Goal: Task Accomplishment & Management: Manage account settings

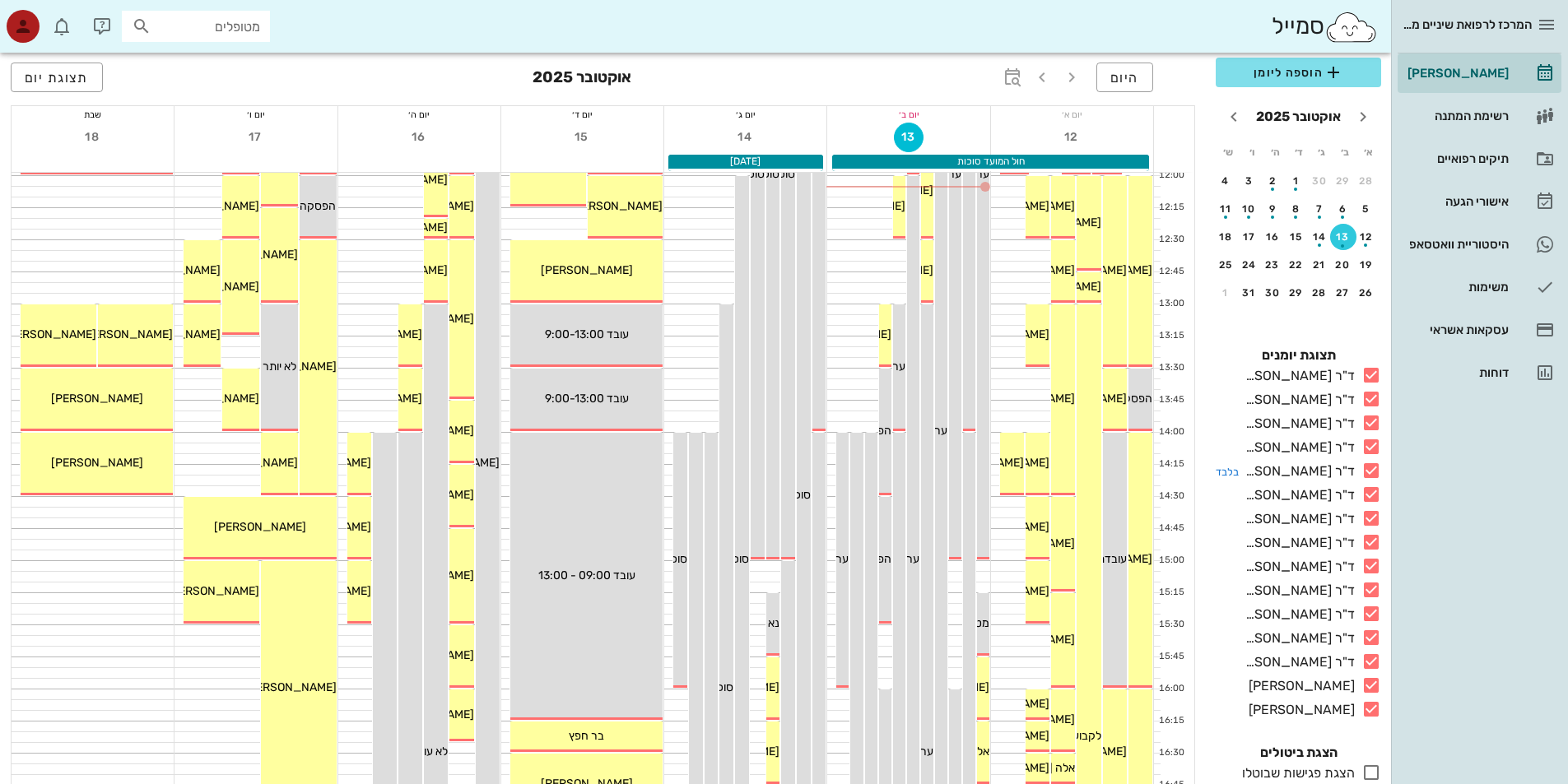
scroll to position [38, 0]
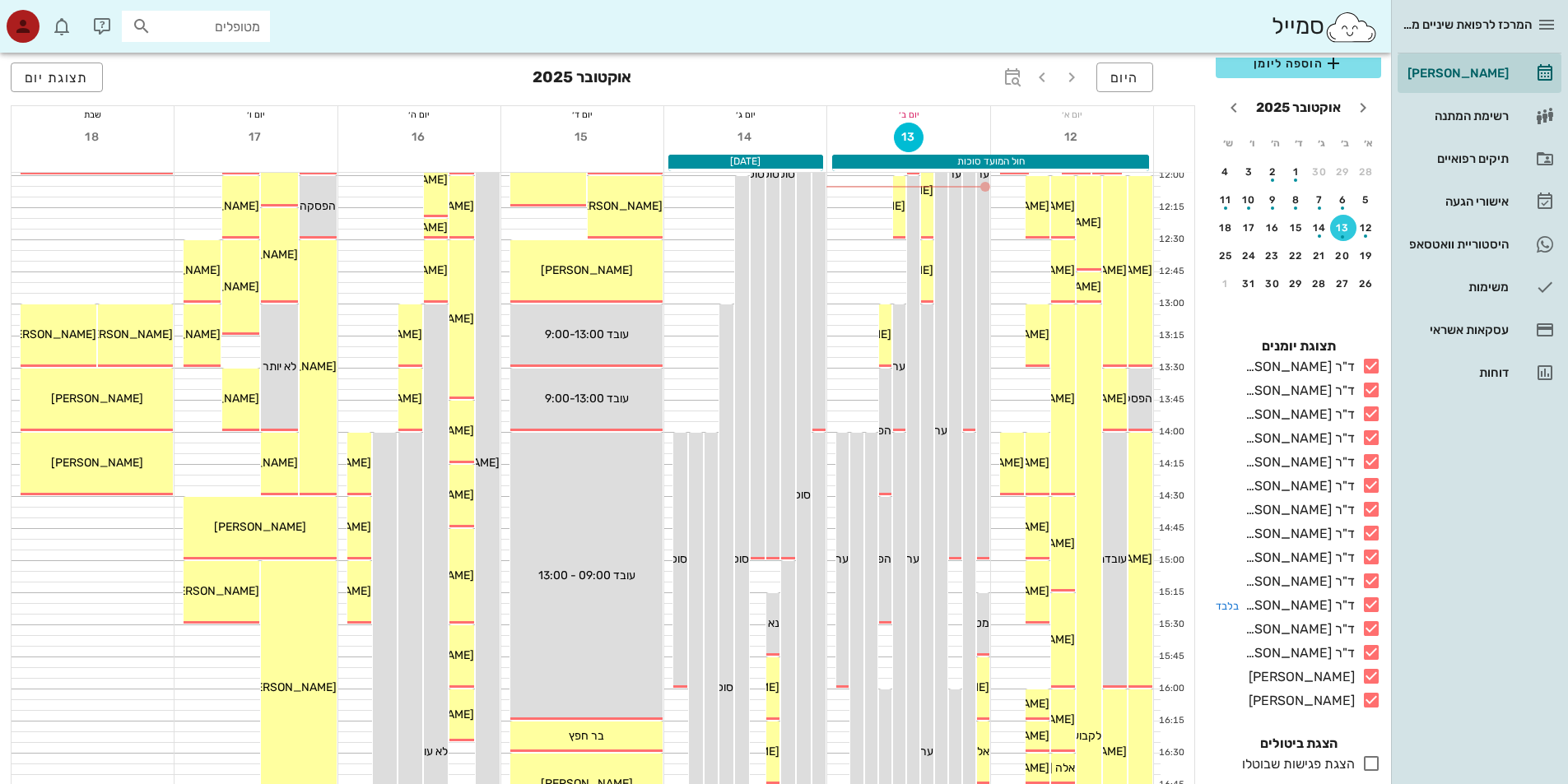
click at [1370, 607] on icon at bounding box center [1371, 605] width 20 height 20
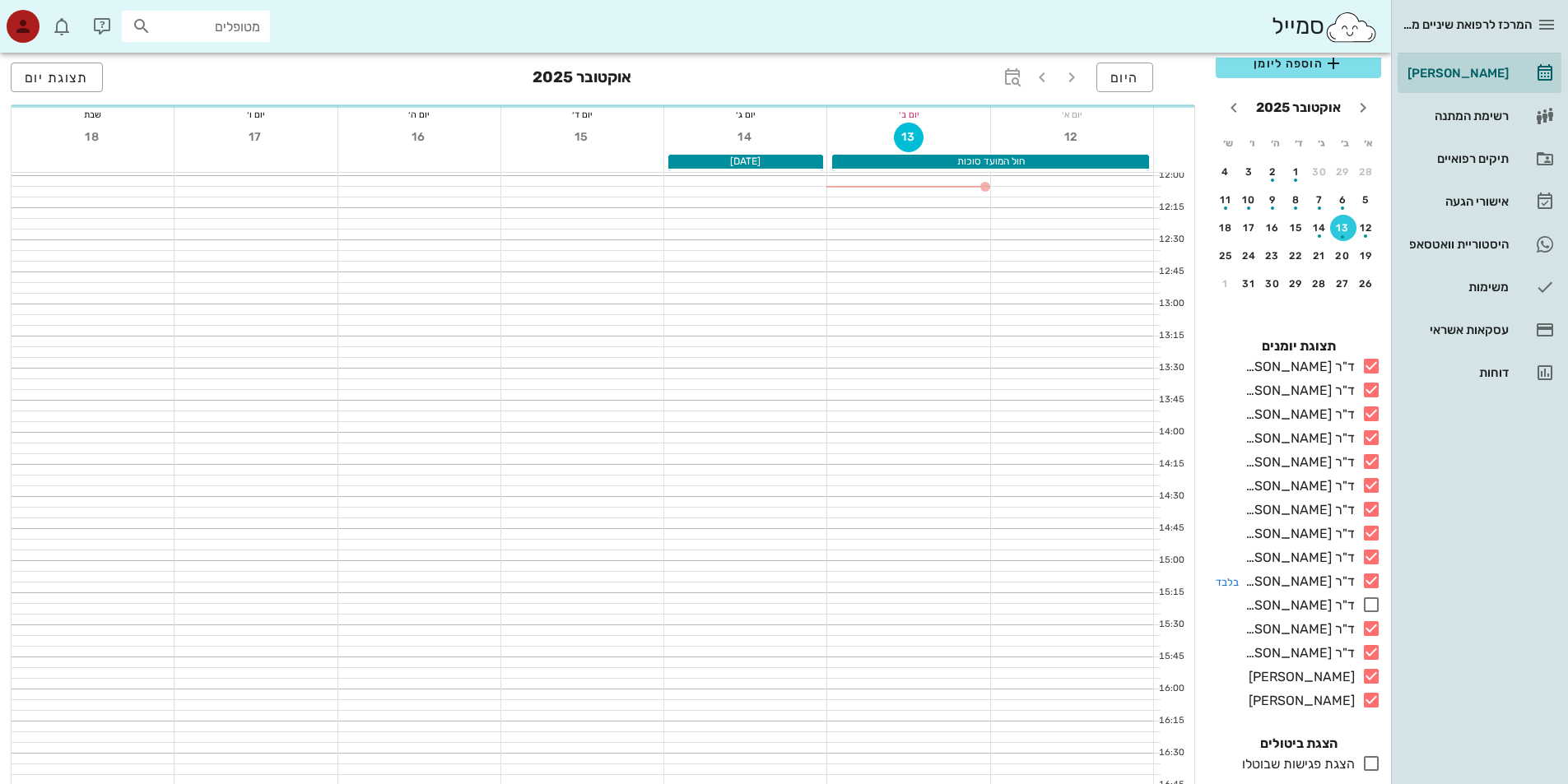
click at [1368, 581] on icon at bounding box center [1371, 581] width 20 height 20
click at [1370, 553] on icon at bounding box center [1371, 557] width 20 height 20
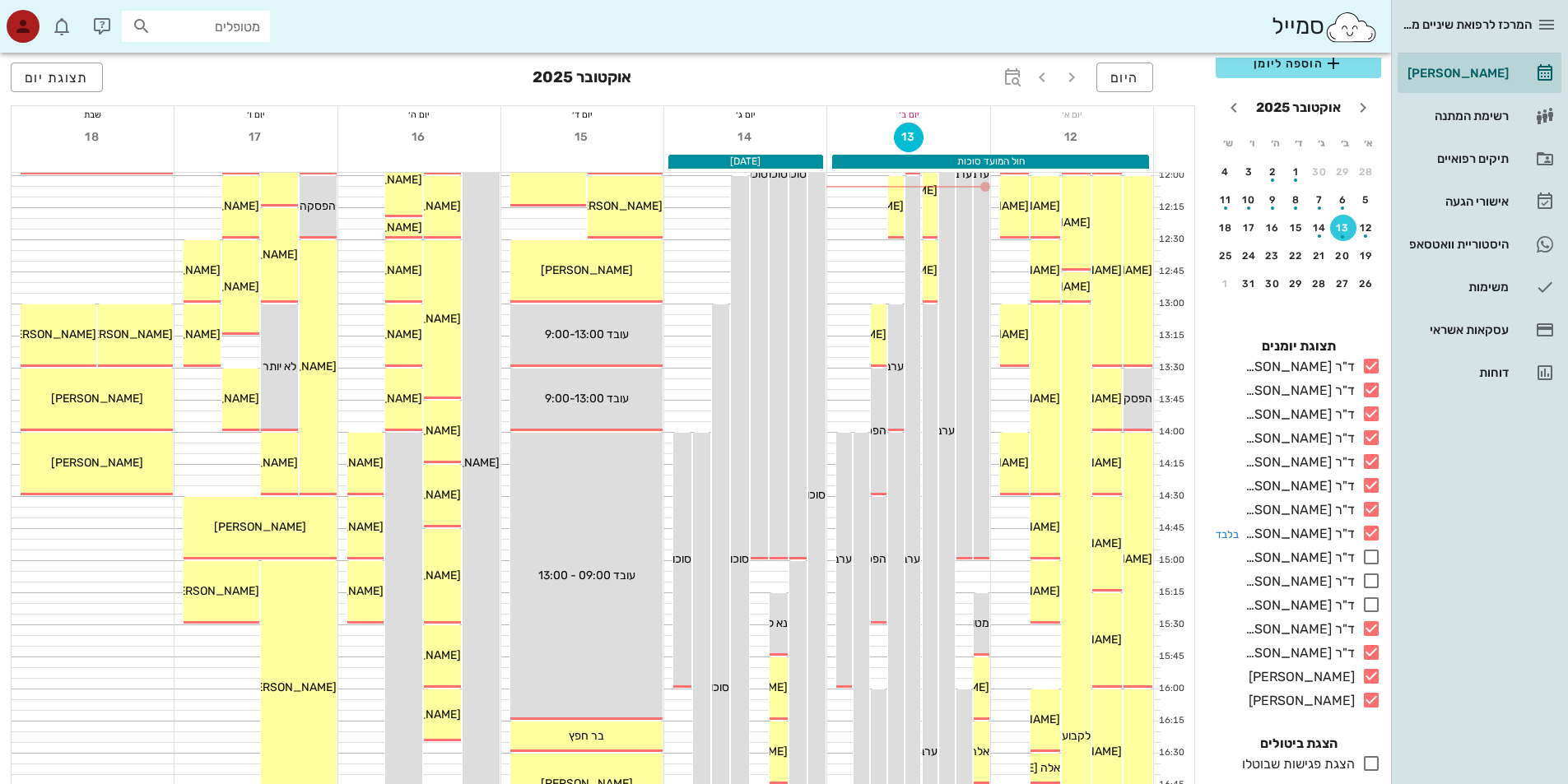
click at [1371, 530] on icon at bounding box center [1371, 533] width 20 height 20
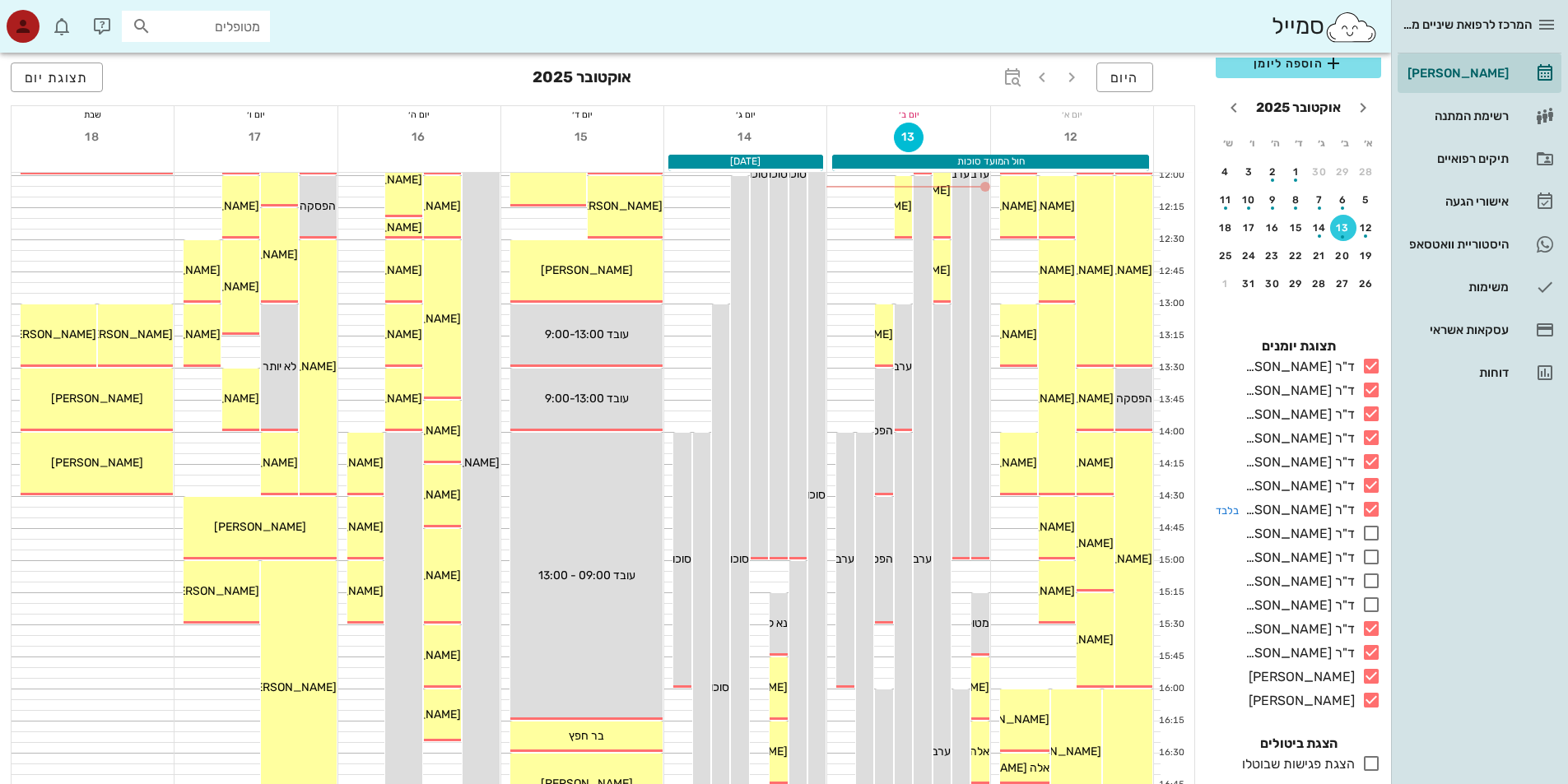
click at [1372, 511] on icon at bounding box center [1371, 510] width 20 height 20
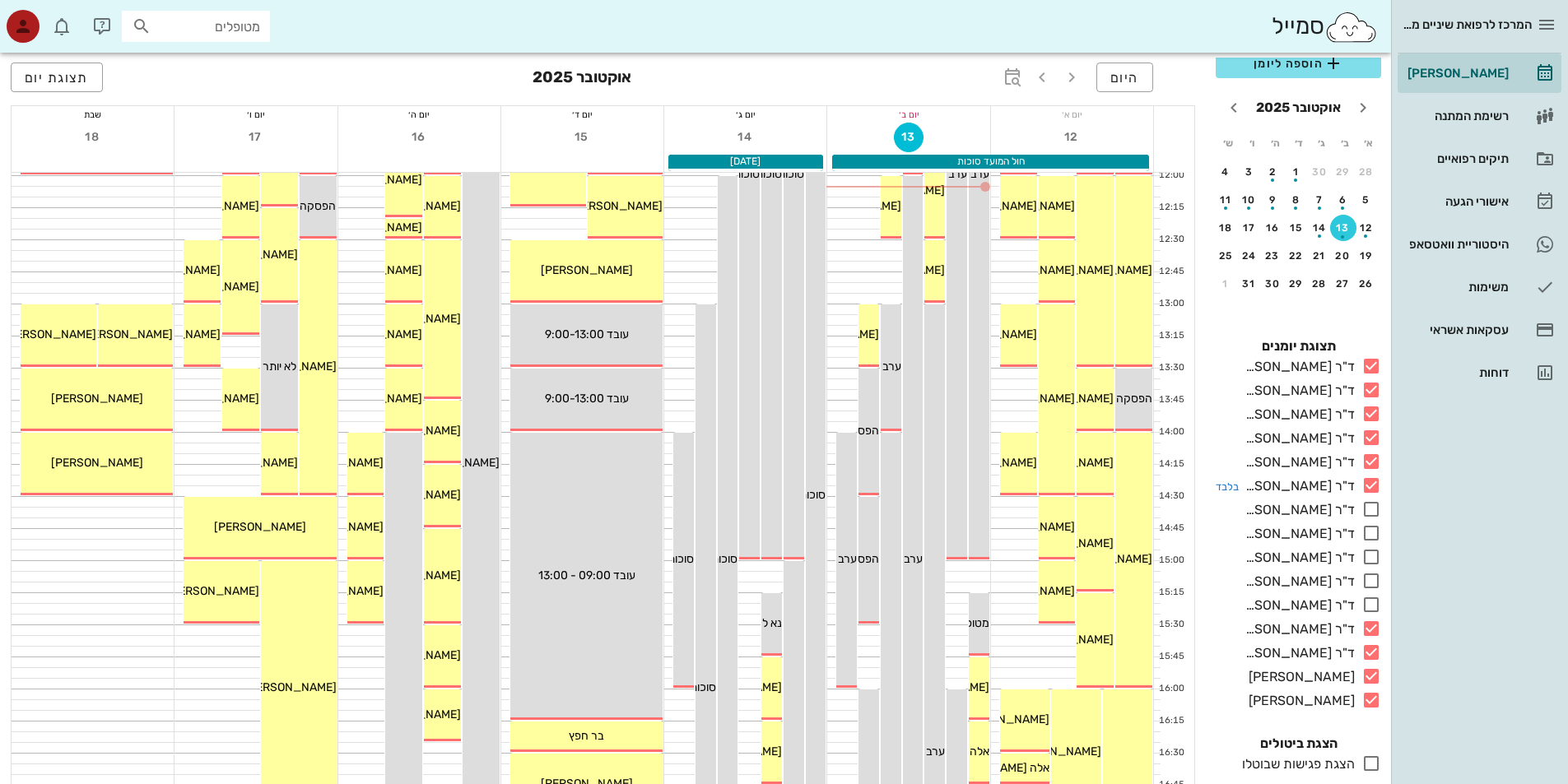
click at [1372, 489] on icon at bounding box center [1371, 485] width 20 height 20
click at [1374, 463] on icon at bounding box center [1371, 462] width 20 height 20
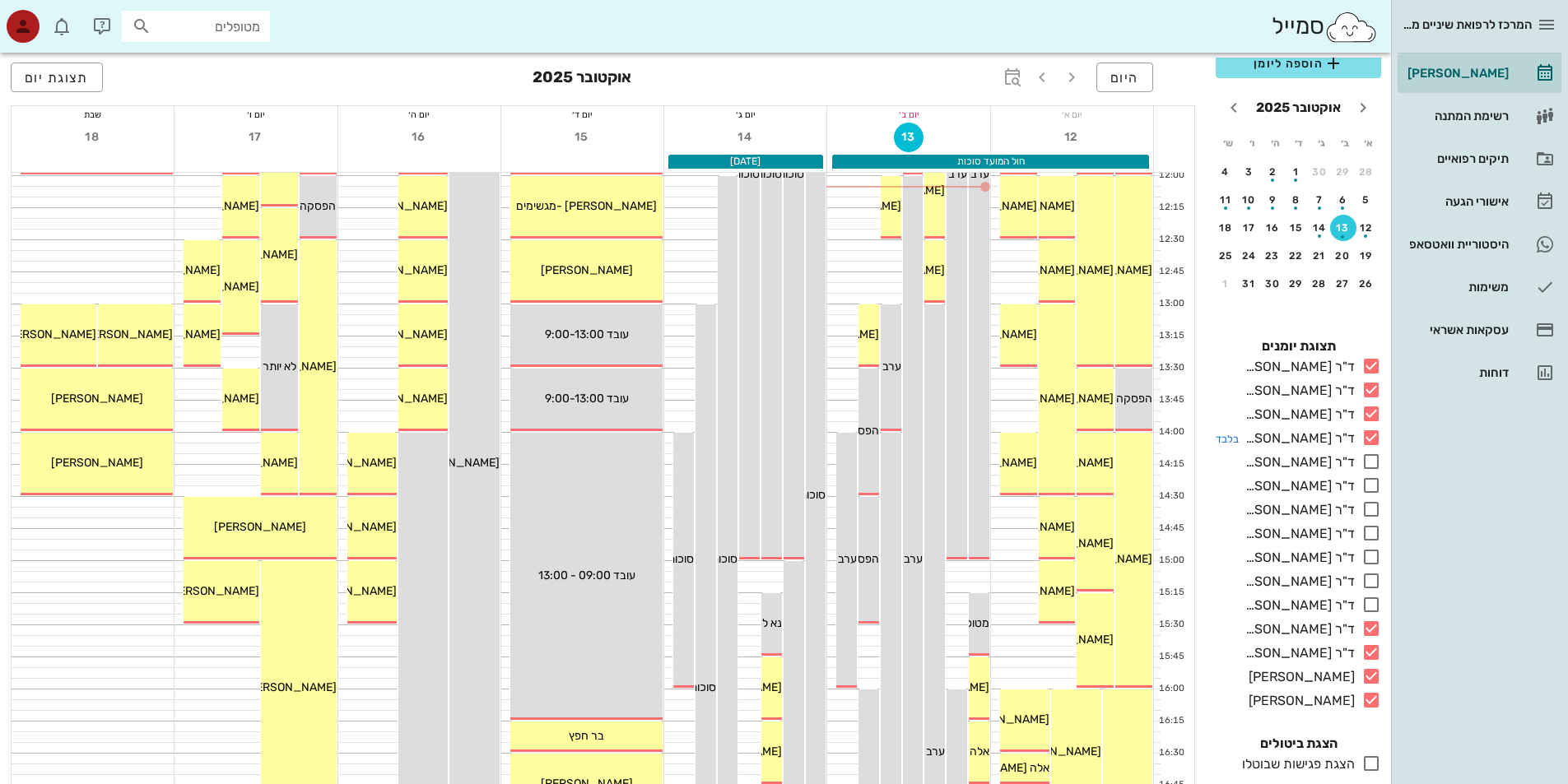
click at [1370, 437] on icon at bounding box center [1371, 438] width 20 height 20
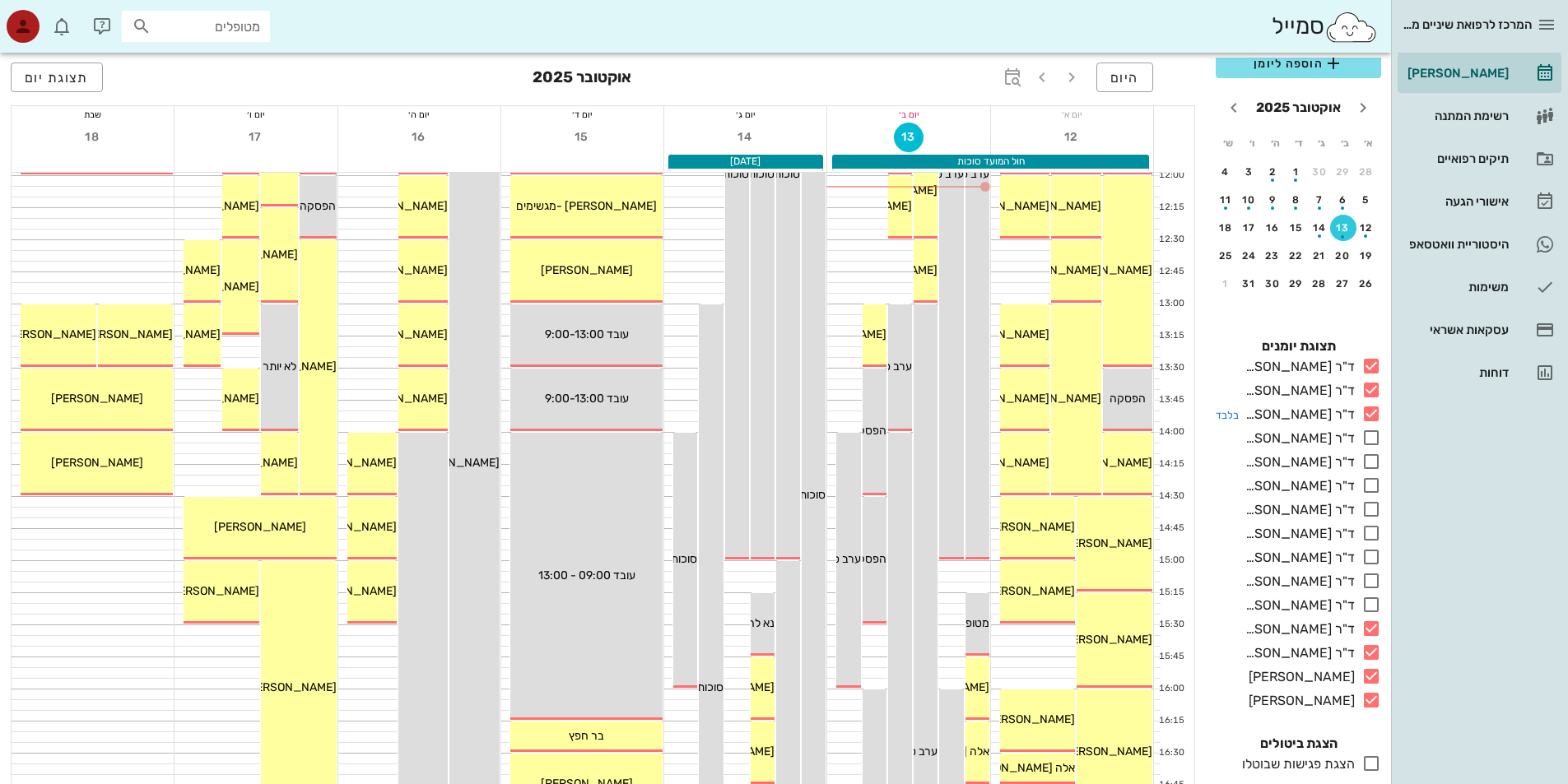
click at [1374, 410] on icon at bounding box center [1371, 414] width 20 height 20
click at [1369, 389] on icon at bounding box center [1371, 390] width 20 height 20
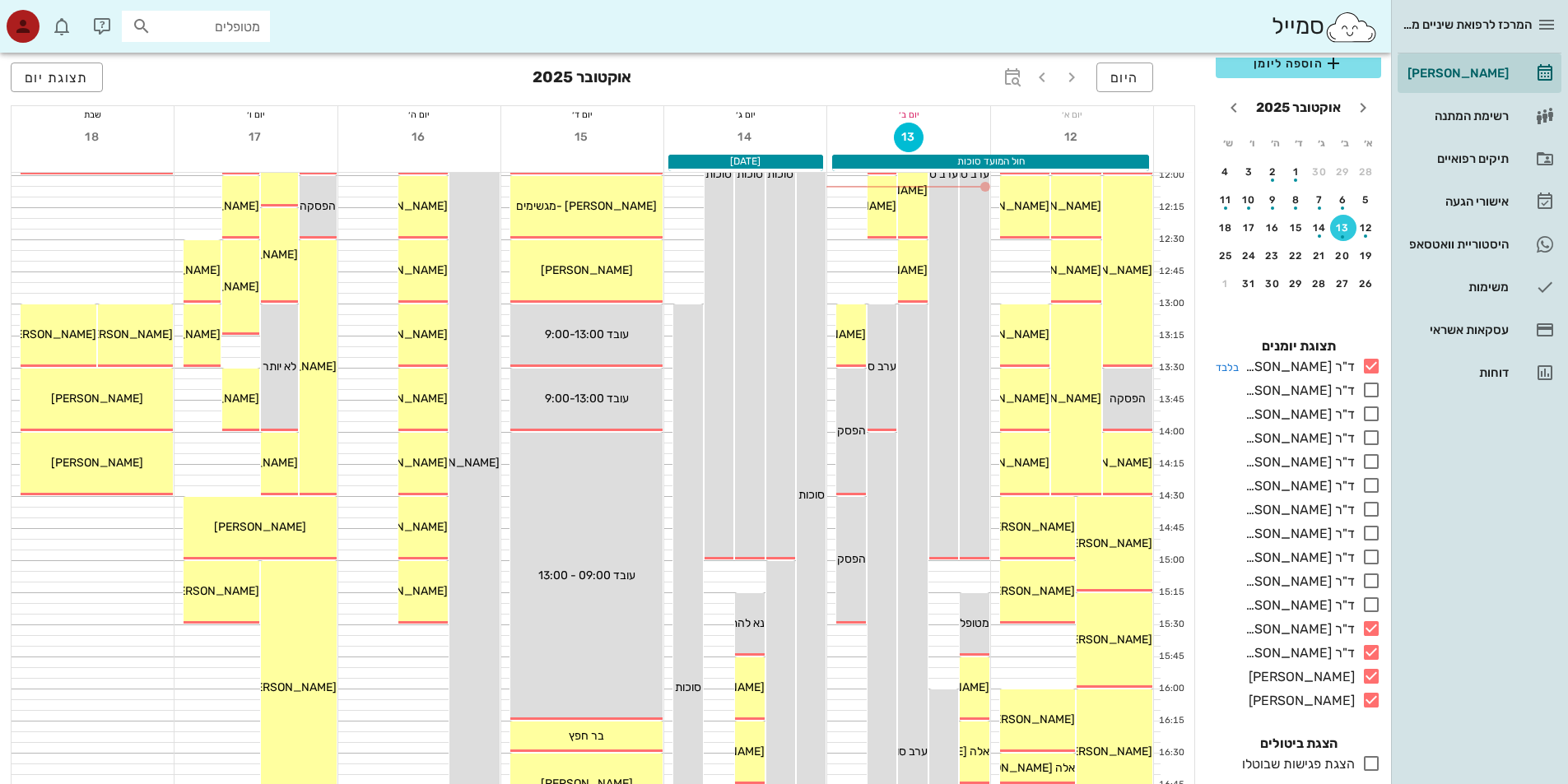
click at [1369, 365] on icon at bounding box center [1371, 366] width 20 height 20
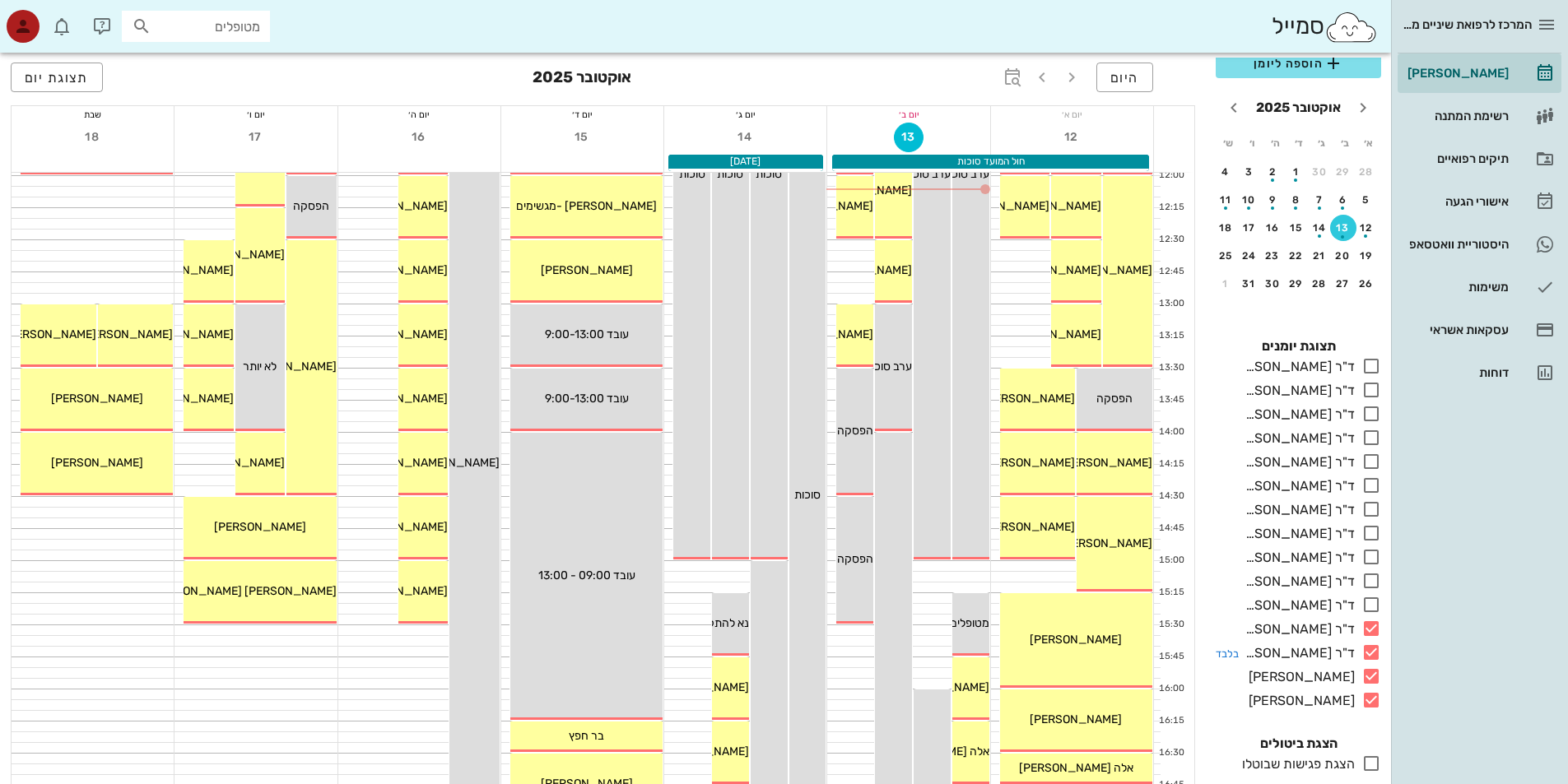
click at [1371, 652] on icon at bounding box center [1371, 653] width 20 height 20
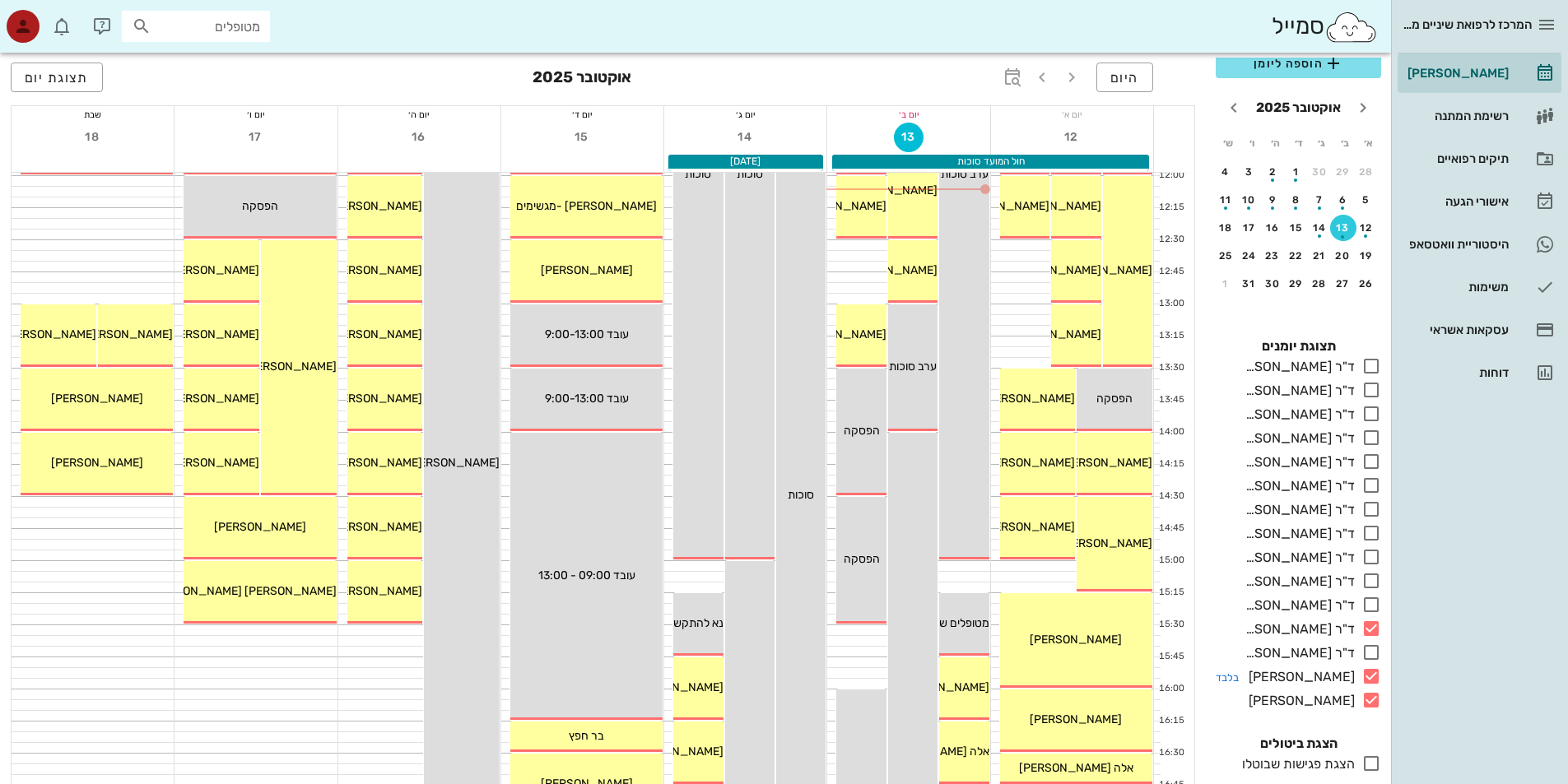
click at [1369, 676] on icon at bounding box center [1371, 676] width 20 height 20
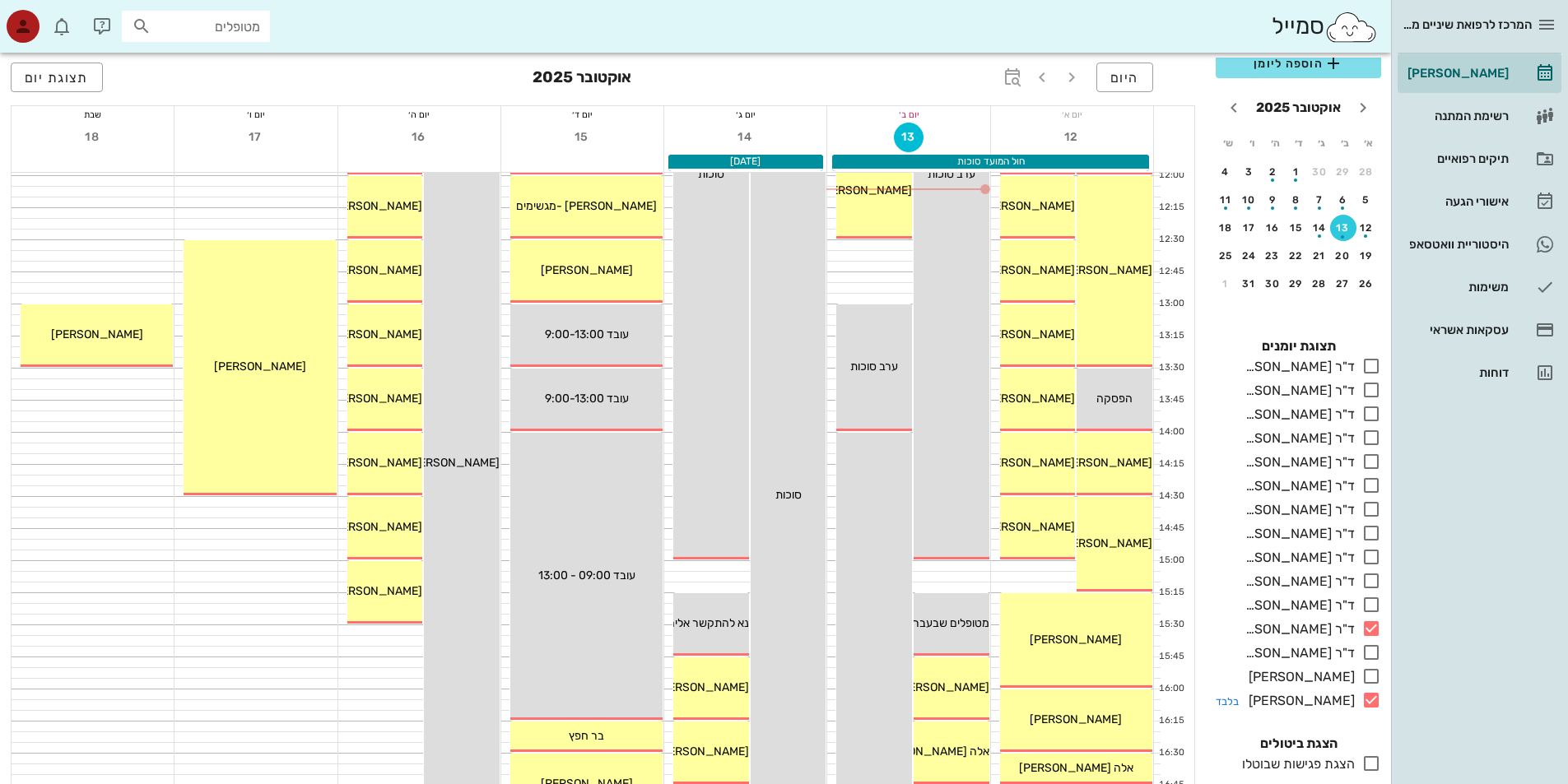
click at [1375, 700] on icon at bounding box center [1371, 700] width 20 height 20
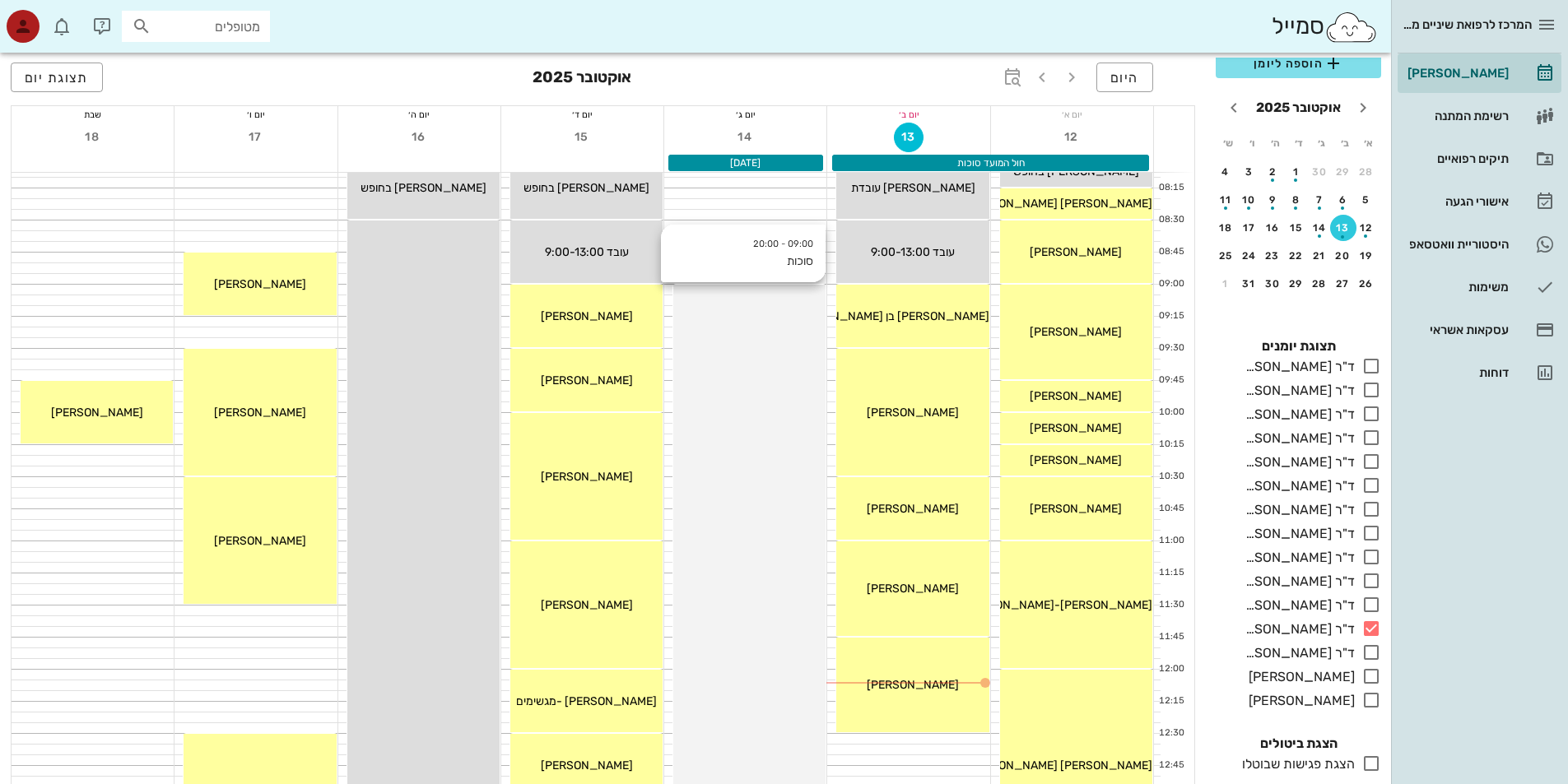
drag, startPoint x: 921, startPoint y: 323, endPoint x: 788, endPoint y: 347, distance: 135.1
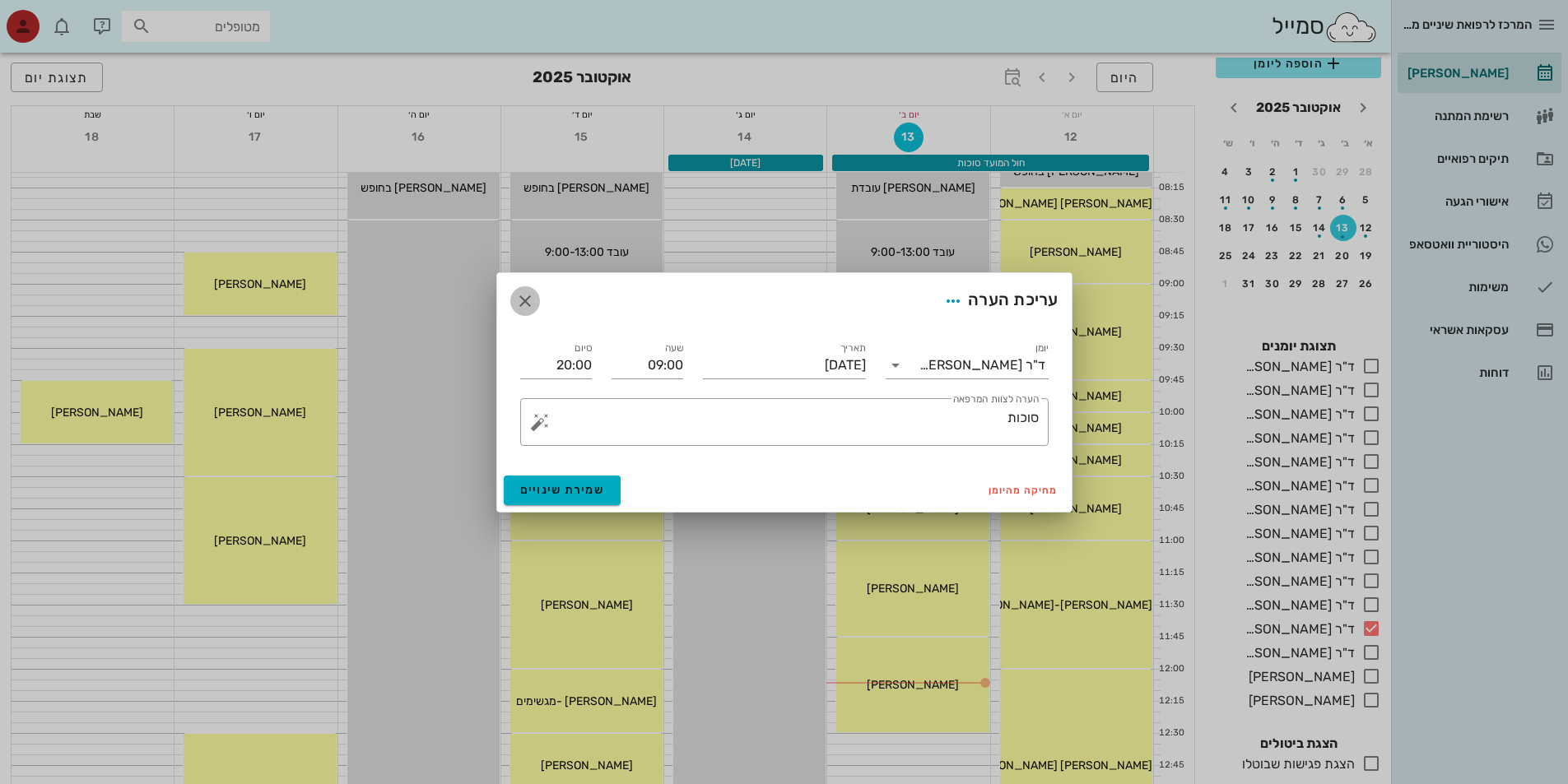
click at [529, 304] on icon "button" at bounding box center [525, 301] width 20 height 20
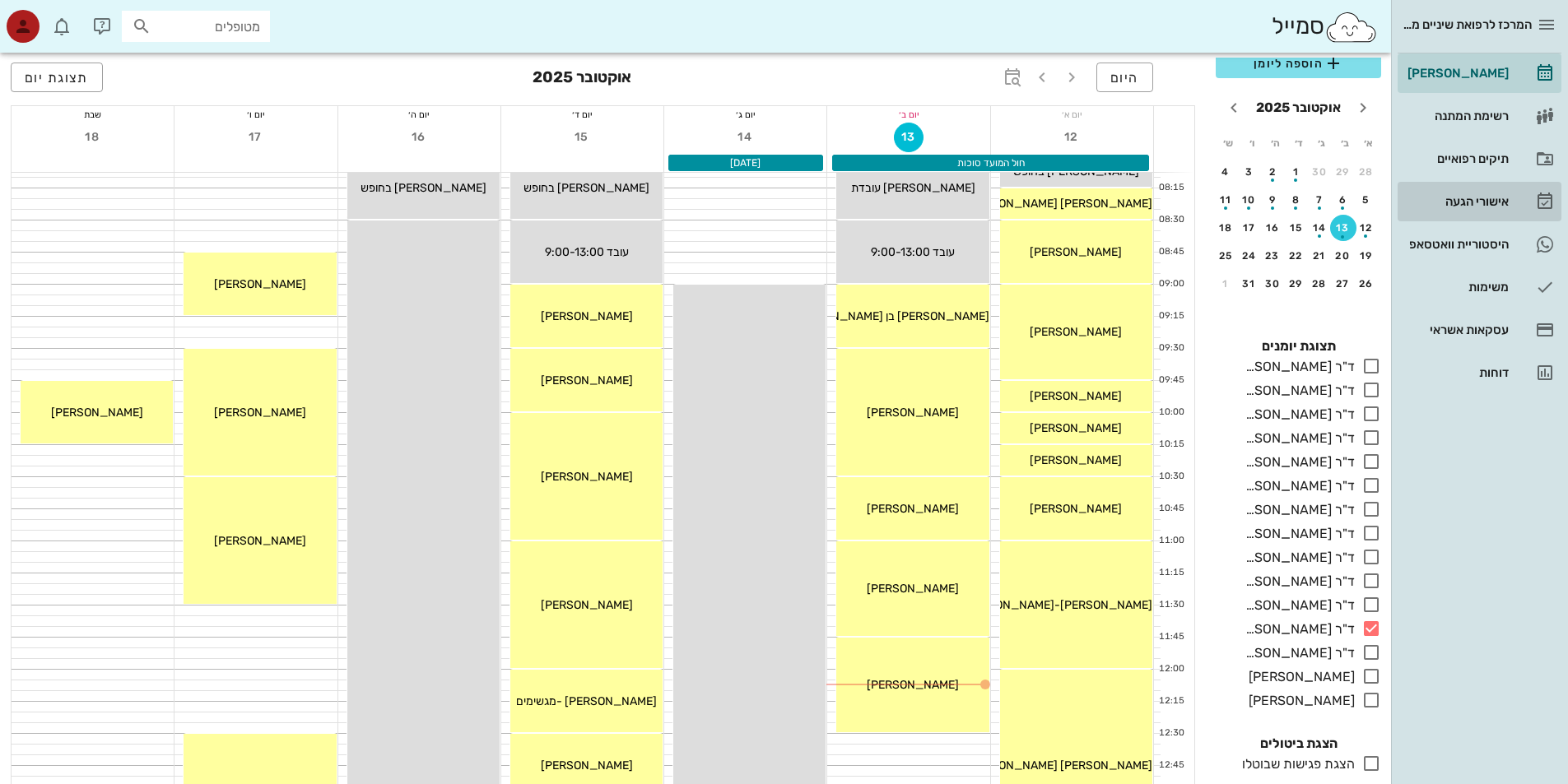
click at [1477, 203] on div "אישורי הגעה" at bounding box center [1456, 202] width 105 height 13
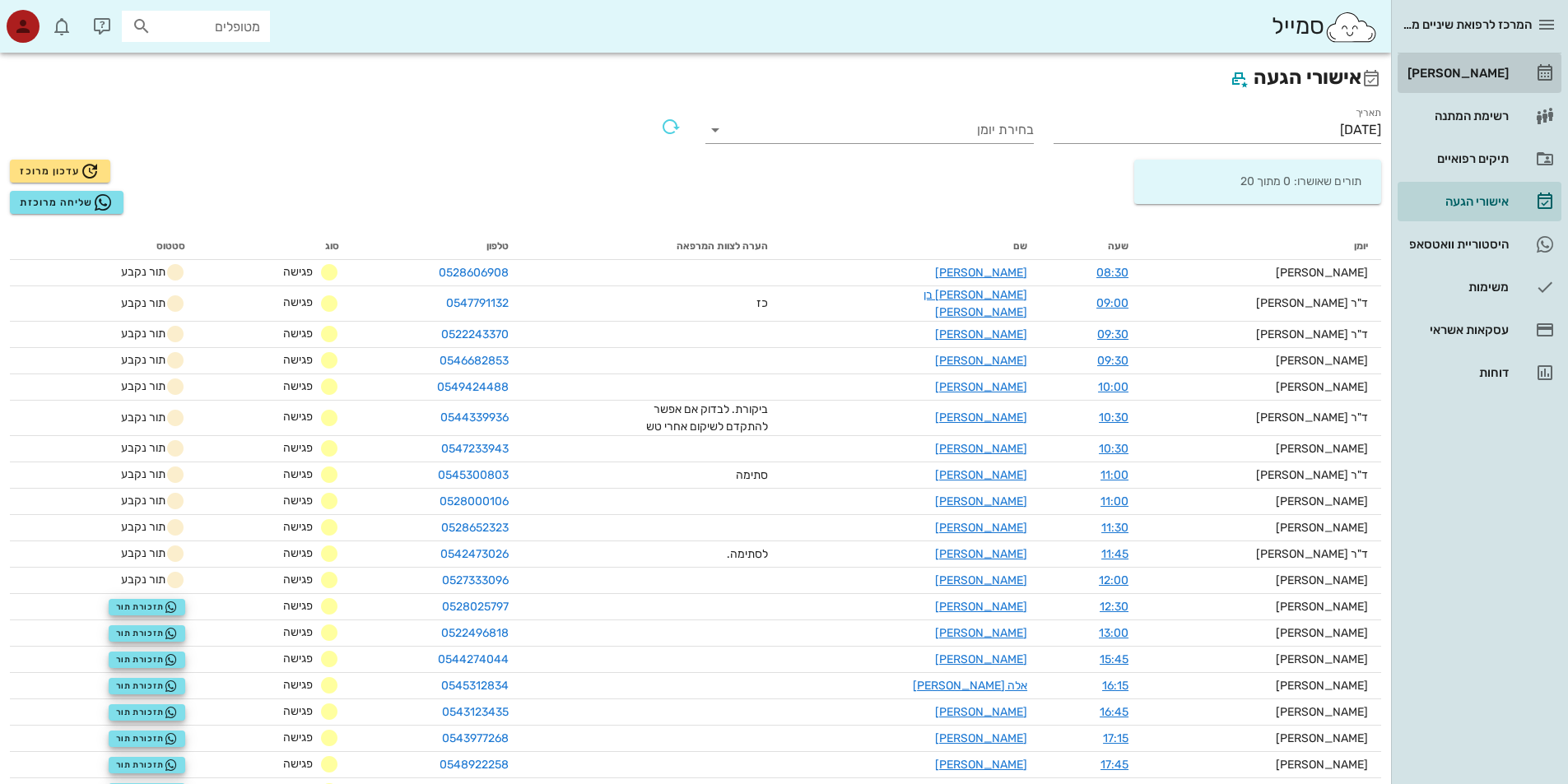
click at [1499, 72] on div "[PERSON_NAME]" at bounding box center [1456, 74] width 105 height 13
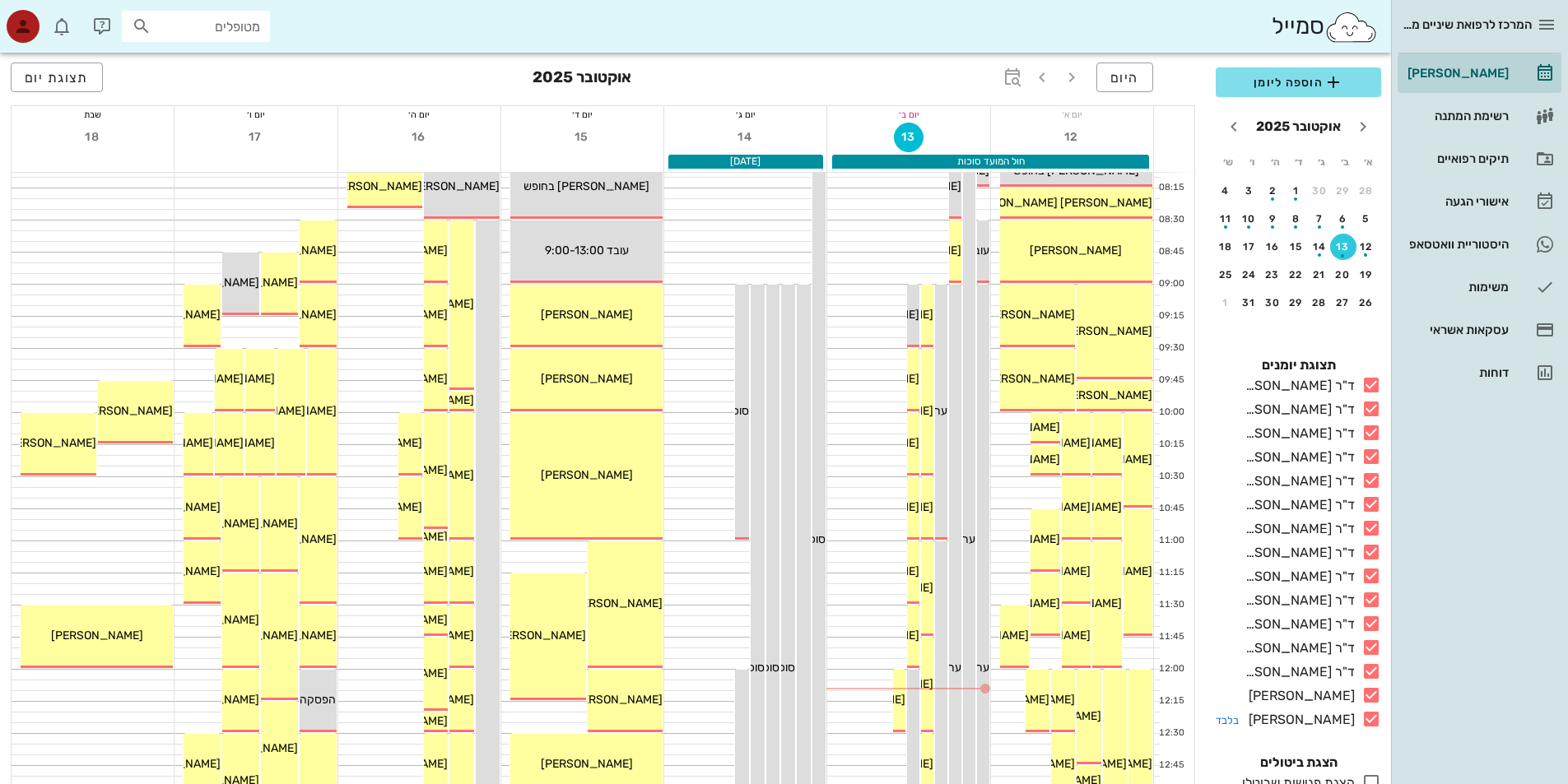
click at [1370, 729] on icon at bounding box center [1371, 719] width 20 height 20
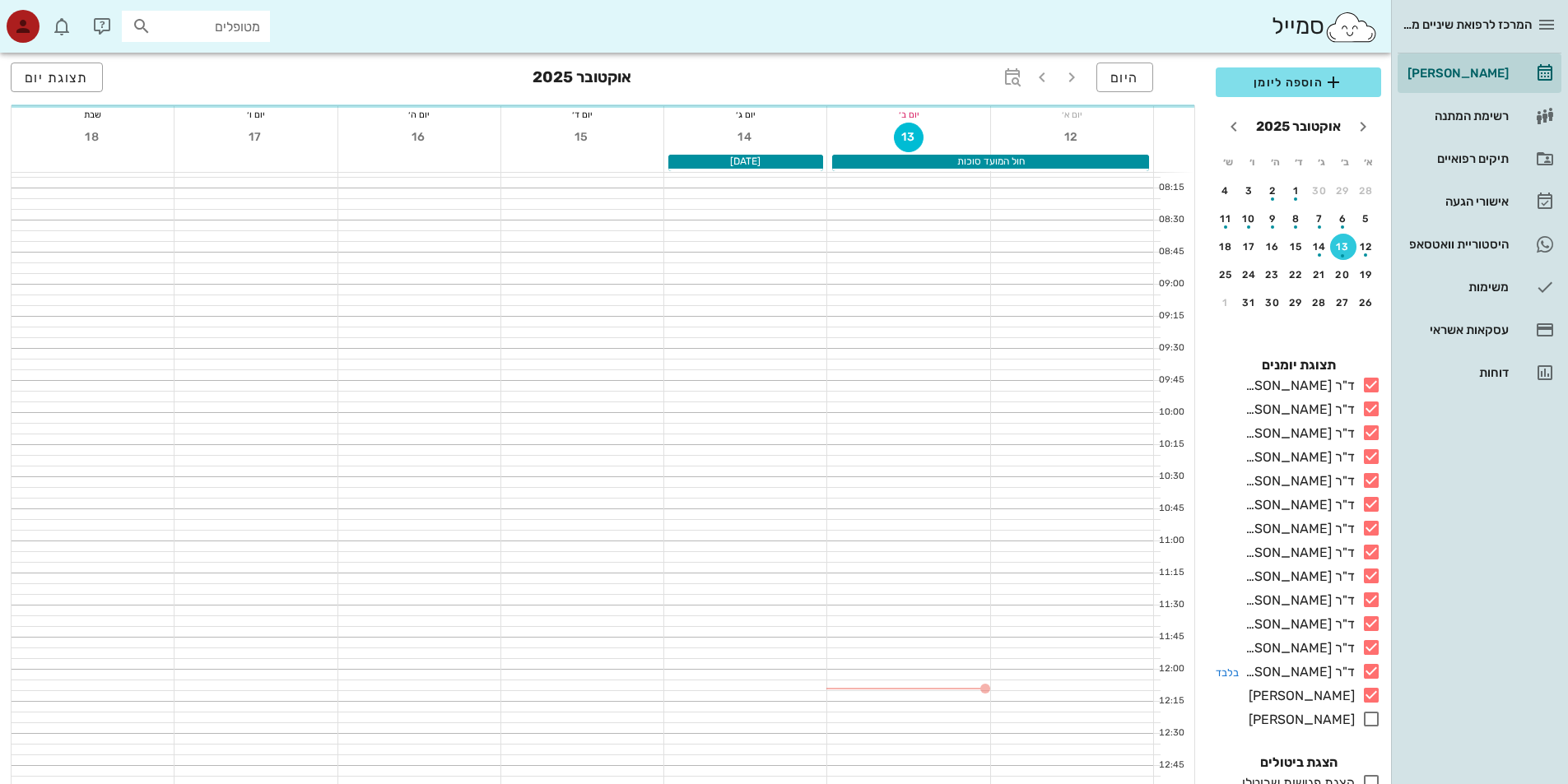
click at [1372, 705] on icon at bounding box center [1371, 695] width 20 height 20
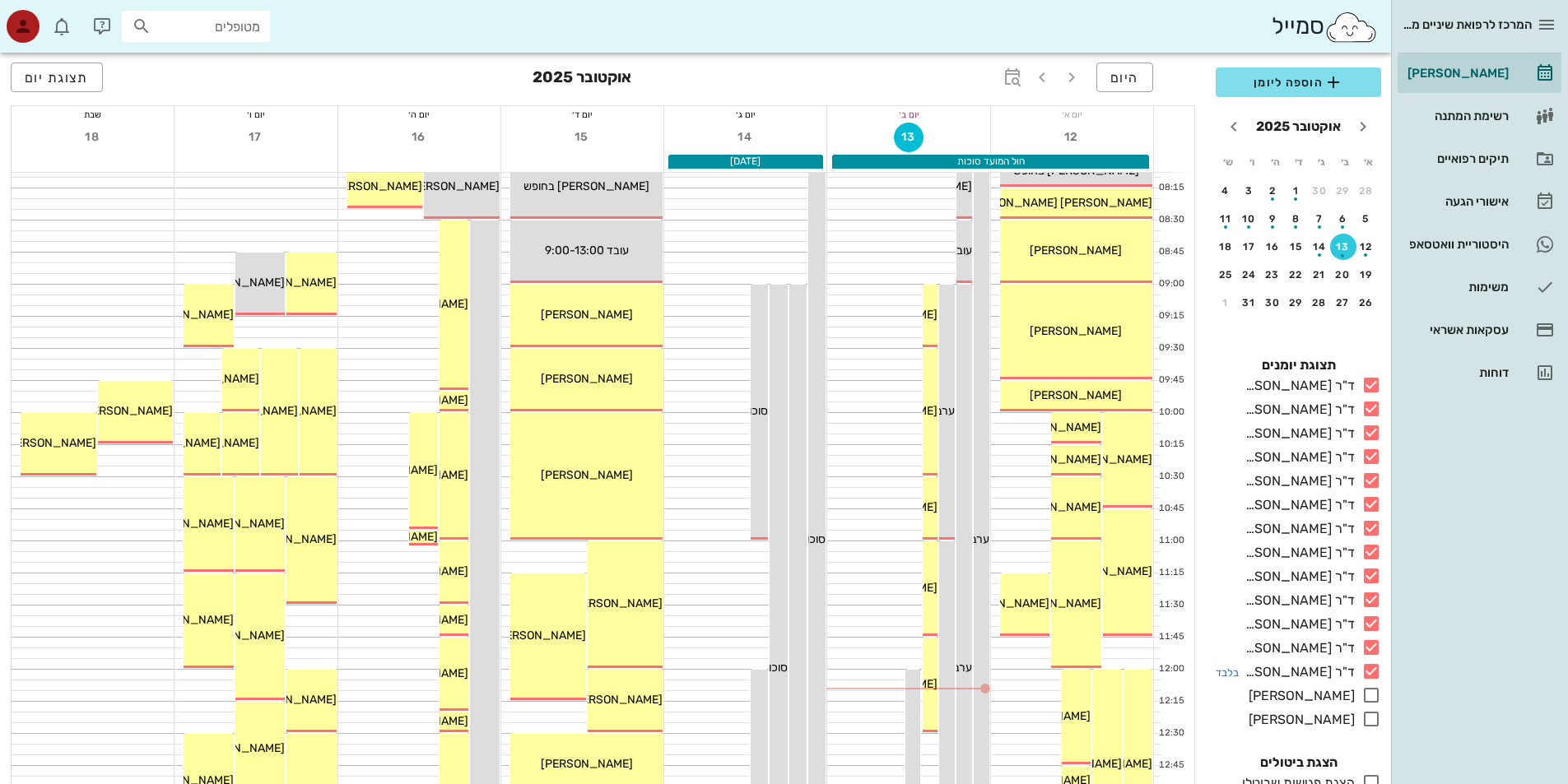
click at [1370, 681] on icon at bounding box center [1371, 671] width 20 height 20
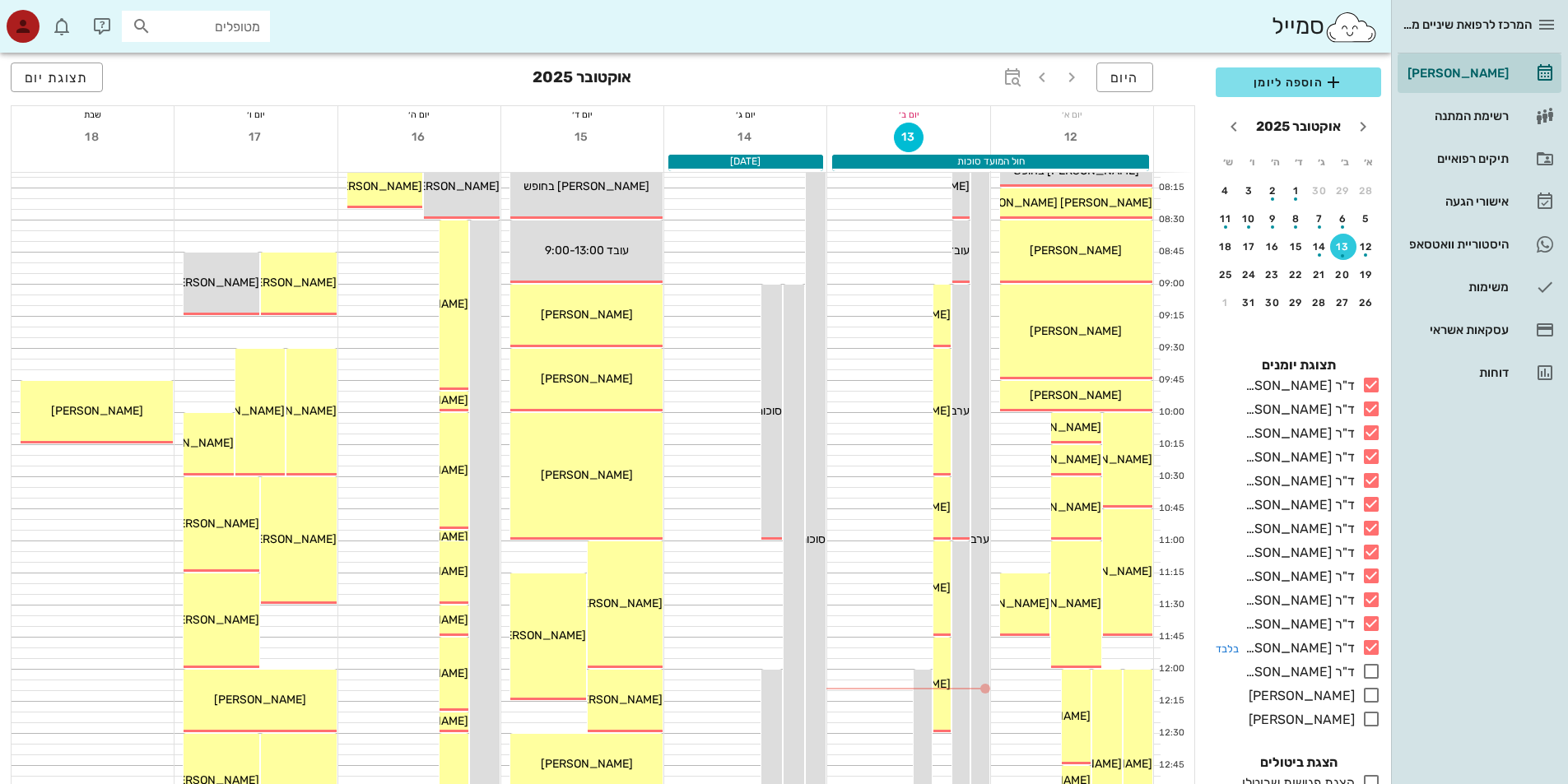
click at [1368, 657] on icon at bounding box center [1371, 648] width 20 height 20
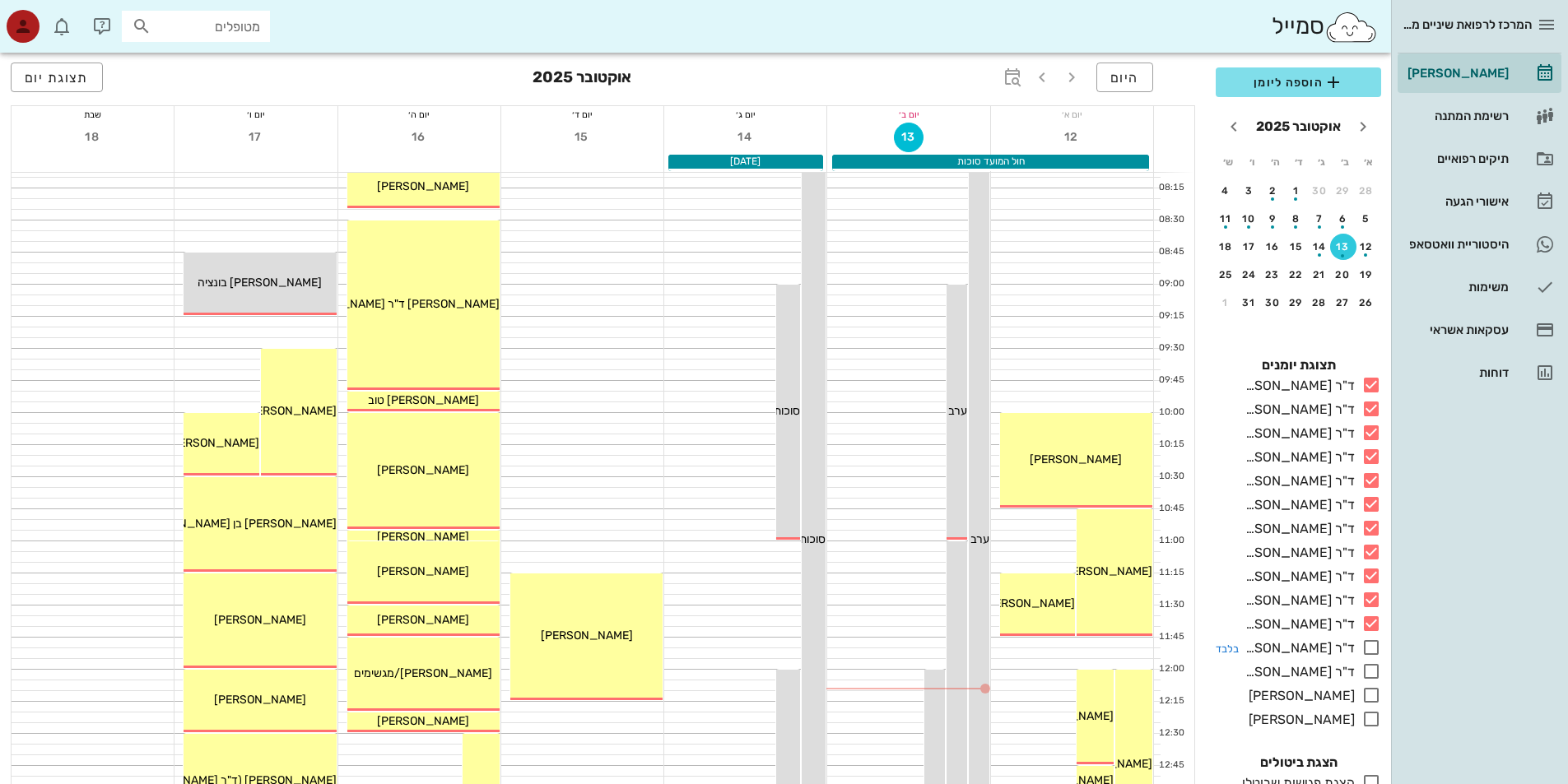
click at [1370, 657] on icon at bounding box center [1371, 648] width 20 height 20
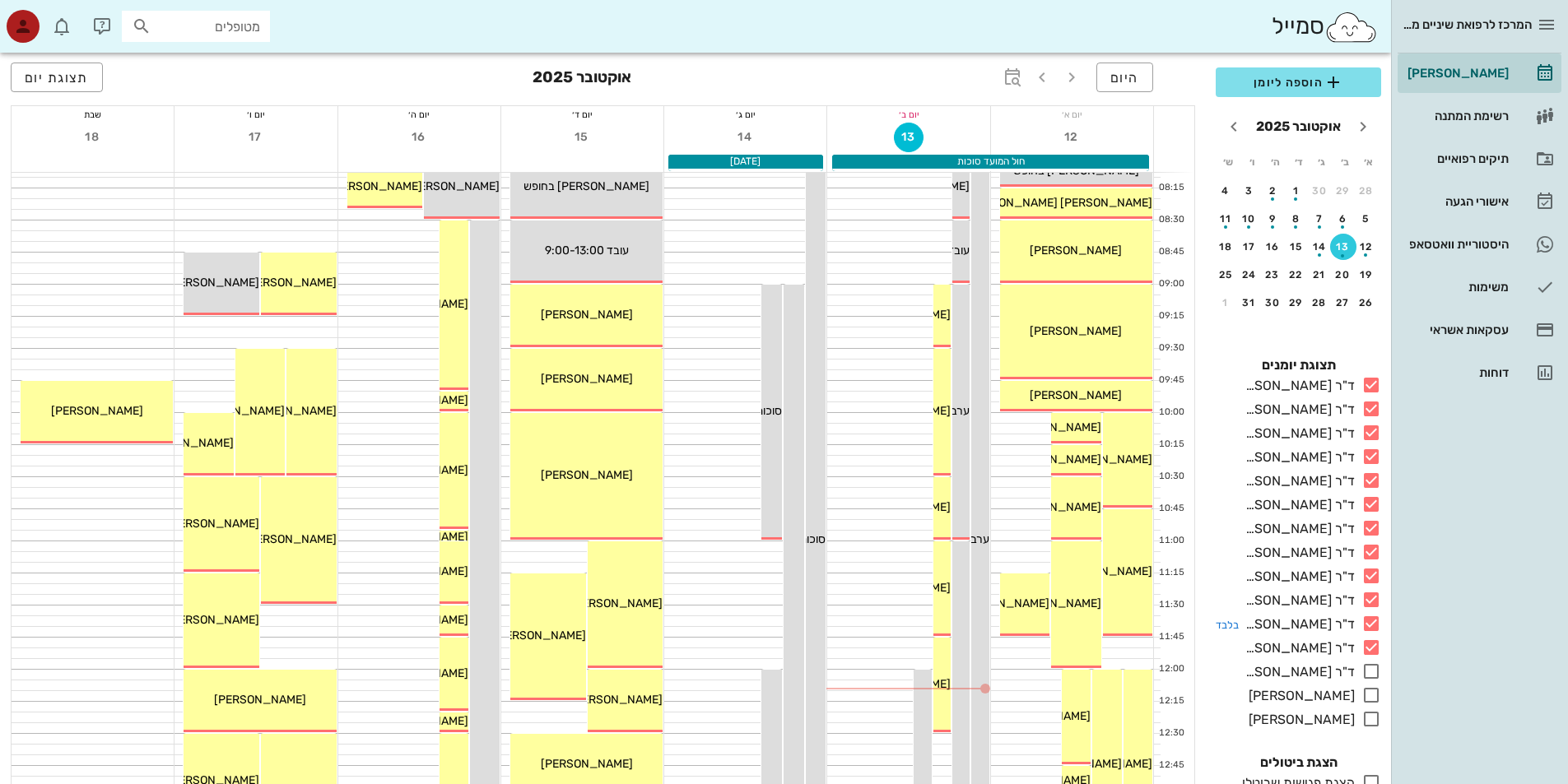
click at [1370, 633] on icon at bounding box center [1371, 623] width 20 height 20
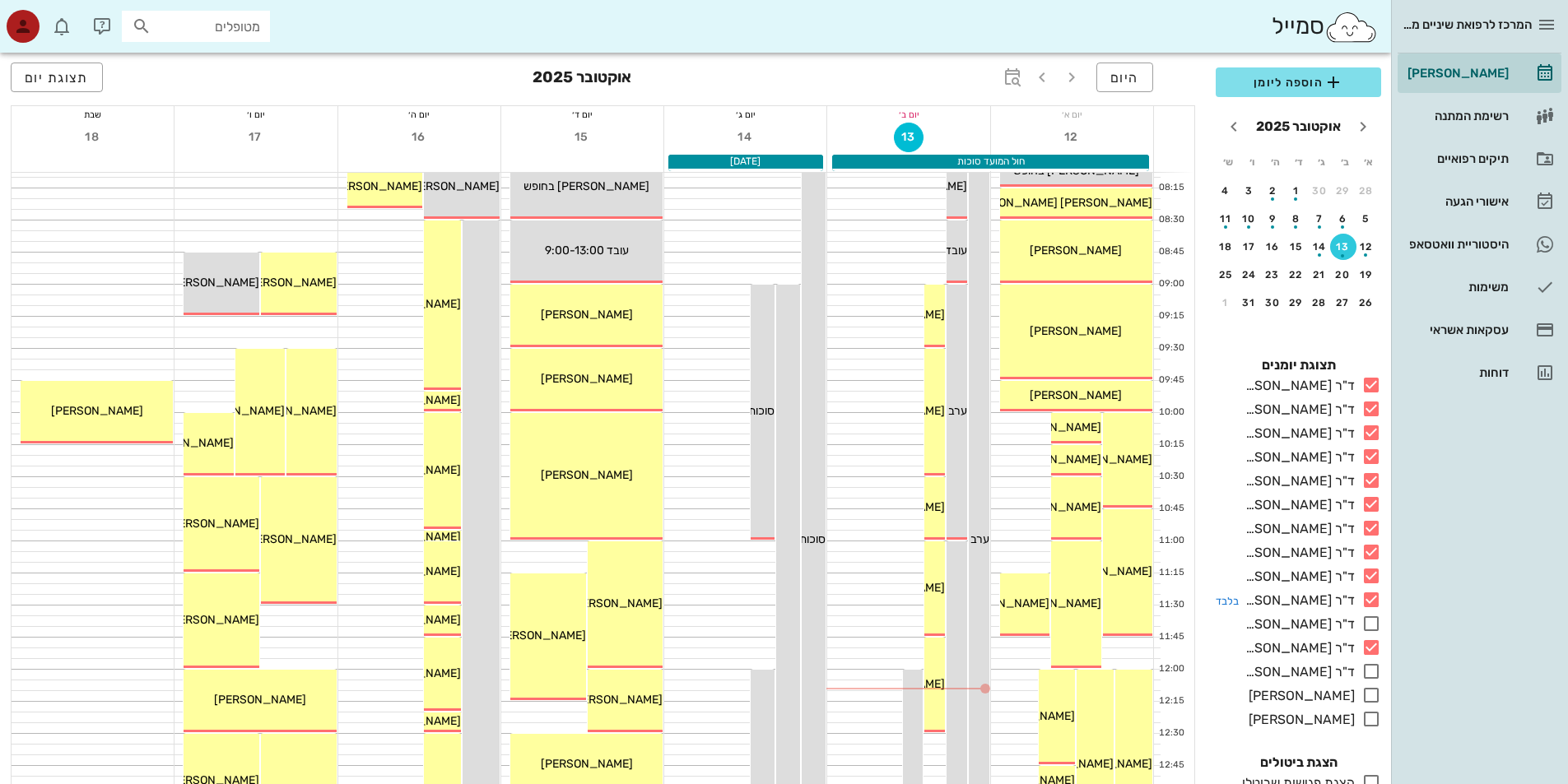
click at [1370, 609] on icon at bounding box center [1371, 600] width 20 height 20
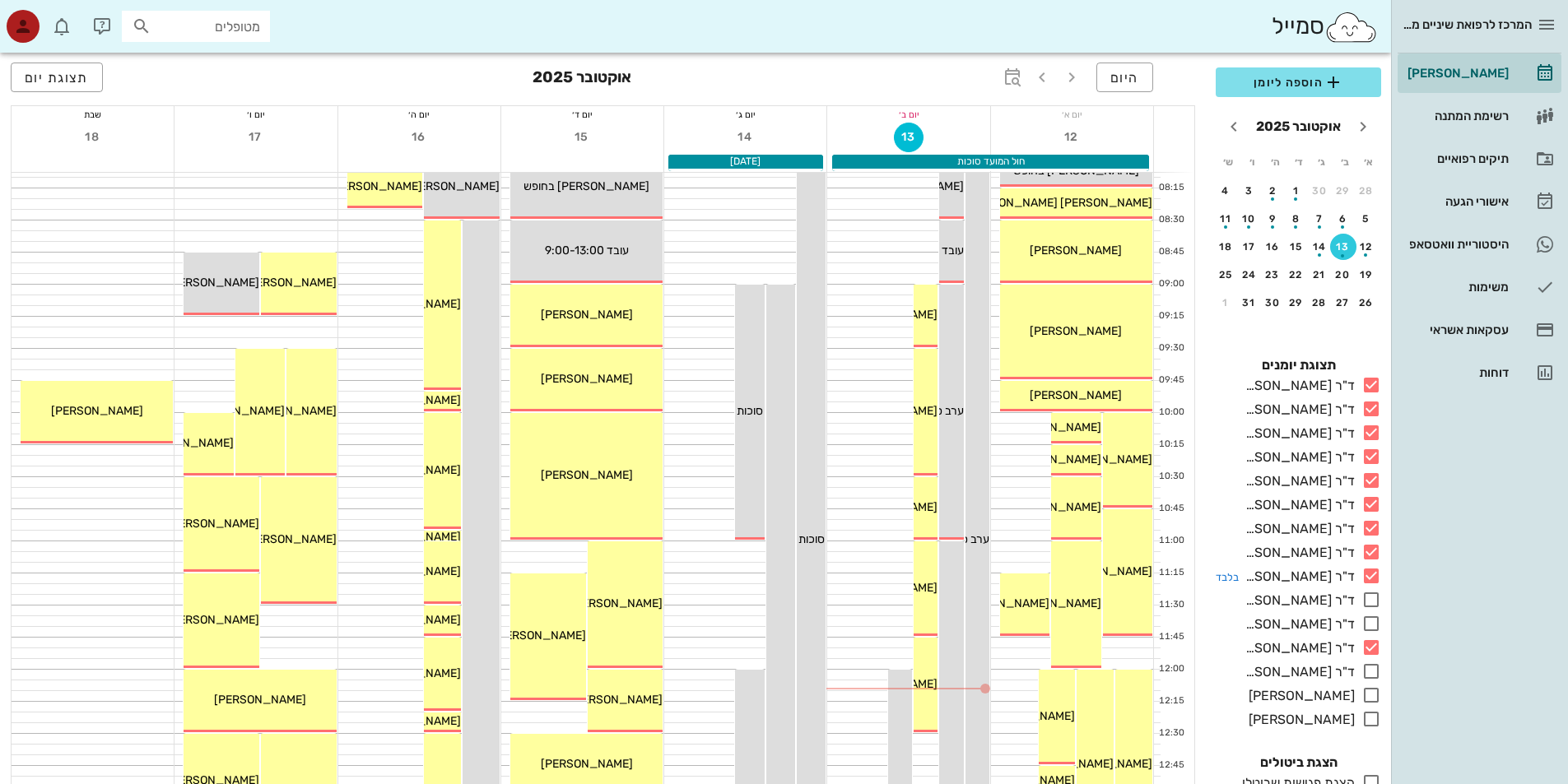
click at [1370, 586] on icon at bounding box center [1371, 576] width 20 height 20
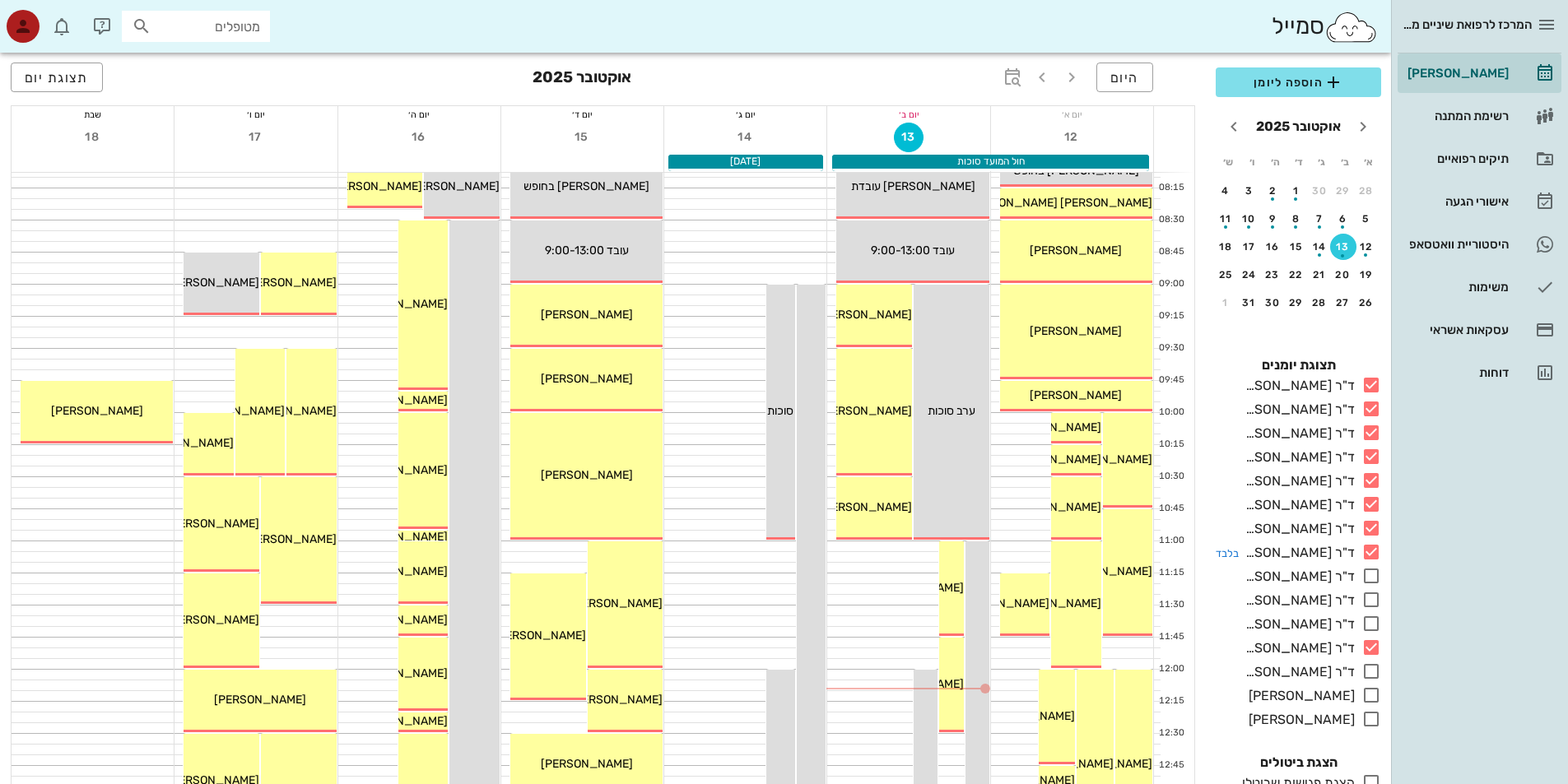
click at [1370, 561] on icon at bounding box center [1371, 552] width 20 height 20
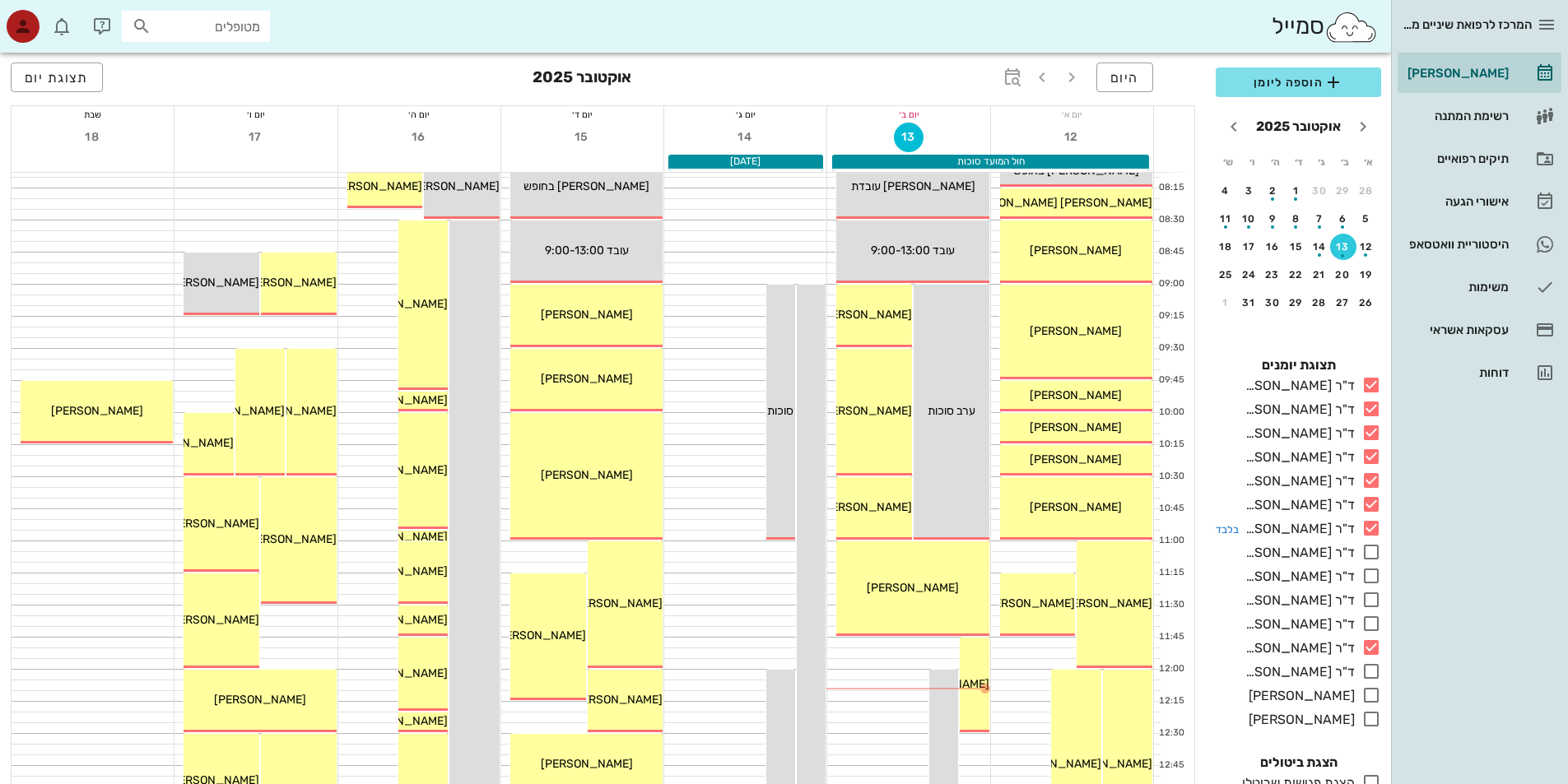
click at [1371, 538] on icon at bounding box center [1371, 528] width 20 height 20
click at [1373, 514] on icon at bounding box center [1371, 505] width 20 height 20
click at [1369, 490] on icon at bounding box center [1371, 480] width 20 height 20
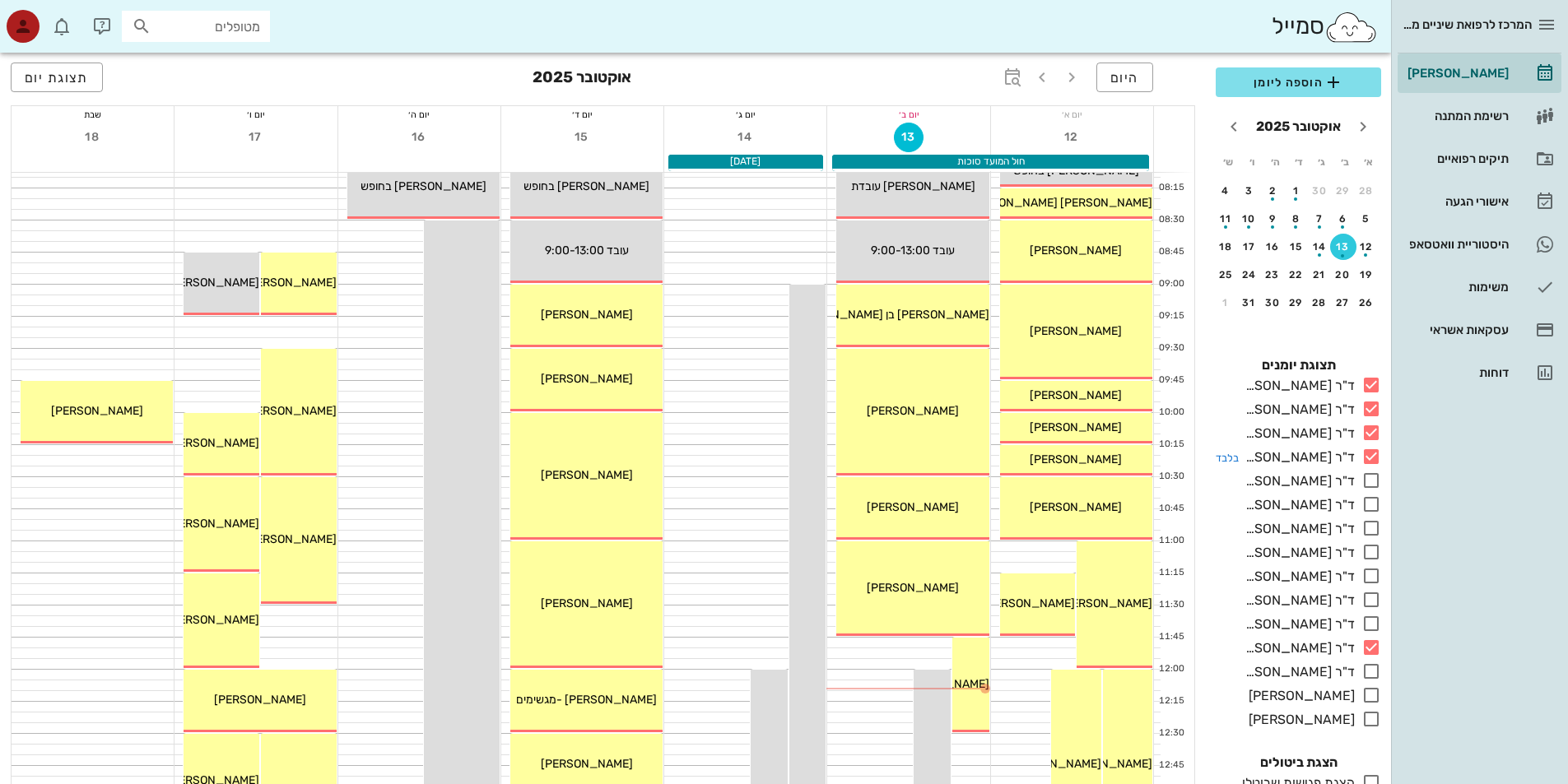
click at [1372, 466] on icon at bounding box center [1371, 457] width 20 height 20
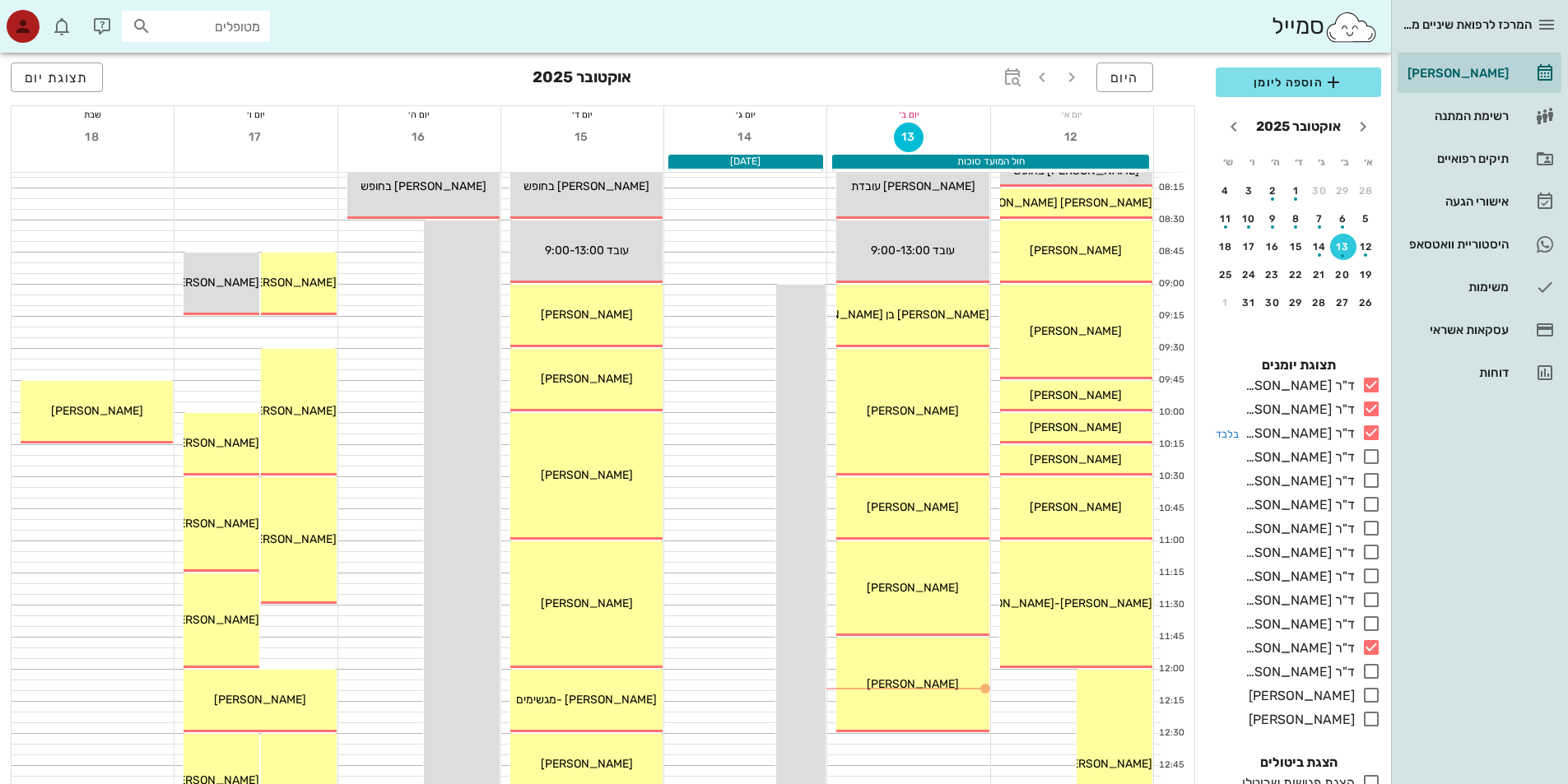
click at [1370, 443] on icon at bounding box center [1371, 433] width 20 height 20
click at [1370, 418] on icon at bounding box center [1371, 409] width 20 height 20
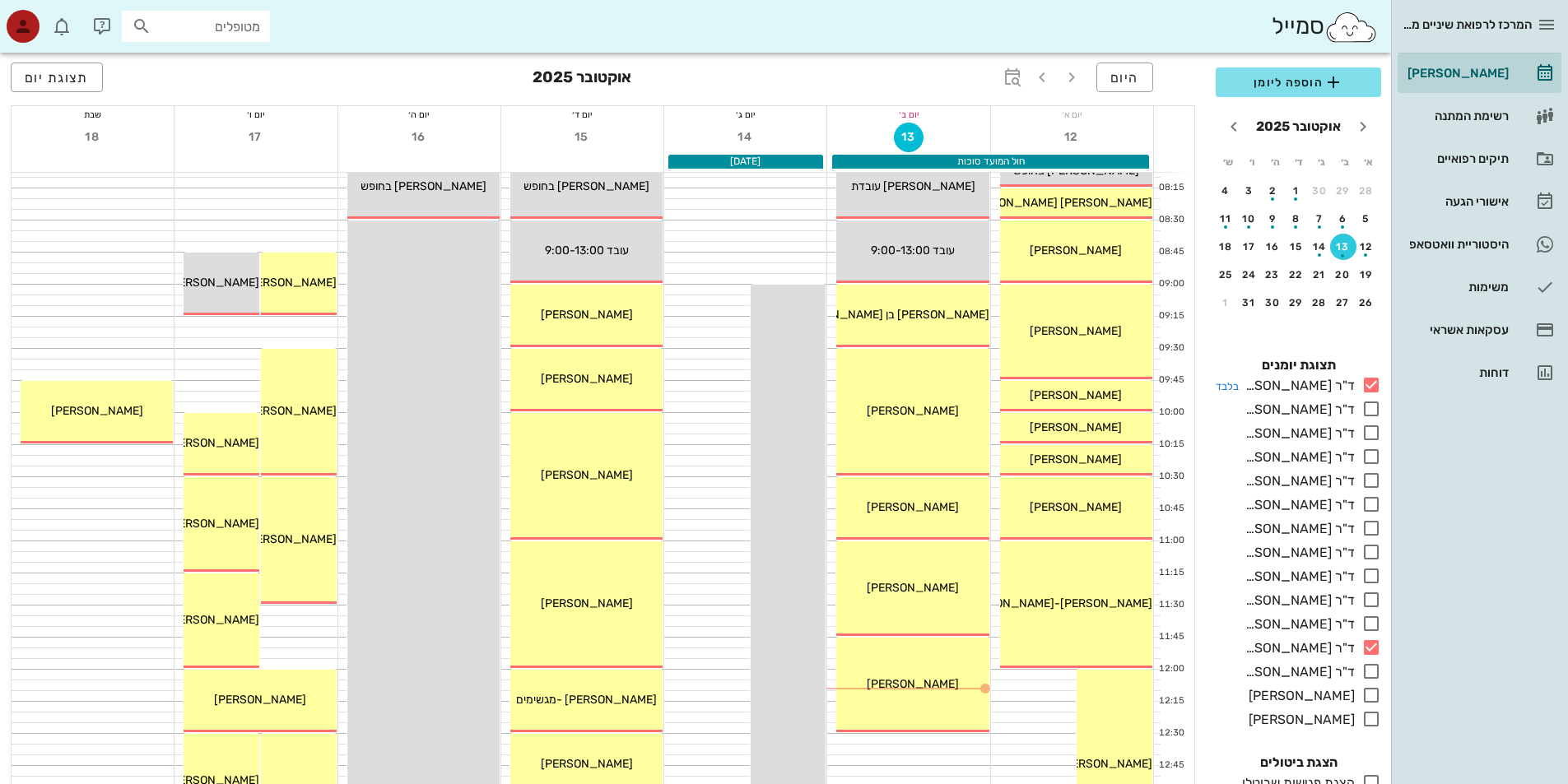
click at [1375, 395] on icon at bounding box center [1371, 385] width 20 height 20
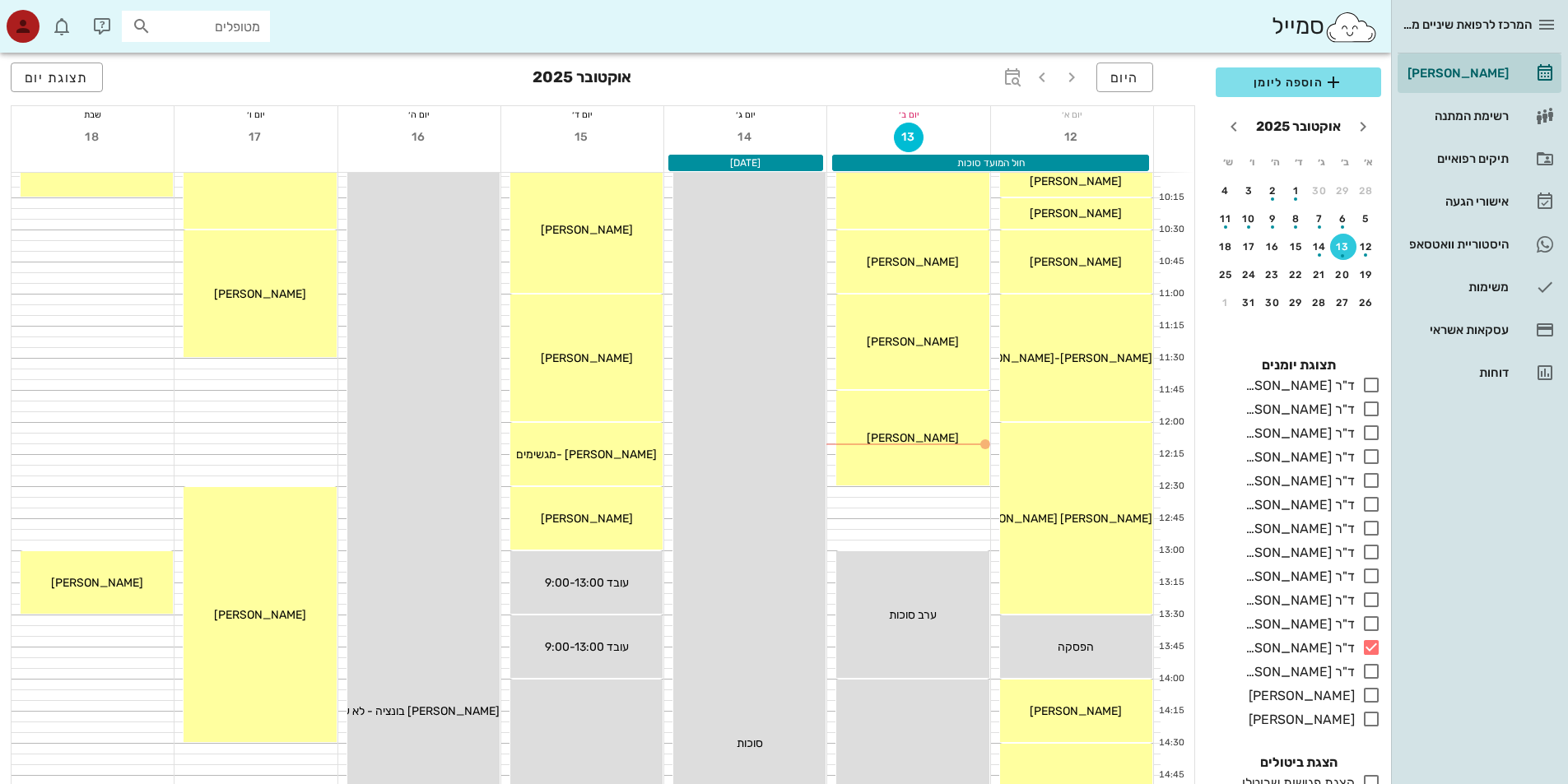
scroll to position [412, 0]
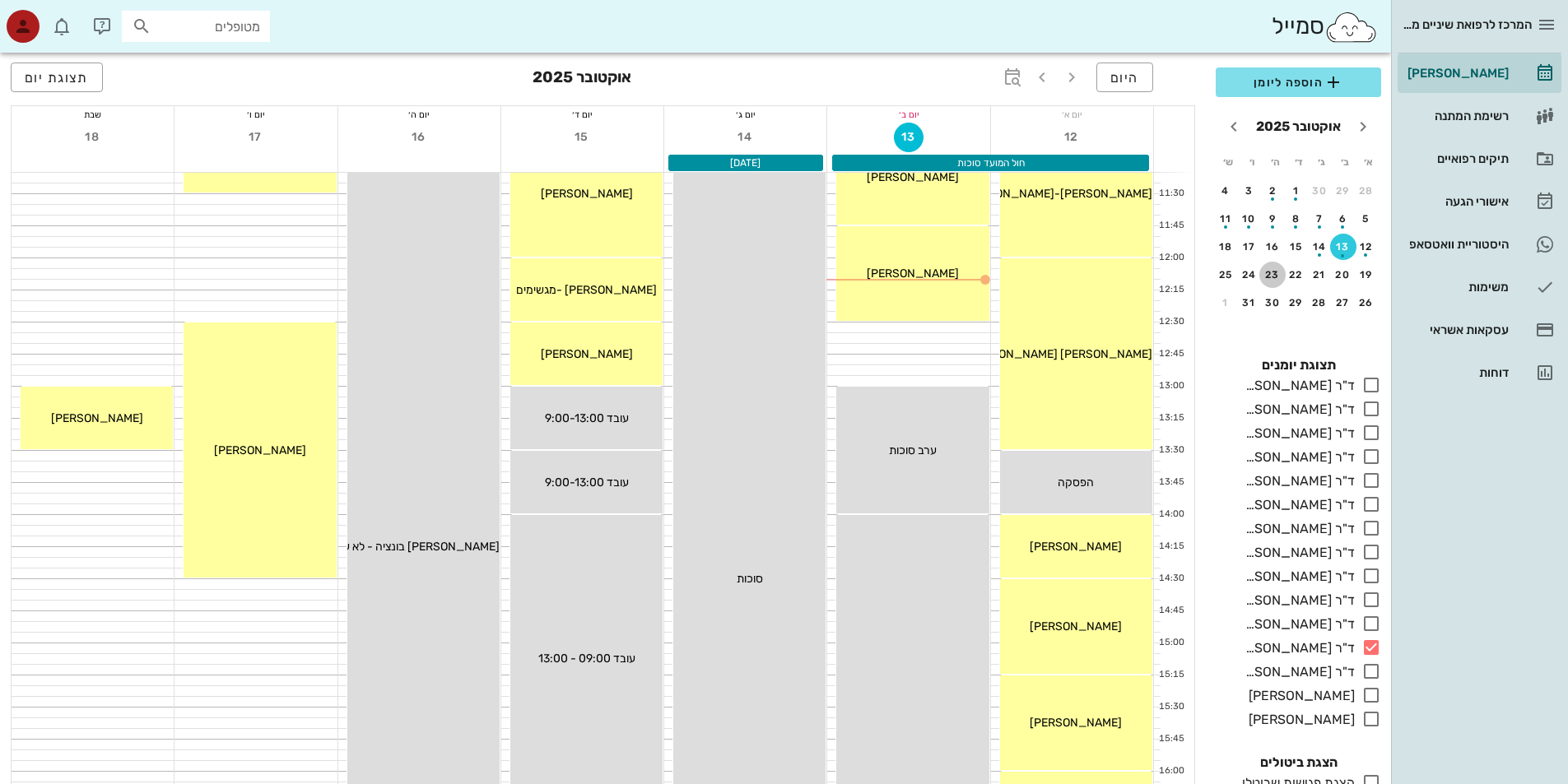
click at [1281, 280] on div "23" at bounding box center [1272, 274] width 26 height 12
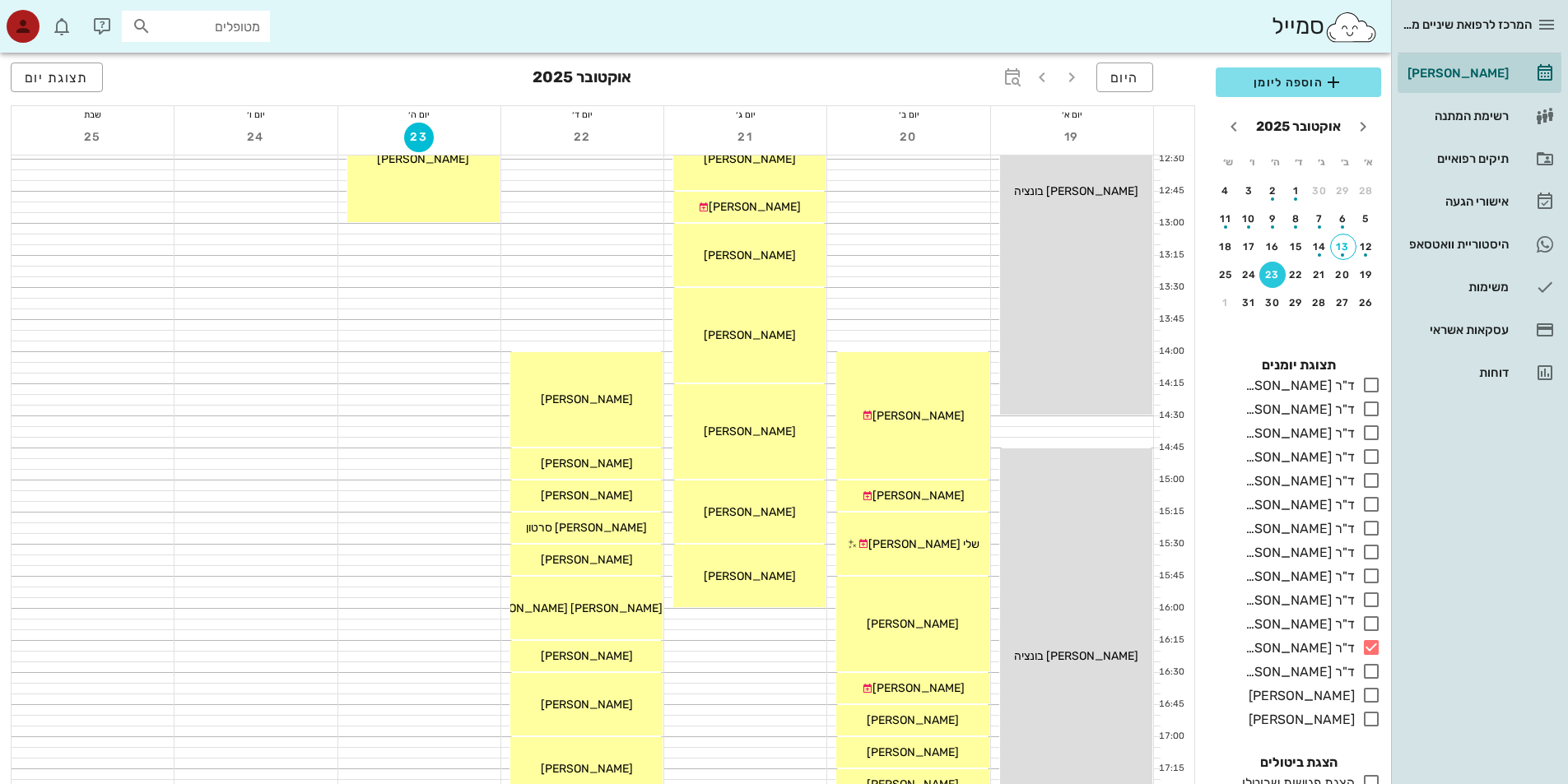
scroll to position [576, 0]
click at [1282, 309] on div "30" at bounding box center [1272, 303] width 26 height 12
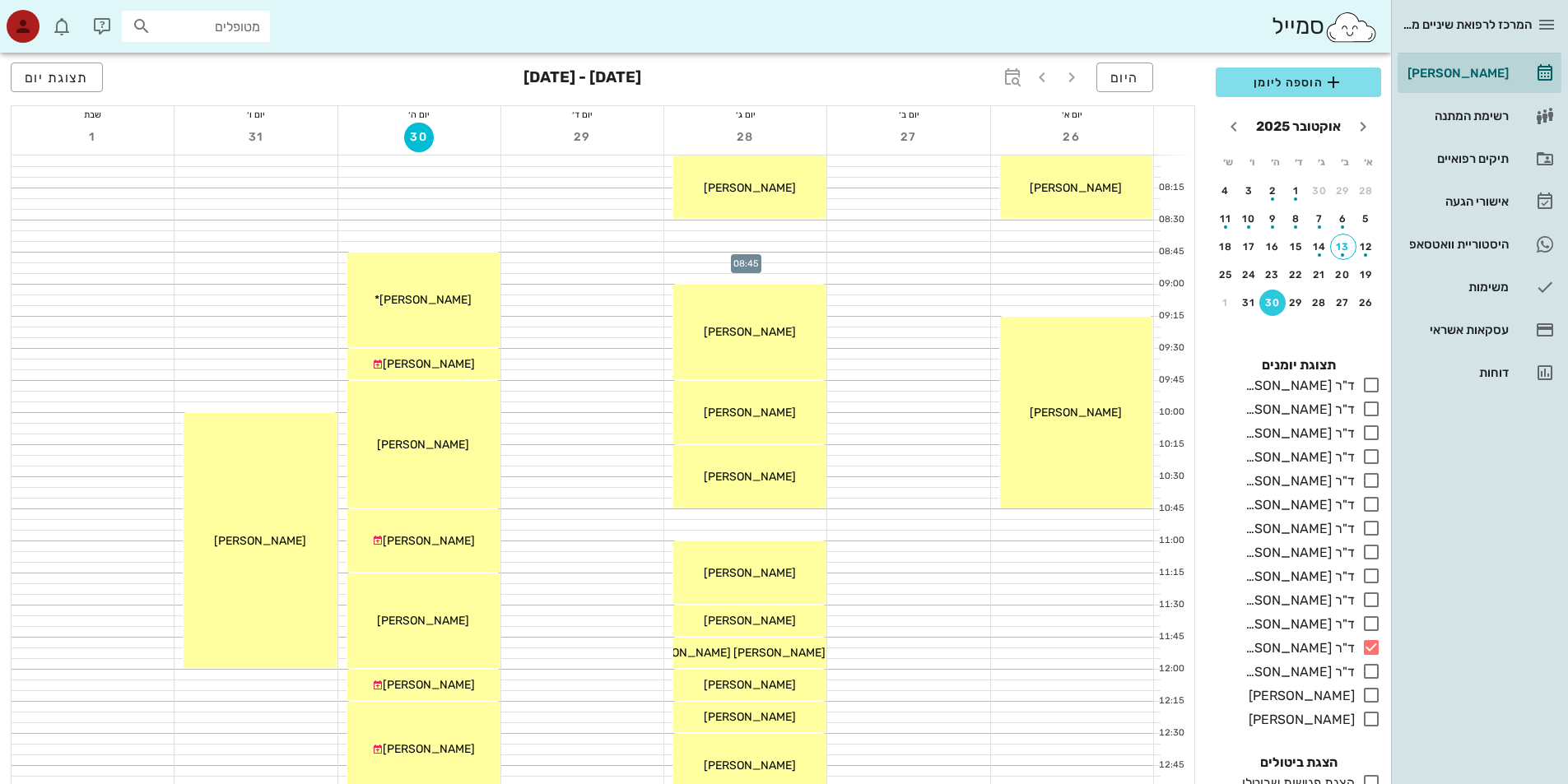
click at [764, 260] on div at bounding box center [745, 258] width 162 height 10
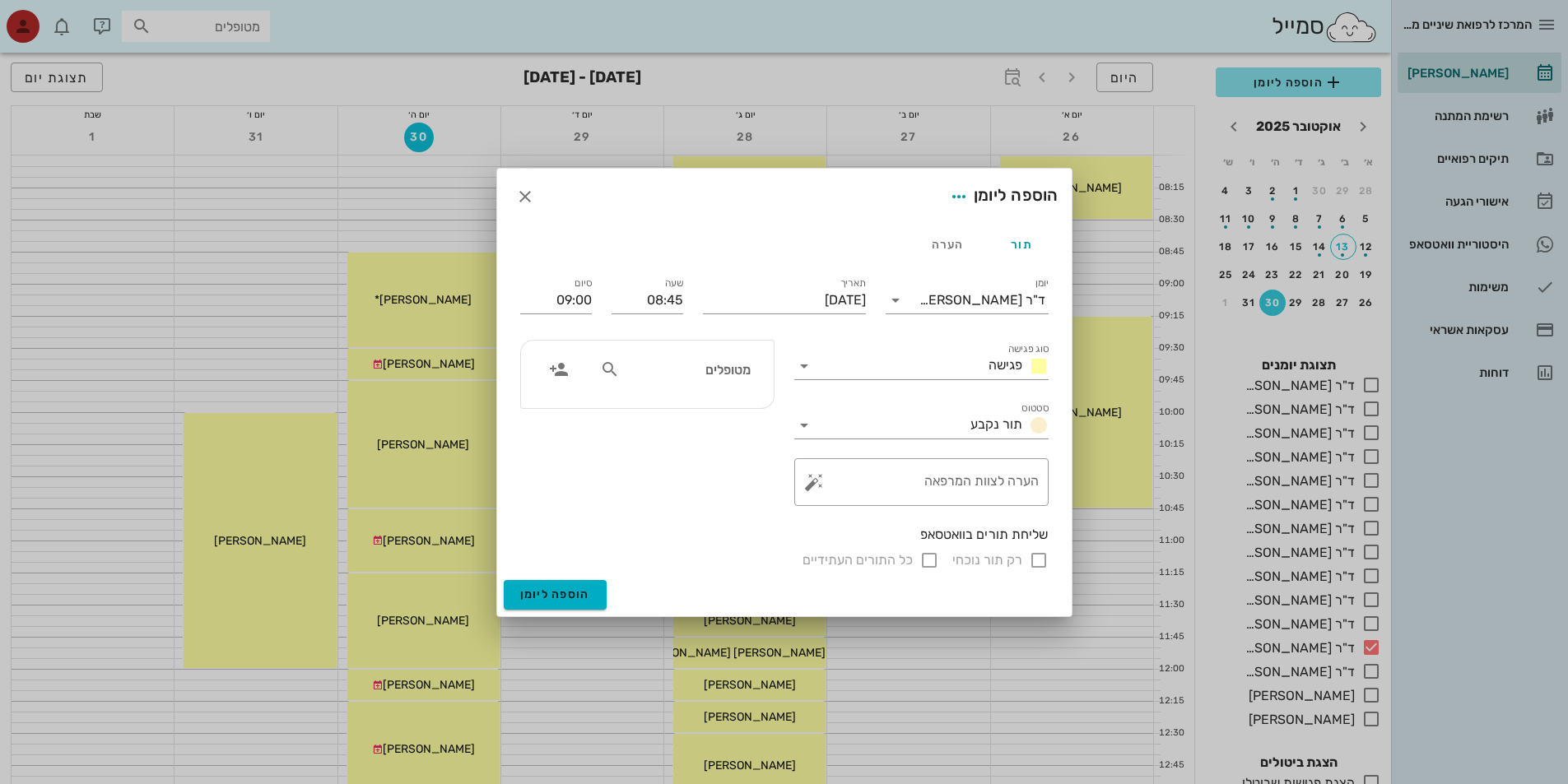
click at [764, 260] on div at bounding box center [784, 392] width 1568 height 784
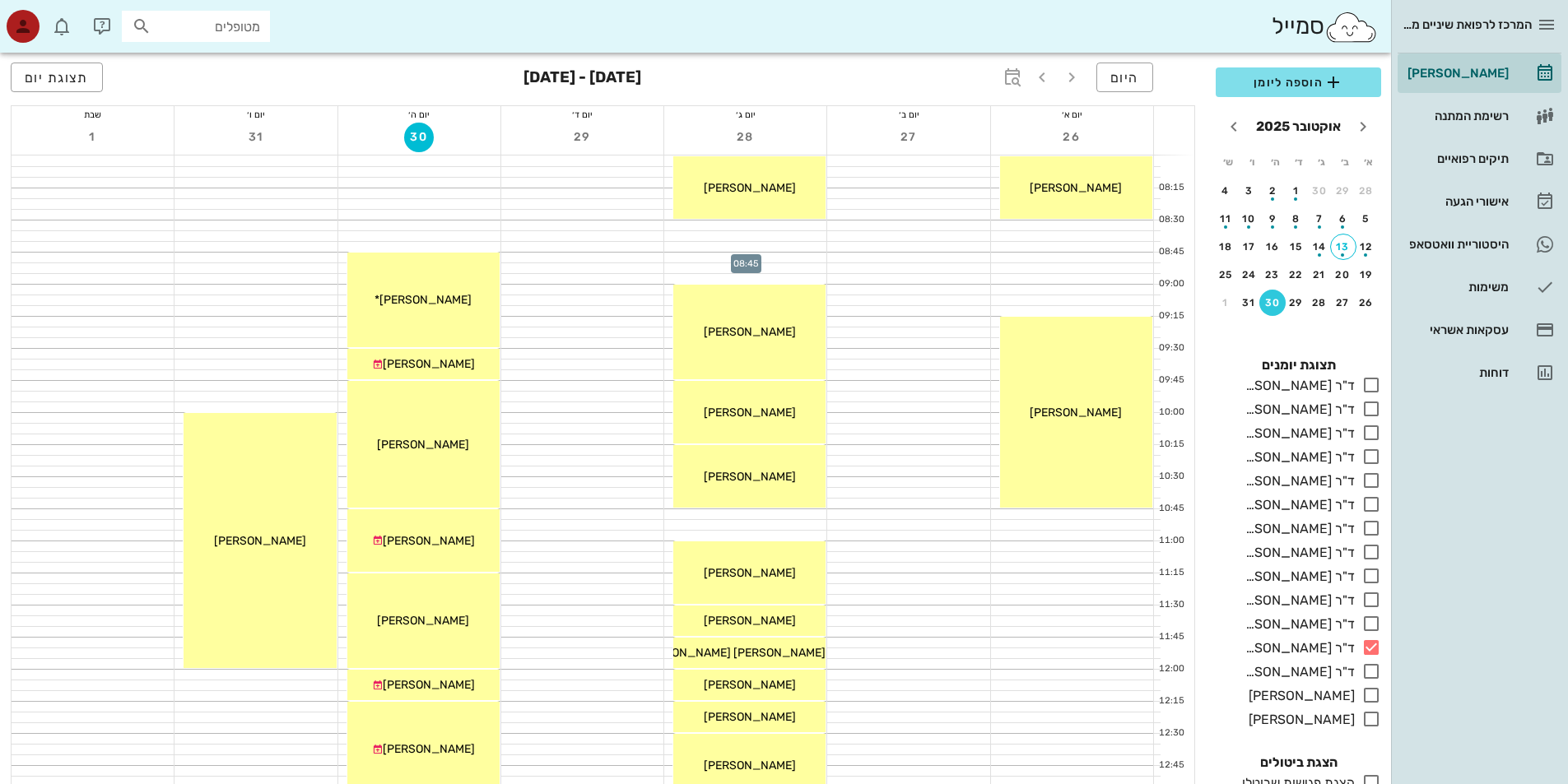
click at [764, 260] on div at bounding box center [745, 258] width 162 height 10
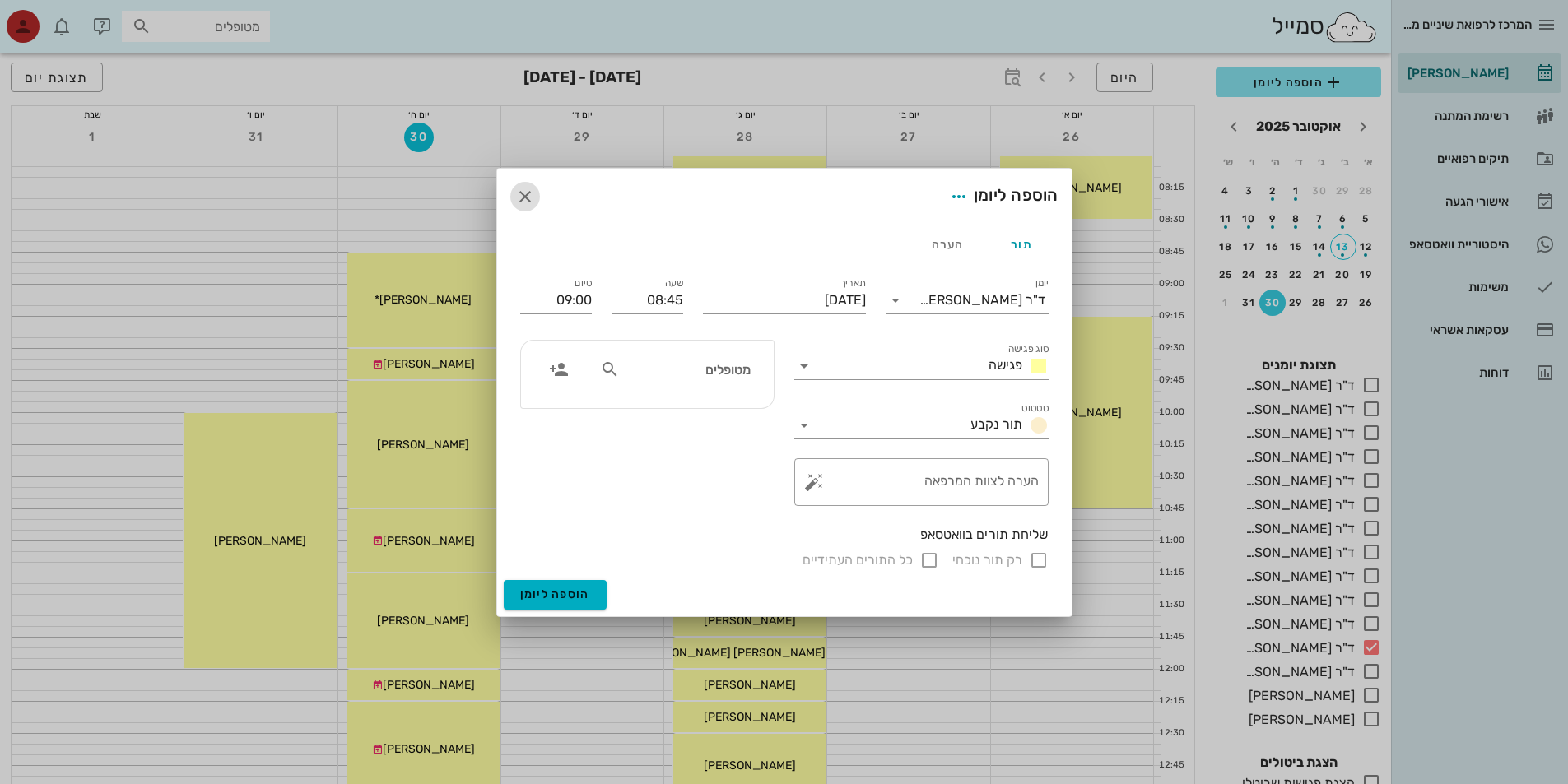
click at [523, 200] on icon "button" at bounding box center [525, 197] width 20 height 20
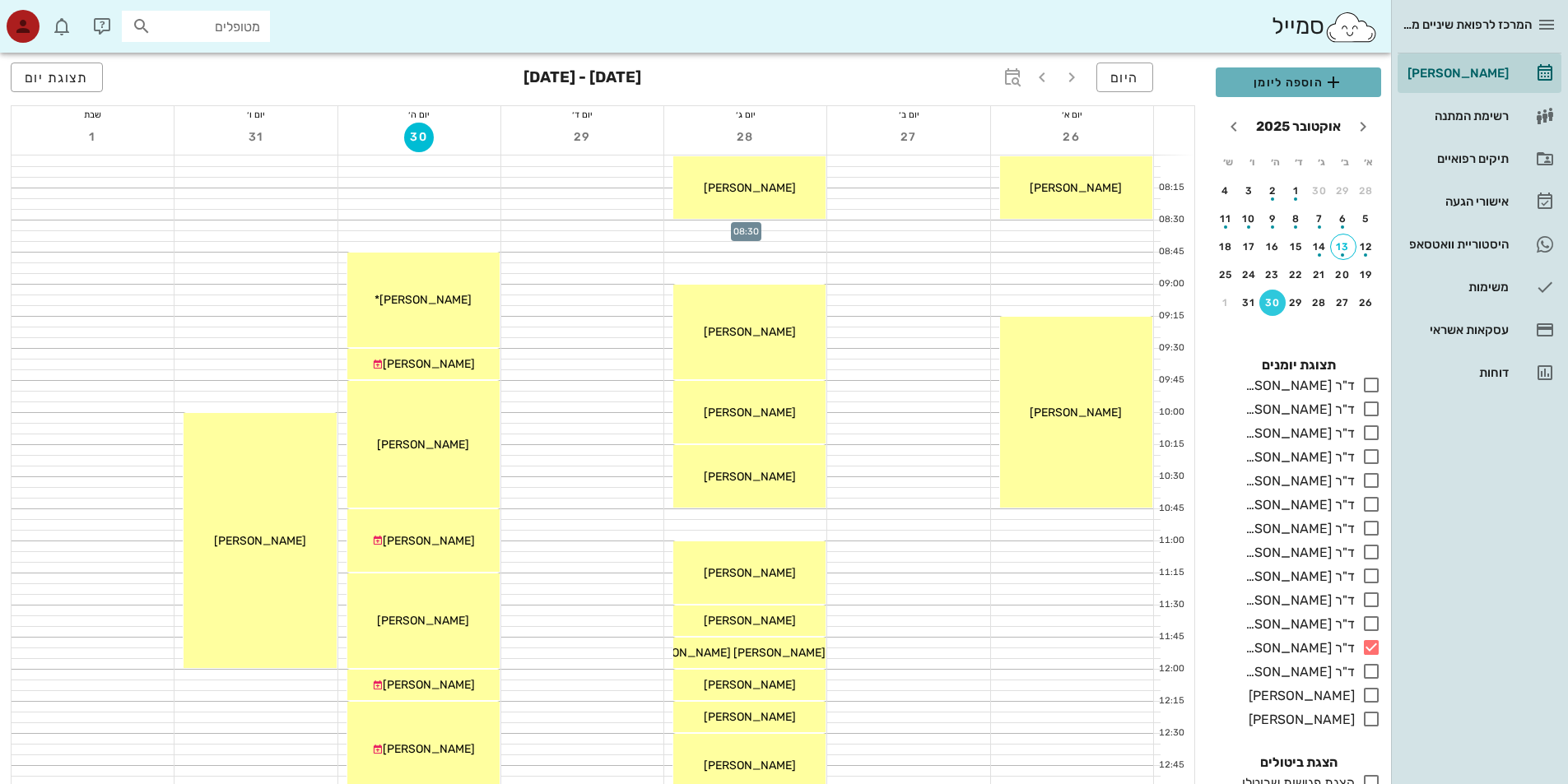
drag, startPoint x: 785, startPoint y: 226, endPoint x: 1338, endPoint y: 80, distance: 571.9
click at [1338, 80] on icon "button" at bounding box center [1334, 83] width 20 height 20
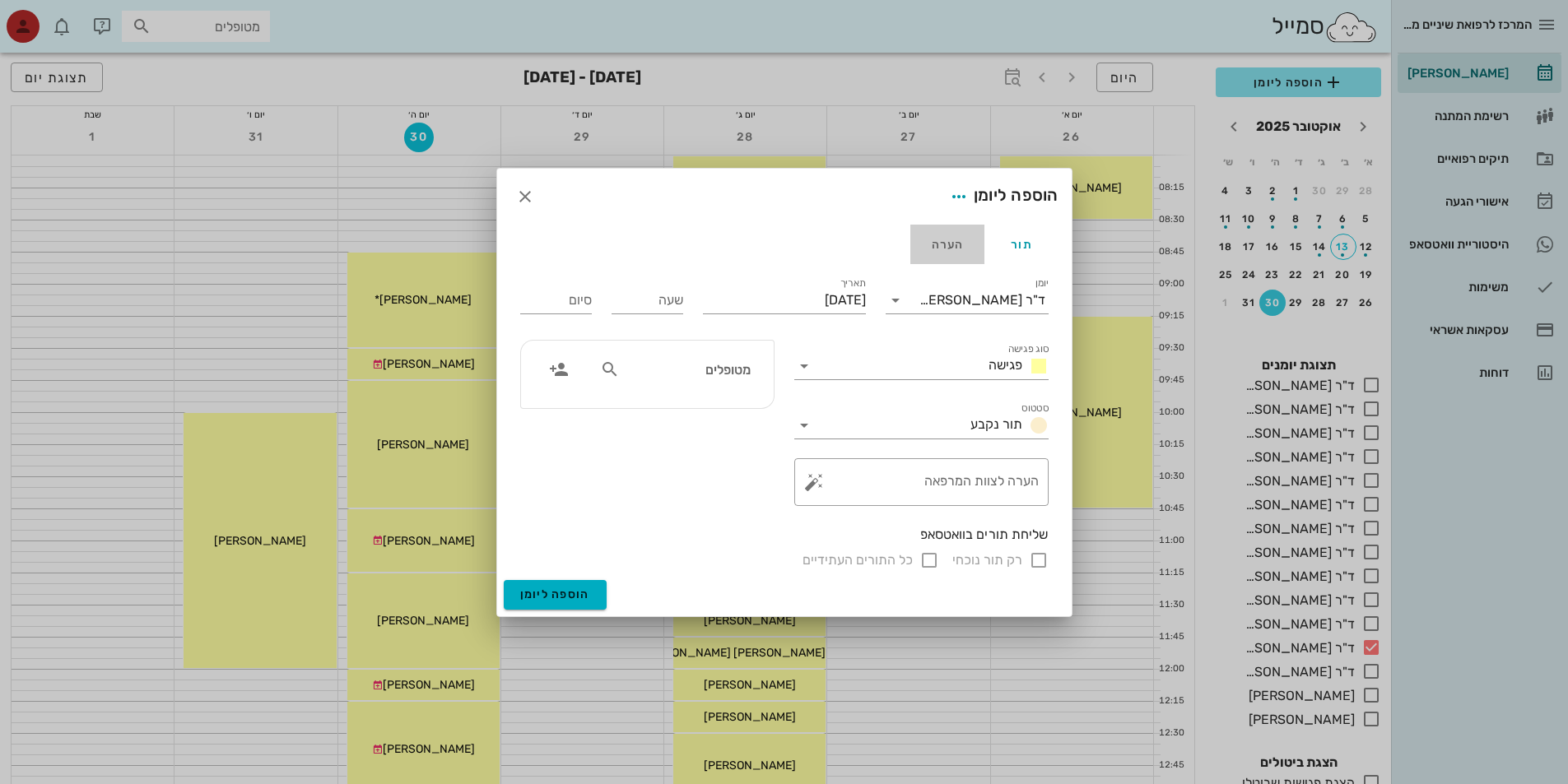
click at [948, 248] on div "הערה" at bounding box center [947, 243] width 74 height 39
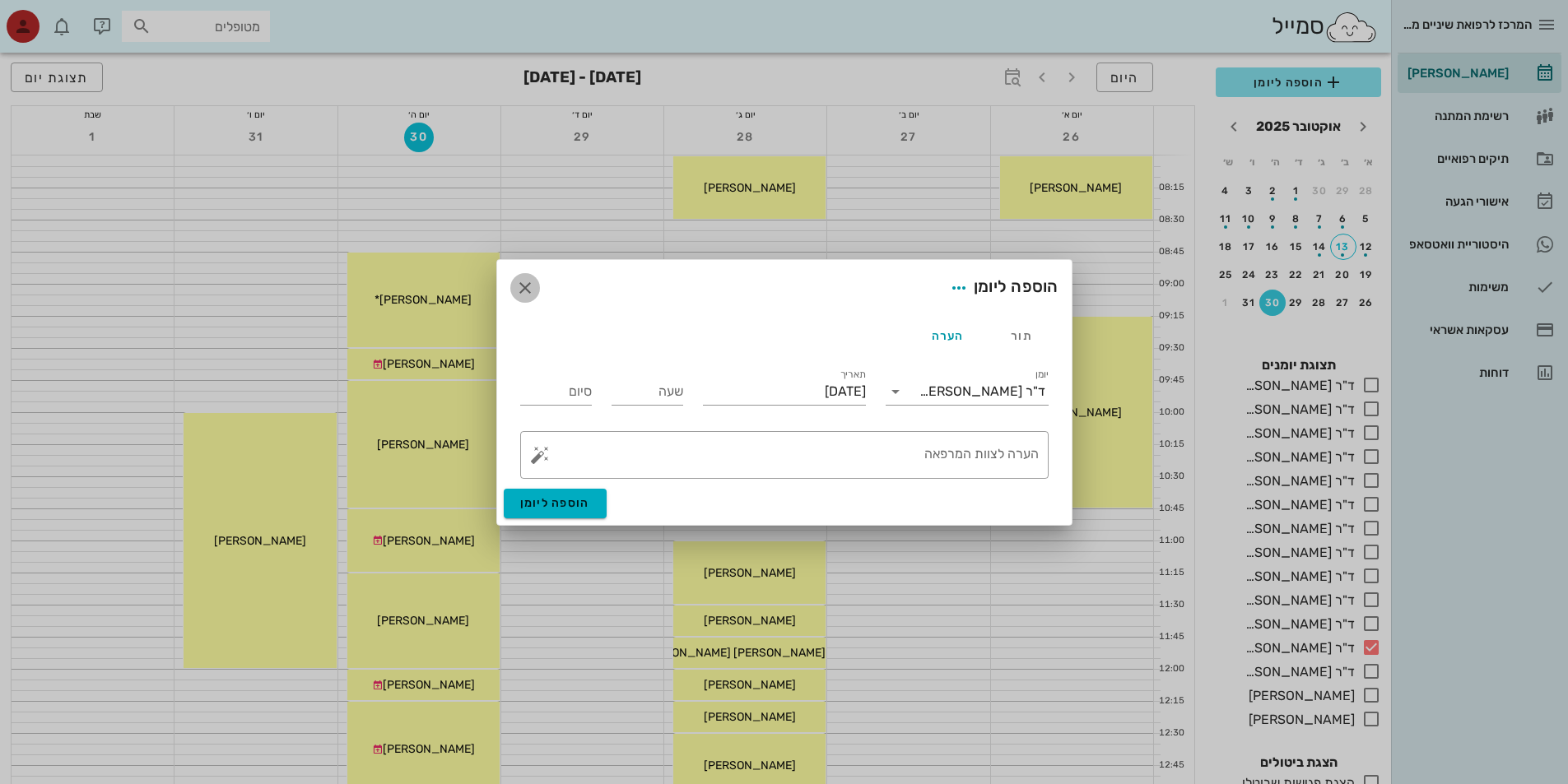
click at [521, 285] on icon "button" at bounding box center [525, 288] width 20 height 20
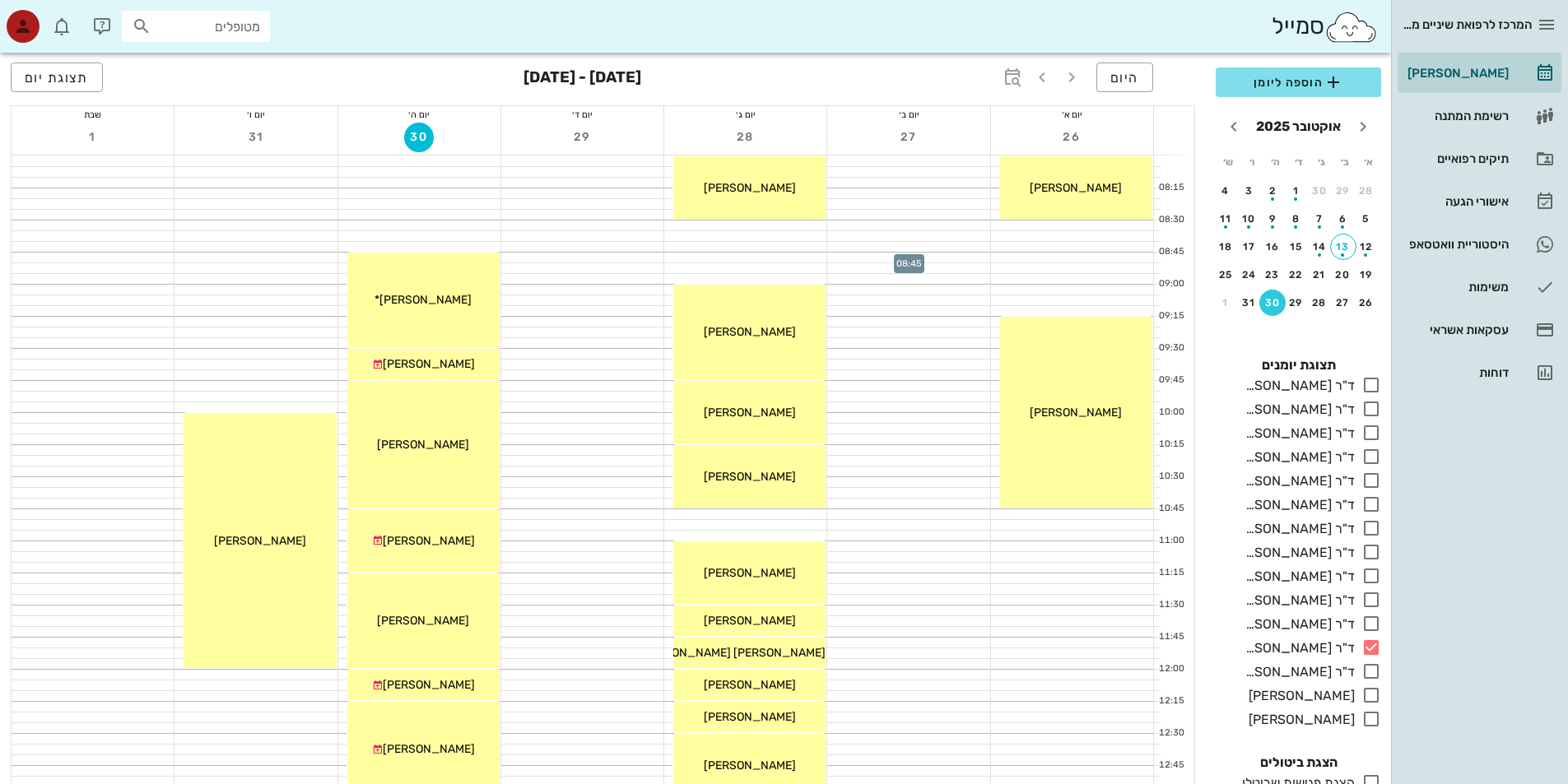
click at [925, 255] on div at bounding box center [908, 258] width 162 height 10
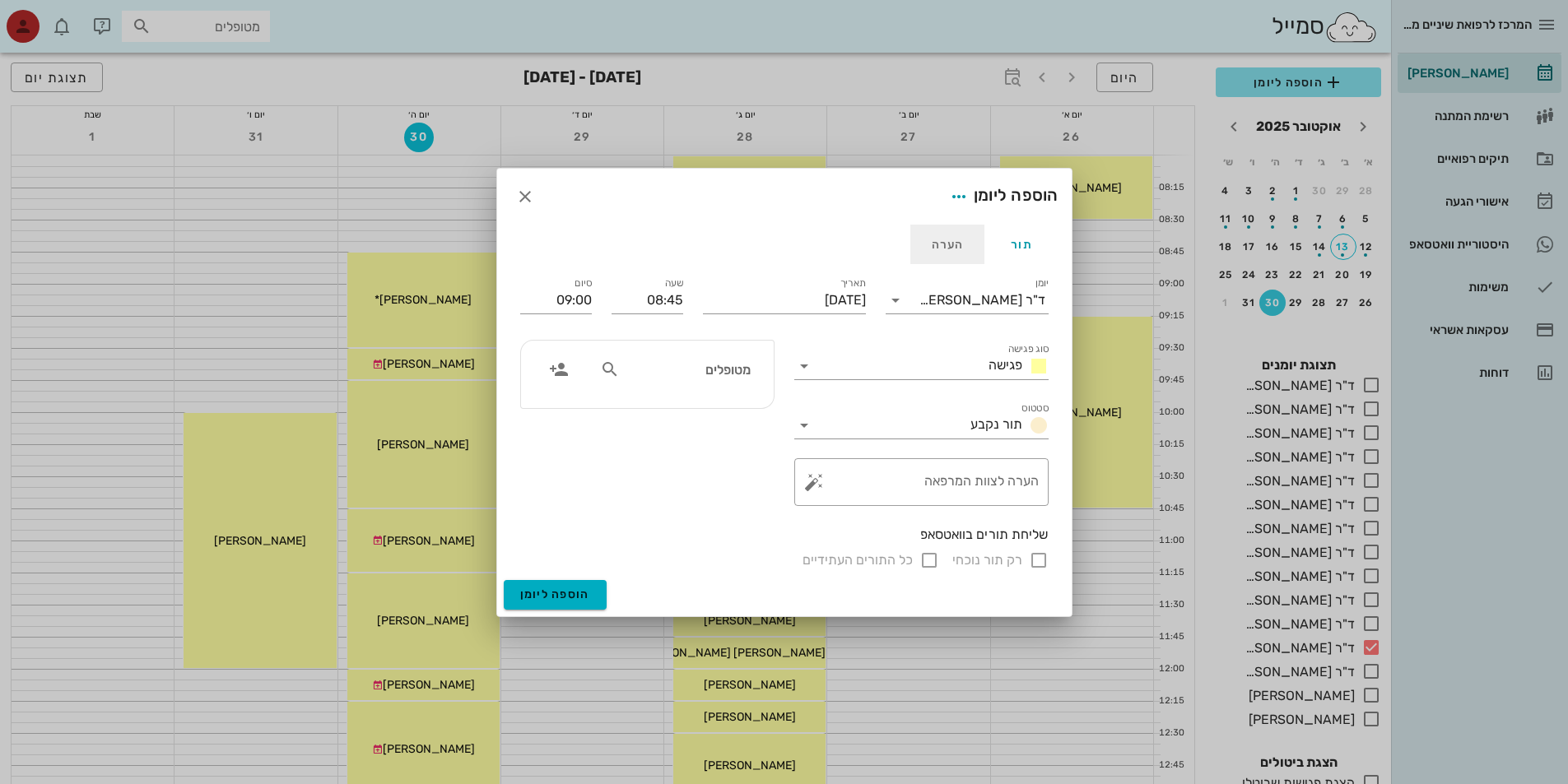
click at [954, 246] on div "הערה" at bounding box center [947, 243] width 74 height 39
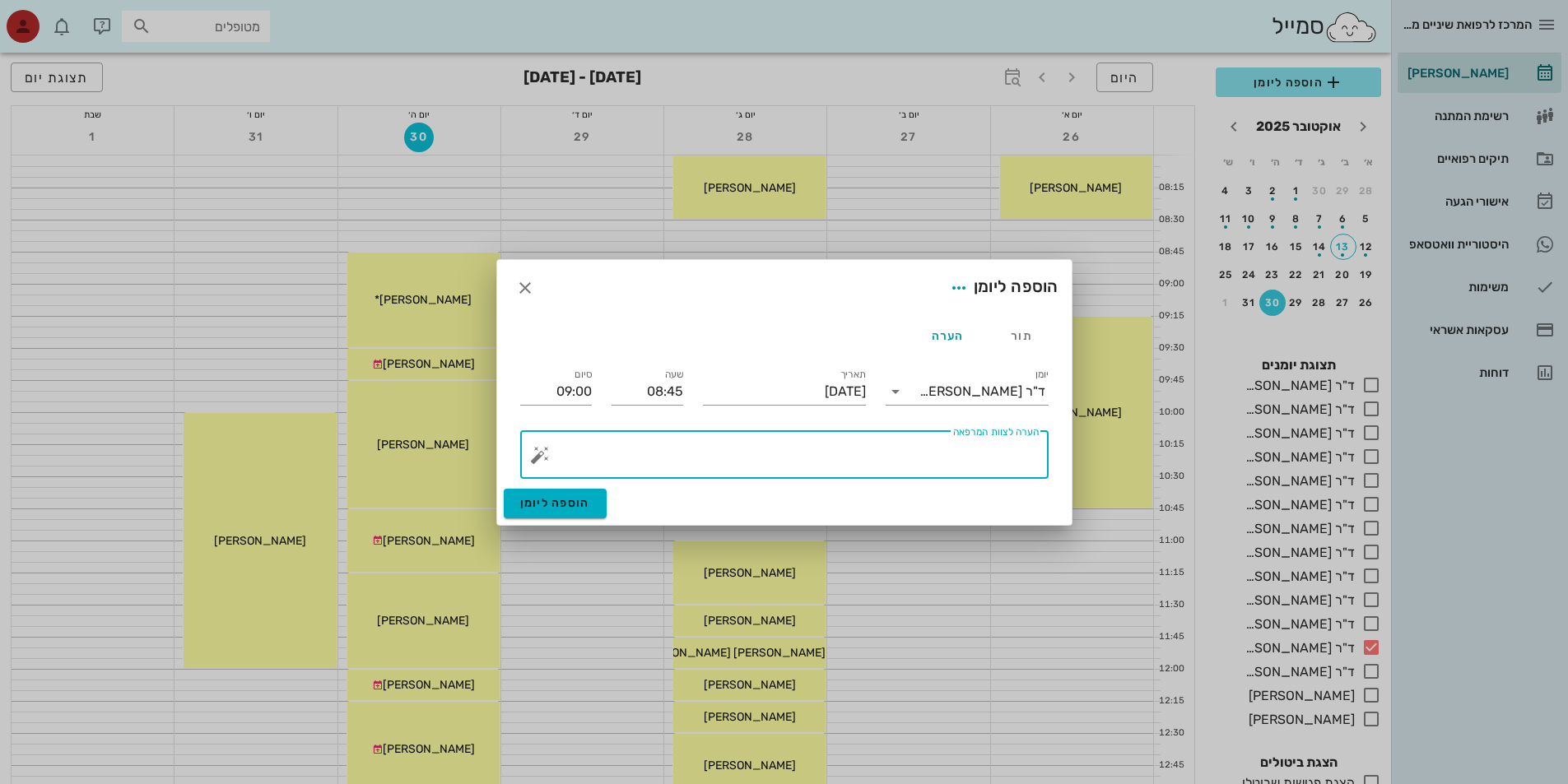
click at [896, 460] on textarea "הערה לצוות המרפאה" at bounding box center [791, 459] width 496 height 39
click at [533, 286] on icon "button" at bounding box center [525, 288] width 20 height 20
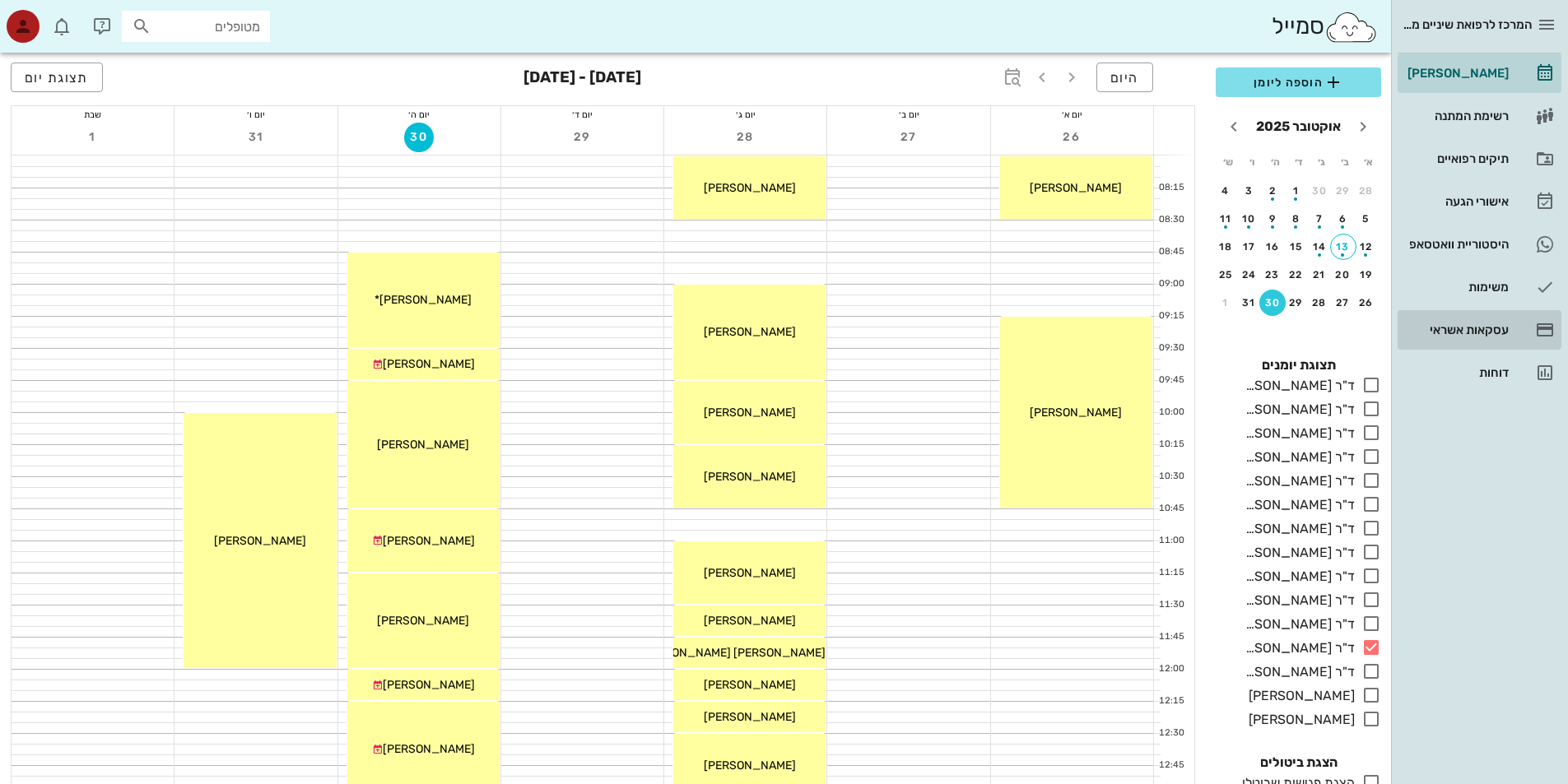
click at [1493, 333] on div "עסקאות אשראי" at bounding box center [1456, 330] width 105 height 13
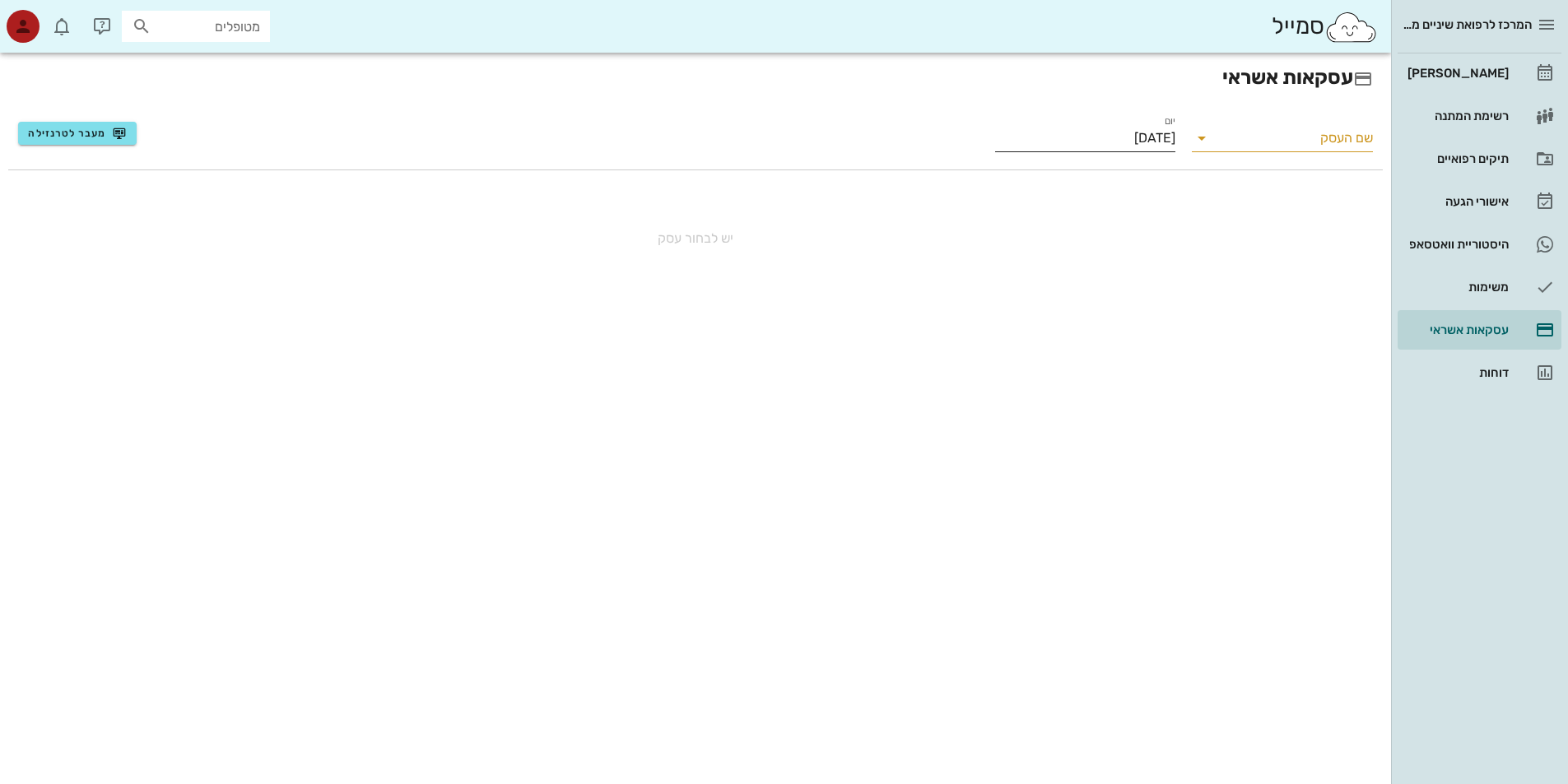
click at [1170, 137] on input "[DATE]" at bounding box center [1085, 137] width 180 height 26
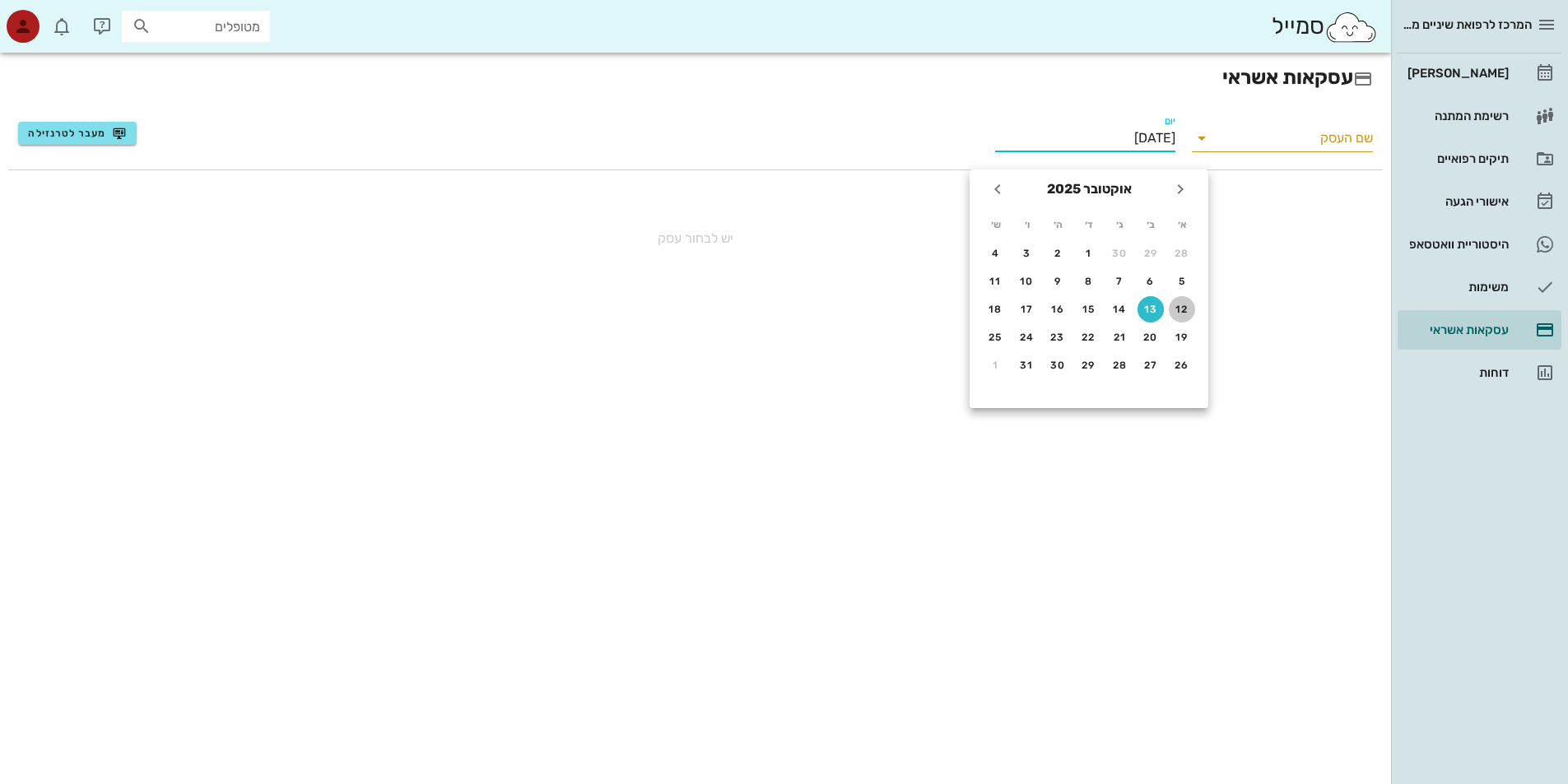
click at [1176, 310] on div "12" at bounding box center [1181, 310] width 26 height 12
type input "[DATE]"
click at [1170, 138] on input "[DATE]" at bounding box center [1085, 137] width 180 height 26
click at [1203, 137] on icon at bounding box center [1201, 138] width 20 height 20
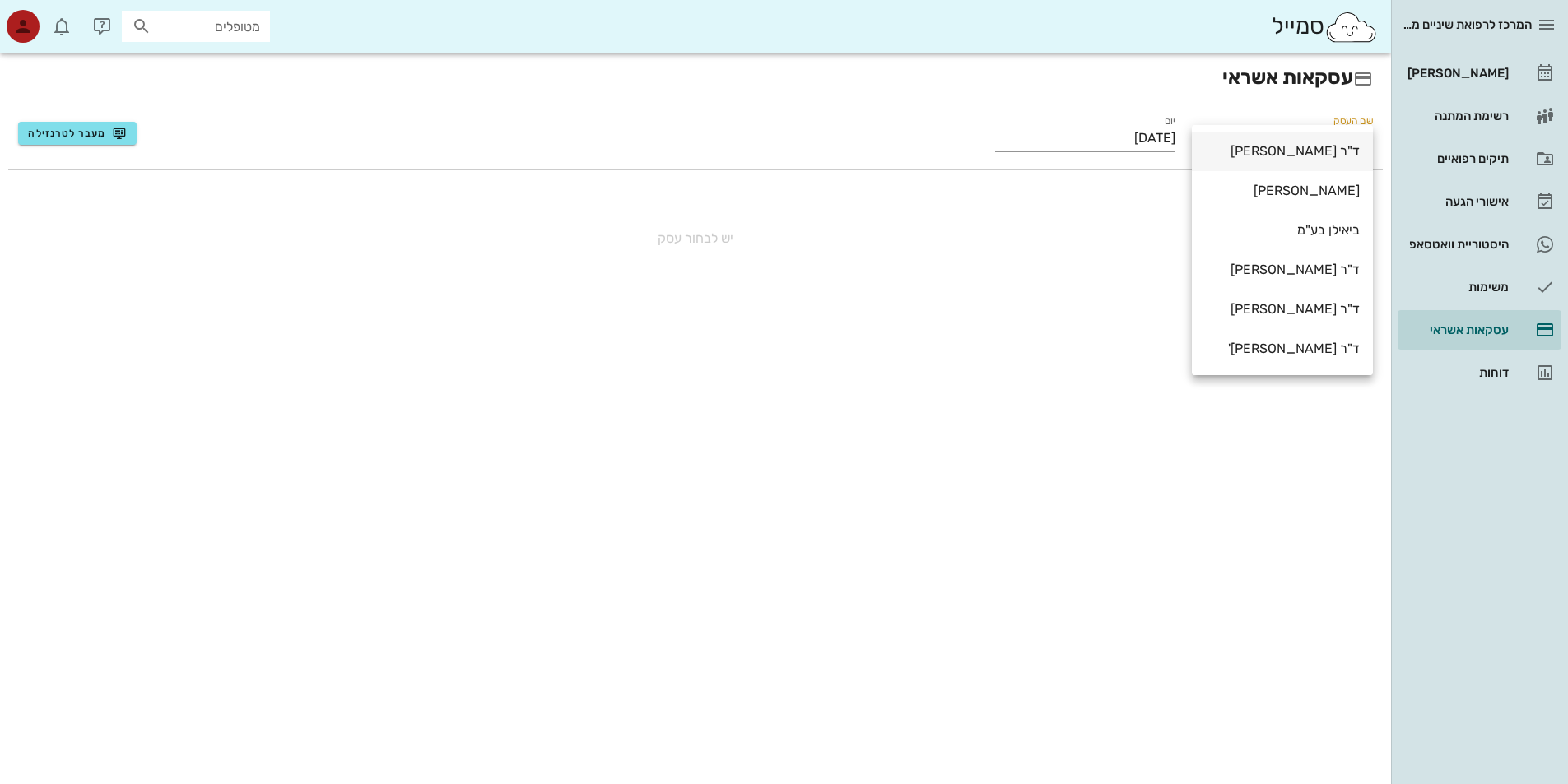
click at [1263, 158] on div "ד"ר [PERSON_NAME]" at bounding box center [1282, 151] width 155 height 16
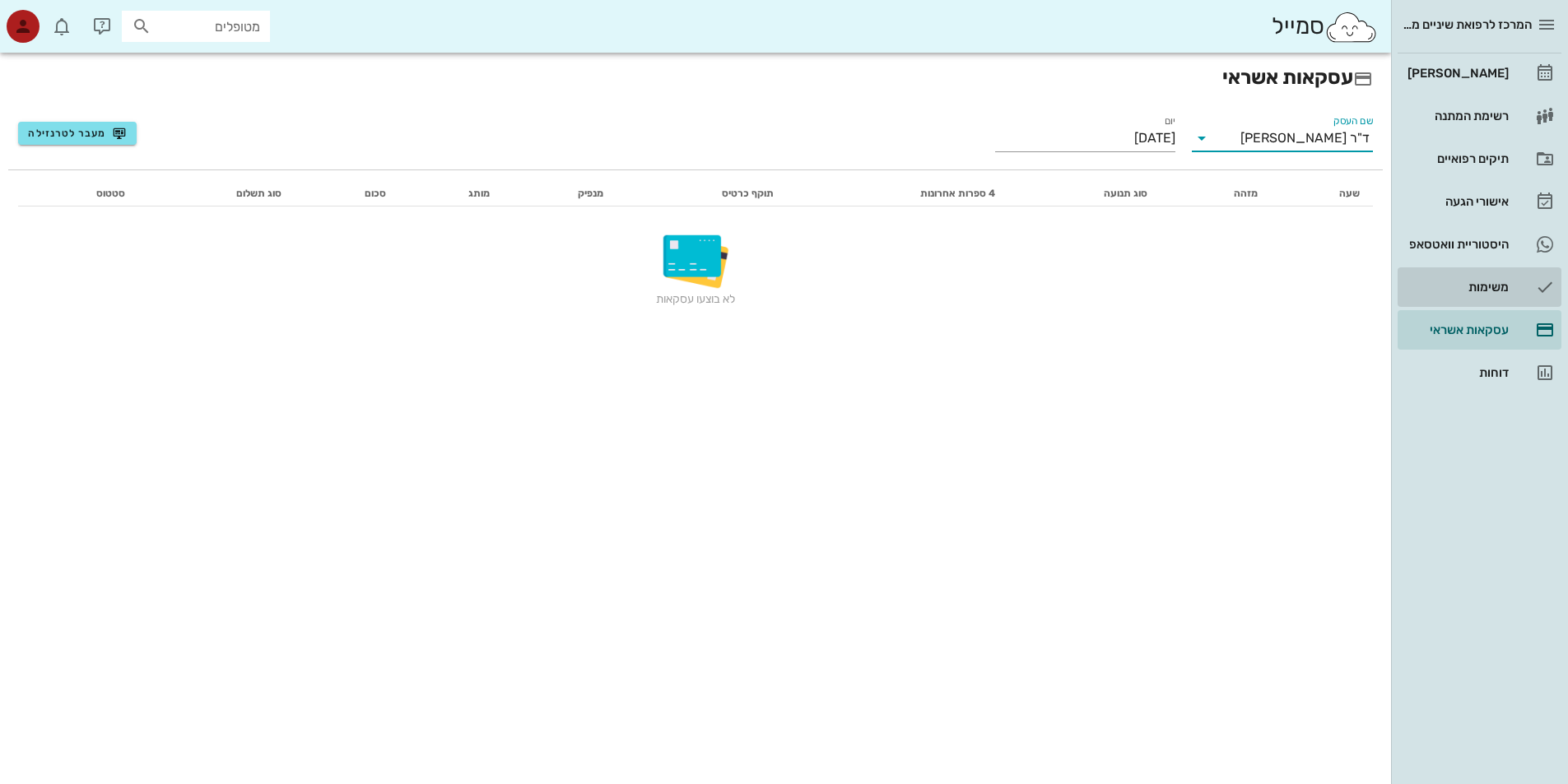
click at [1501, 284] on div "משימות" at bounding box center [1456, 287] width 105 height 13
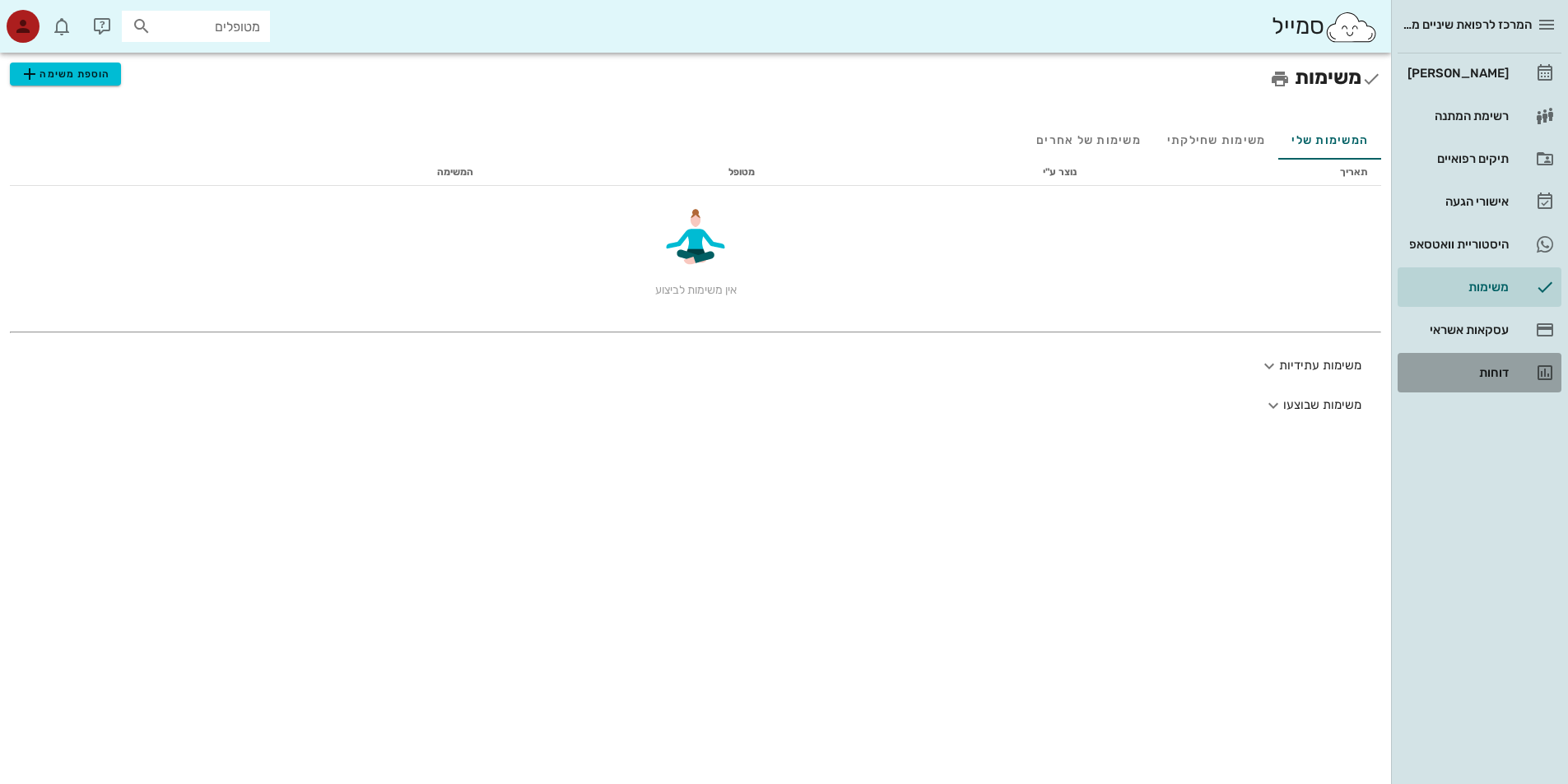
click at [1505, 361] on div "דוחות" at bounding box center [1456, 372] width 105 height 26
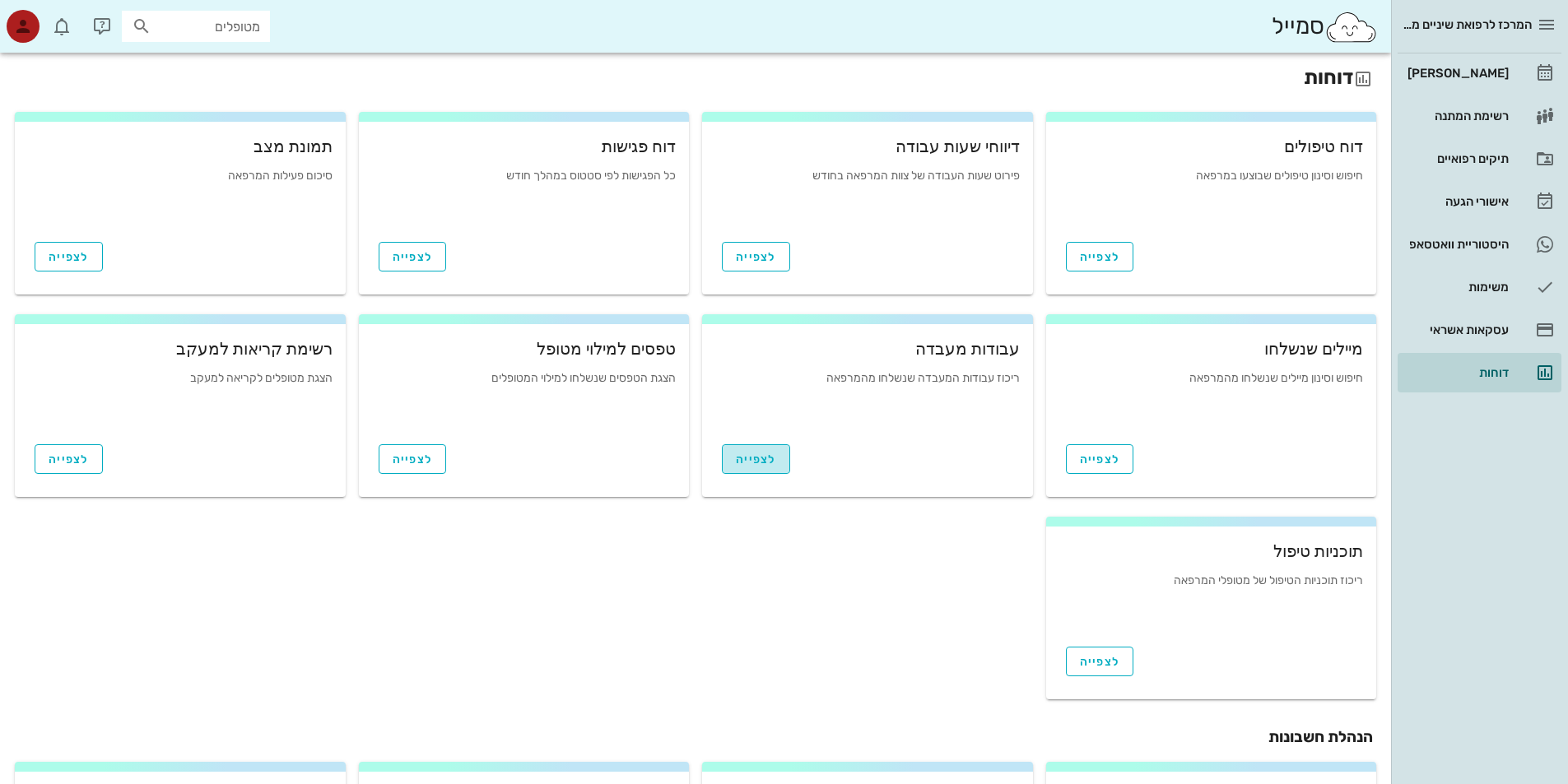
click at [765, 464] on span "לצפייה" at bounding box center [756, 459] width 40 height 14
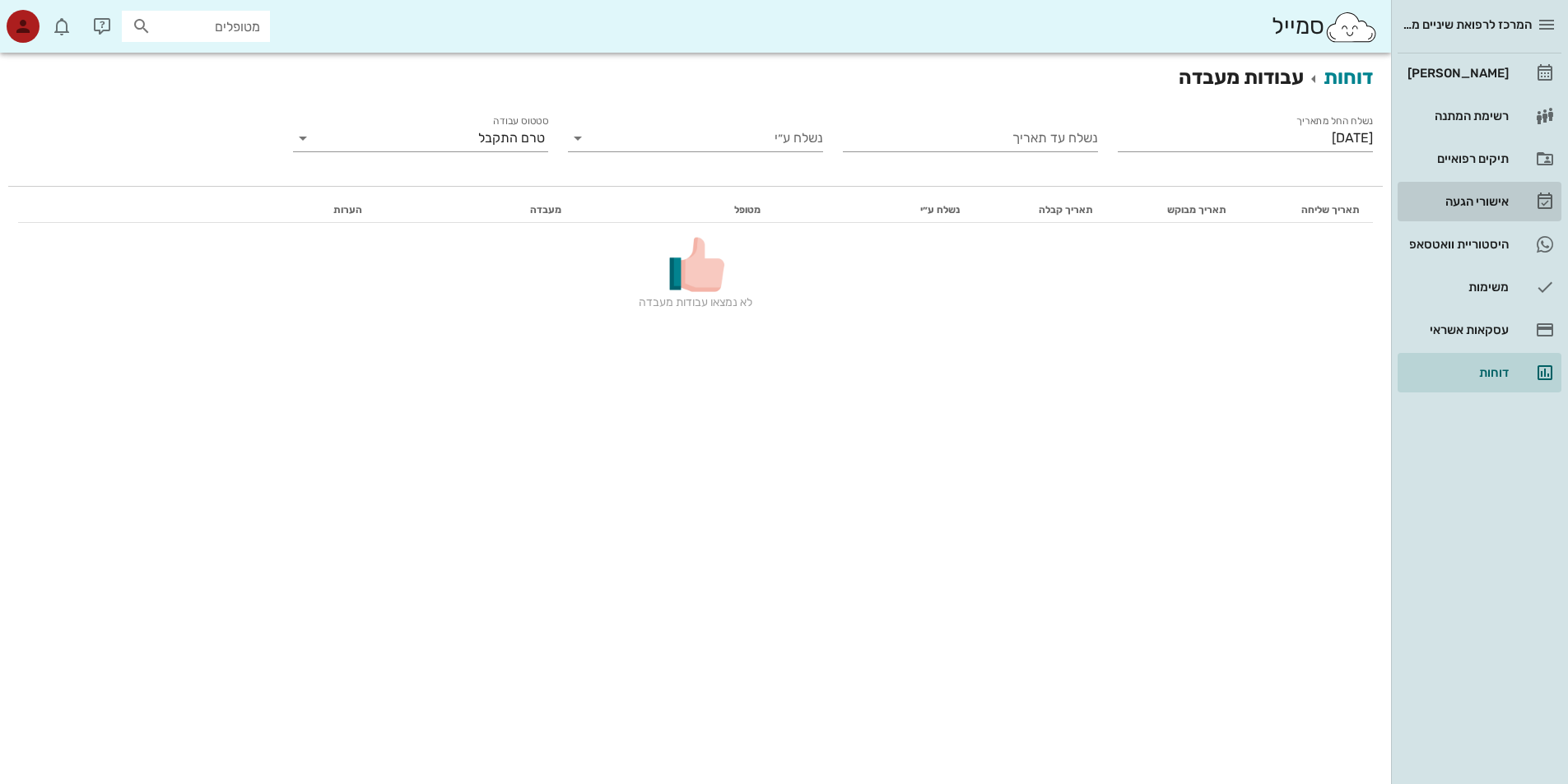
click at [1498, 197] on div "אישורי הגעה" at bounding box center [1456, 202] width 105 height 13
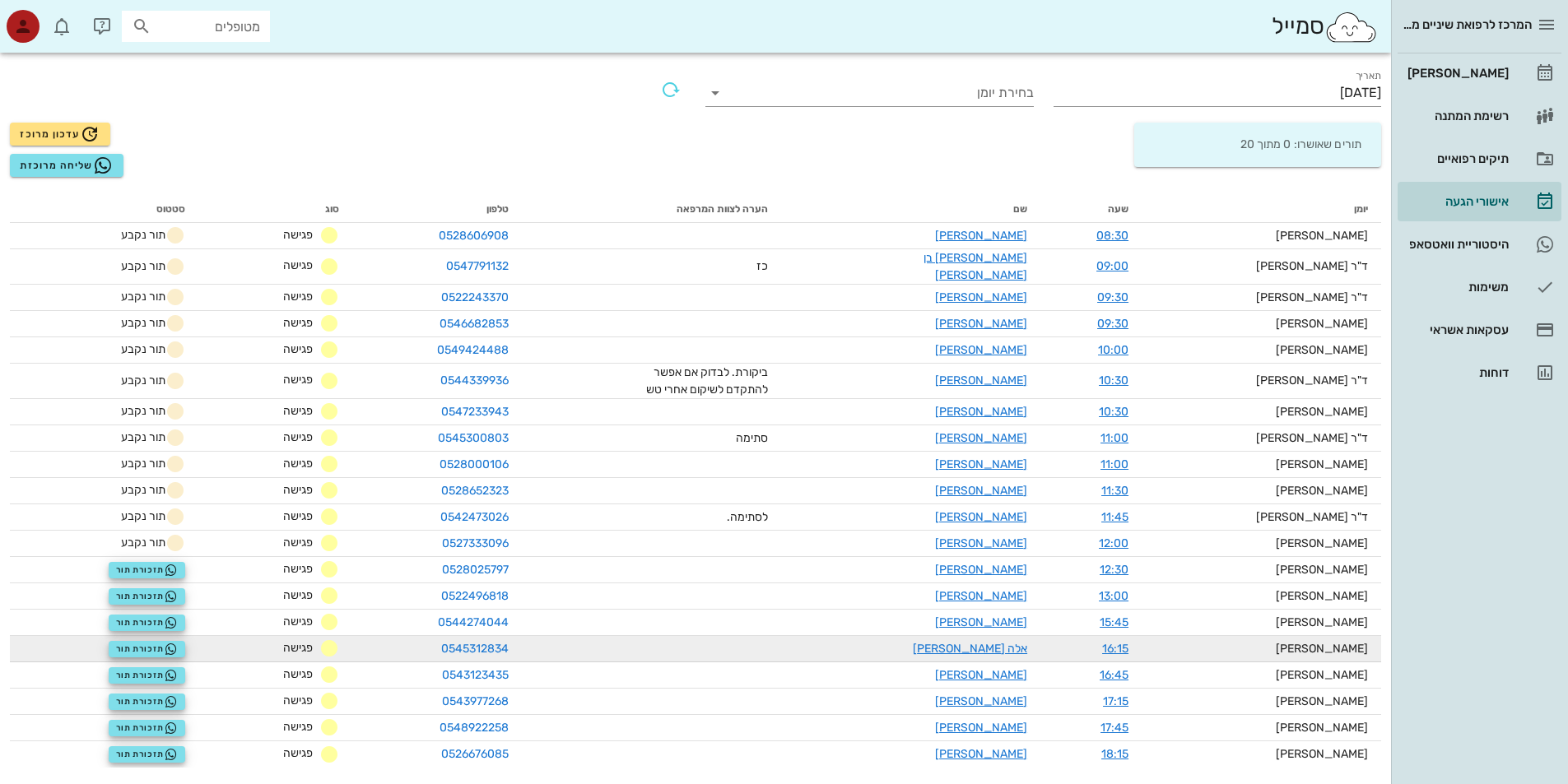
scroll to position [54, 0]
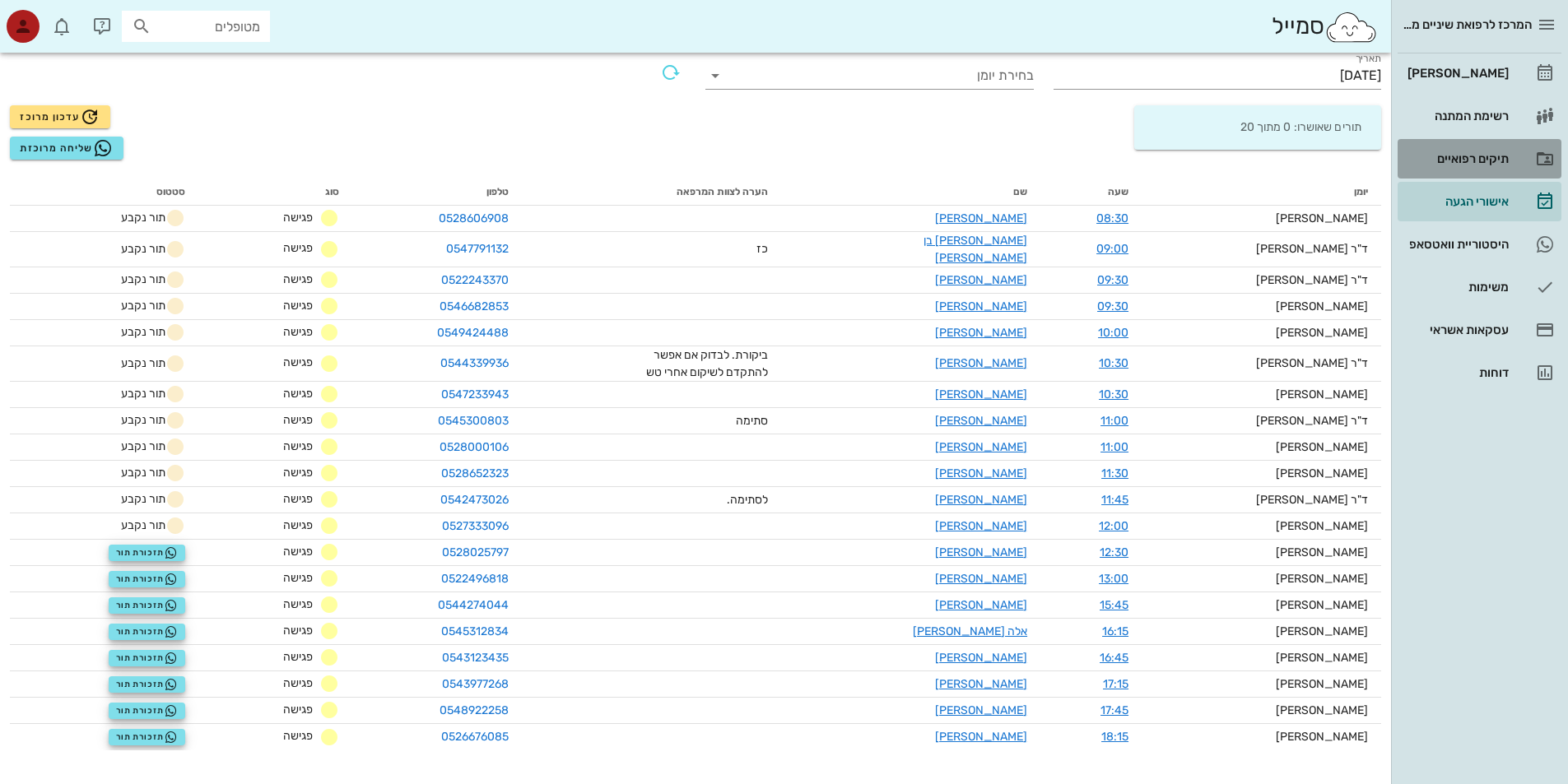
click at [1494, 155] on div "תיקים רפואיים" at bounding box center [1456, 159] width 105 height 13
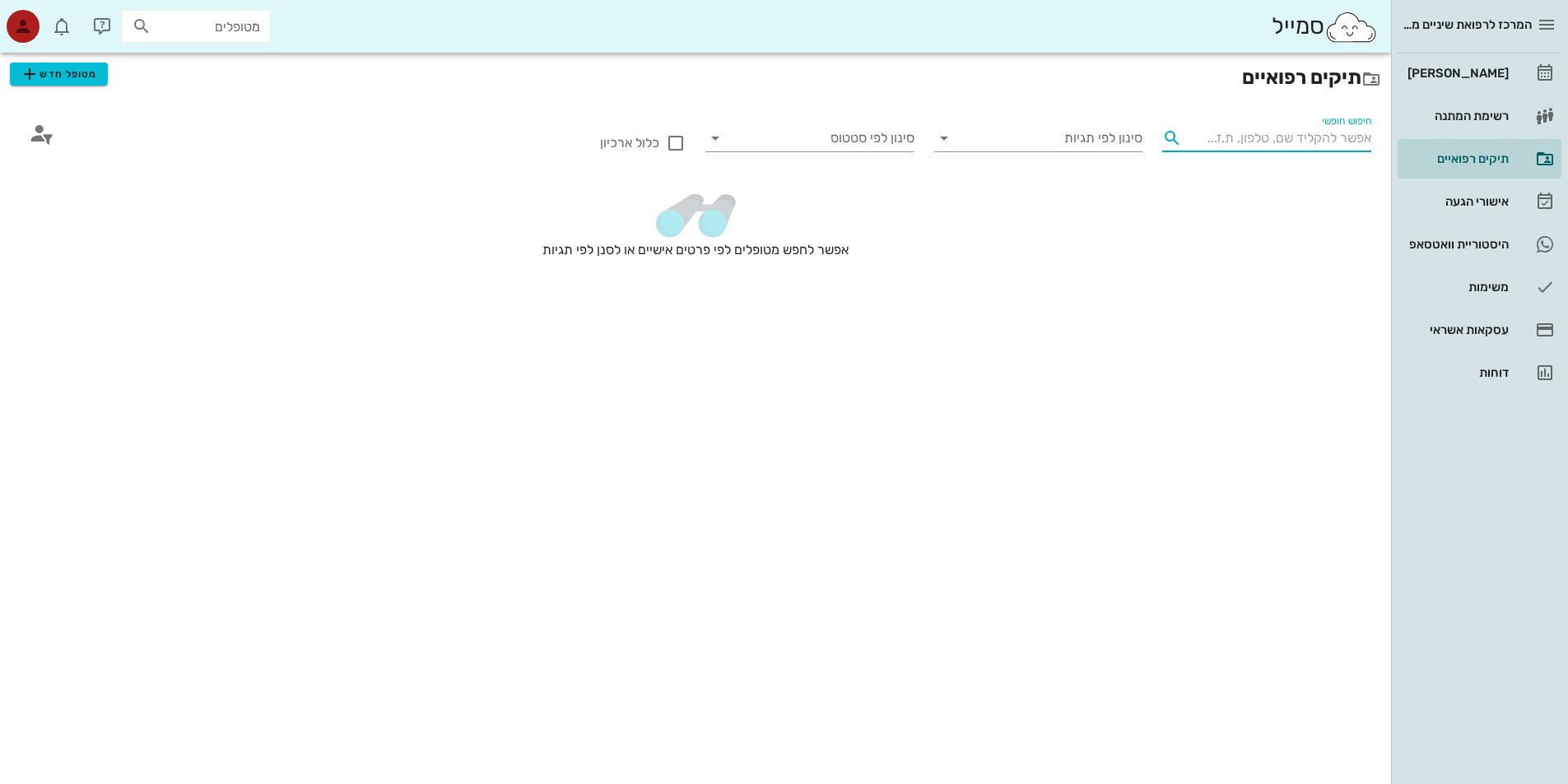
click at [1339, 146] on input "חיפוש חופשי" at bounding box center [1280, 137] width 183 height 26
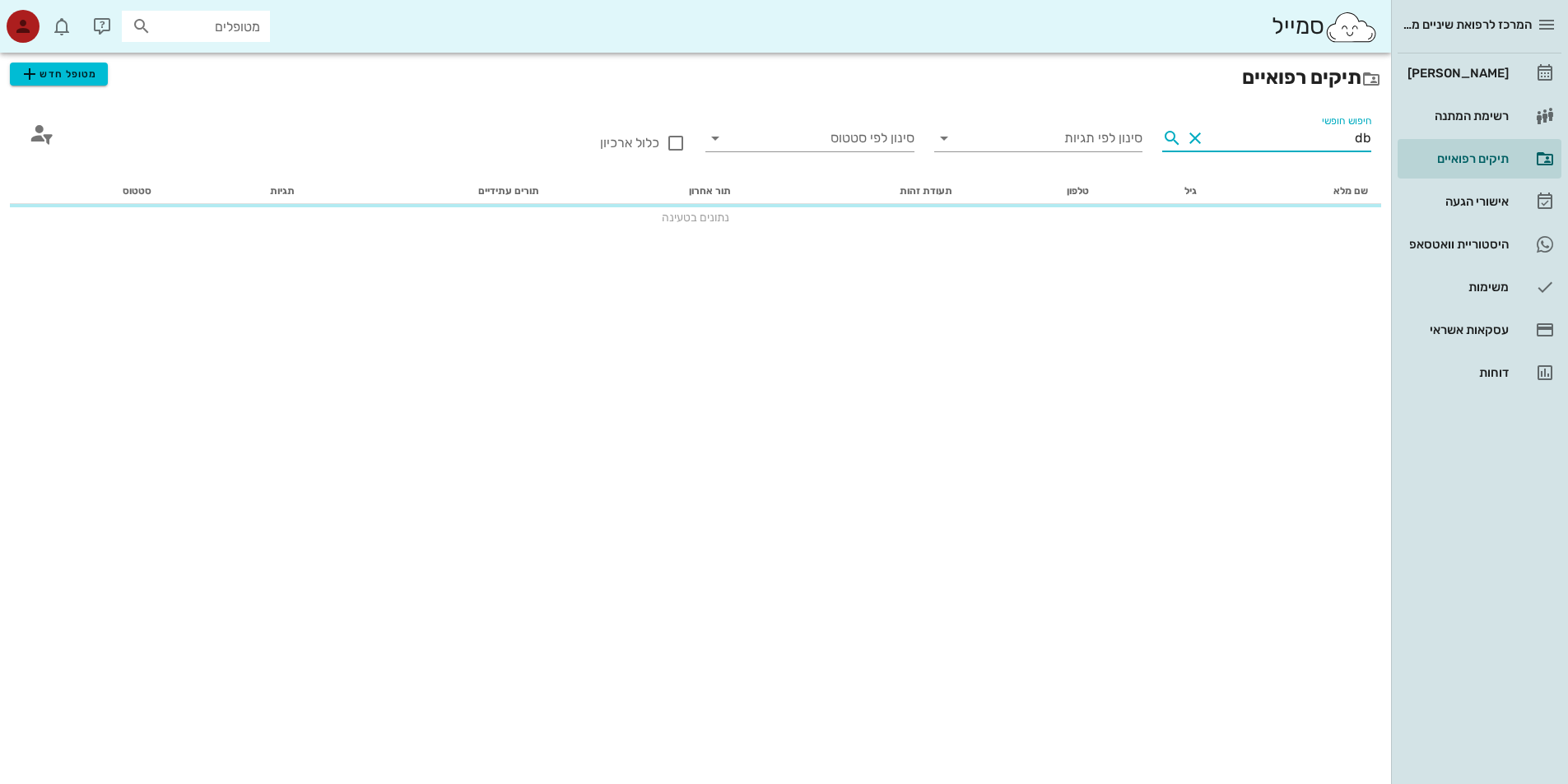
type input "d"
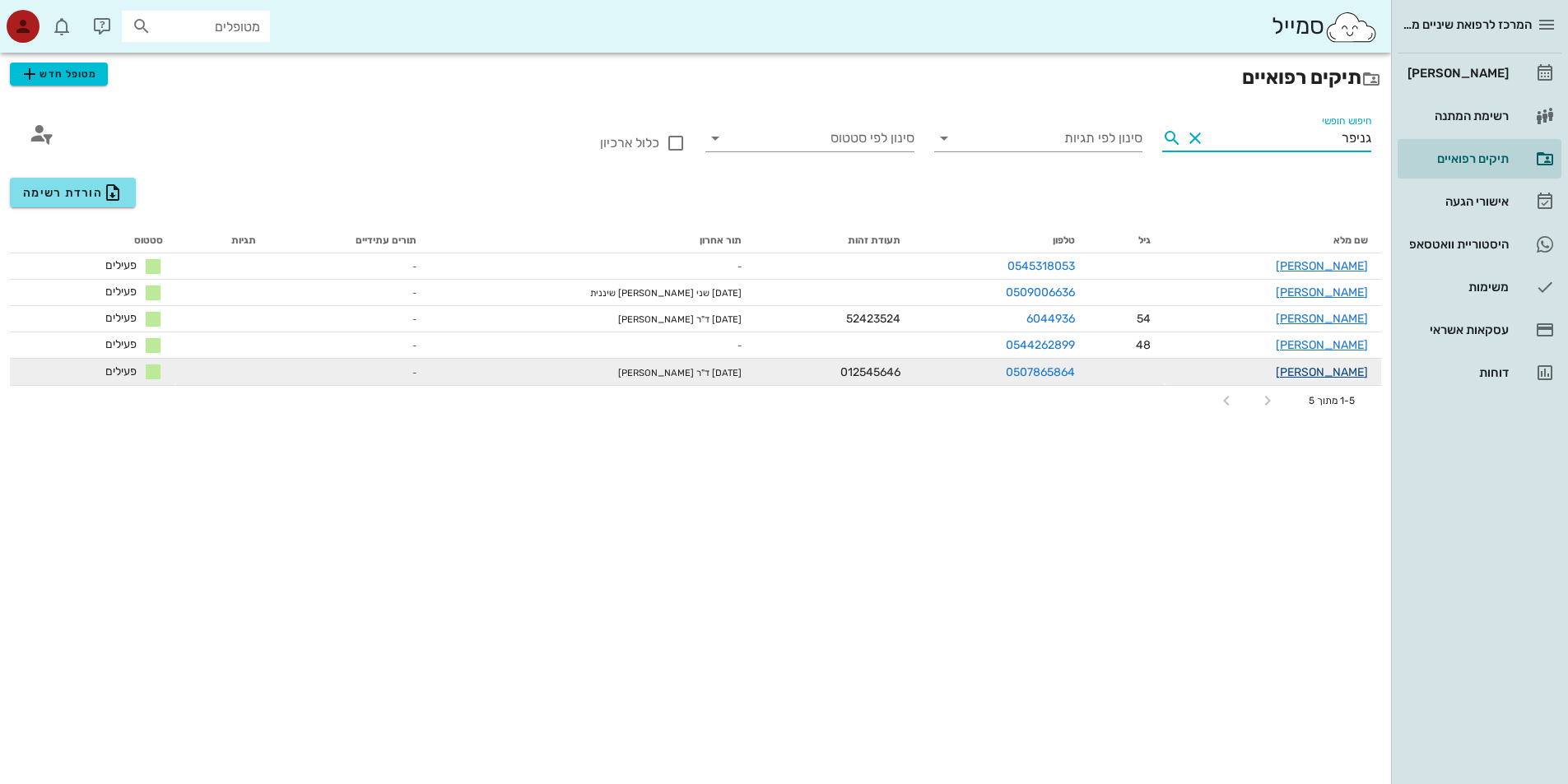
type input "גניפר"
click at [1316, 372] on link "[PERSON_NAME]" at bounding box center [1322, 372] width 92 height 14
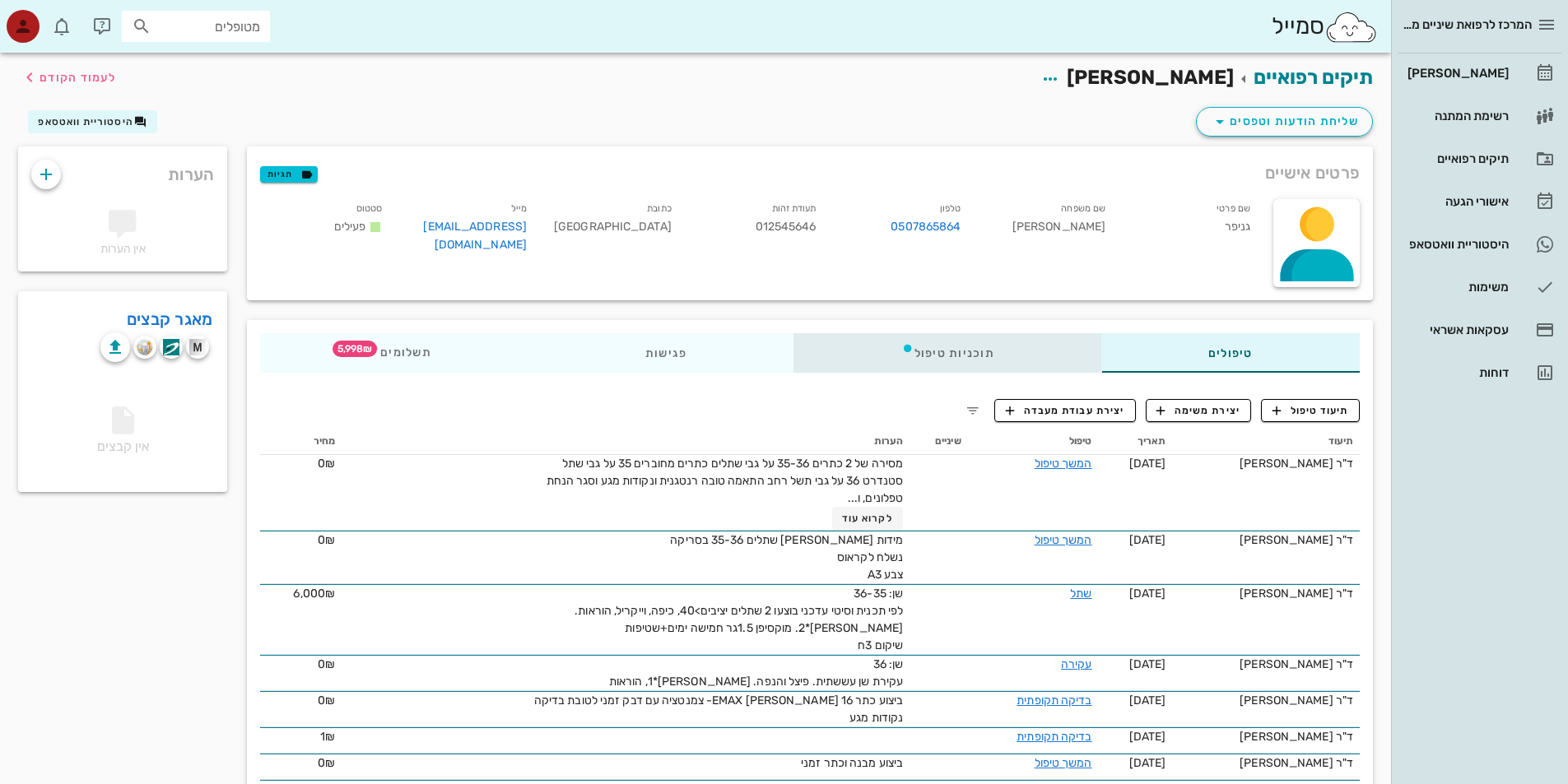
click at [964, 348] on div "תוכניות טיפול" at bounding box center [948, 352] width 307 height 39
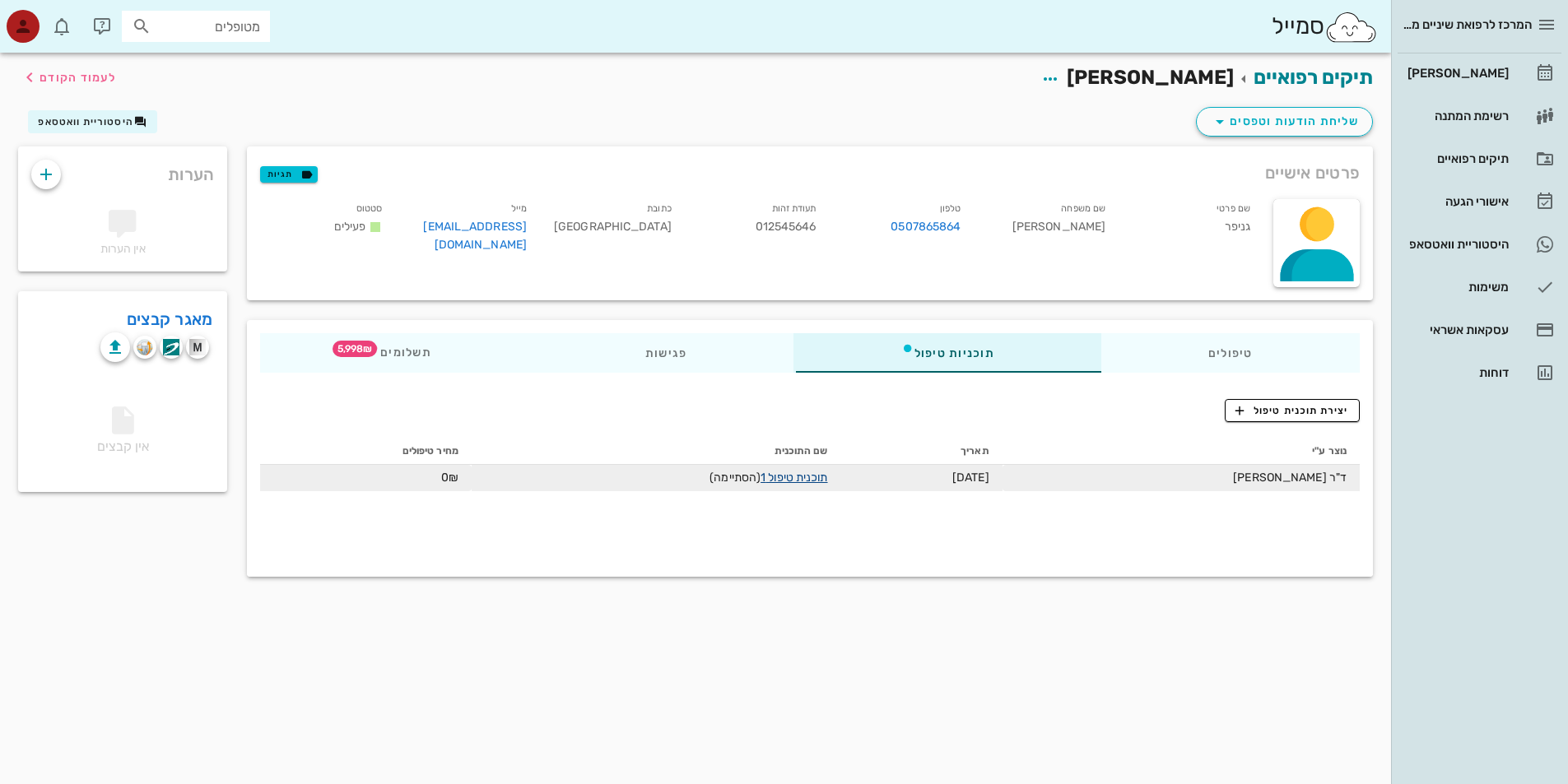
click at [827, 474] on link "תוכנית טיפול 1" at bounding box center [794, 477] width 67 height 14
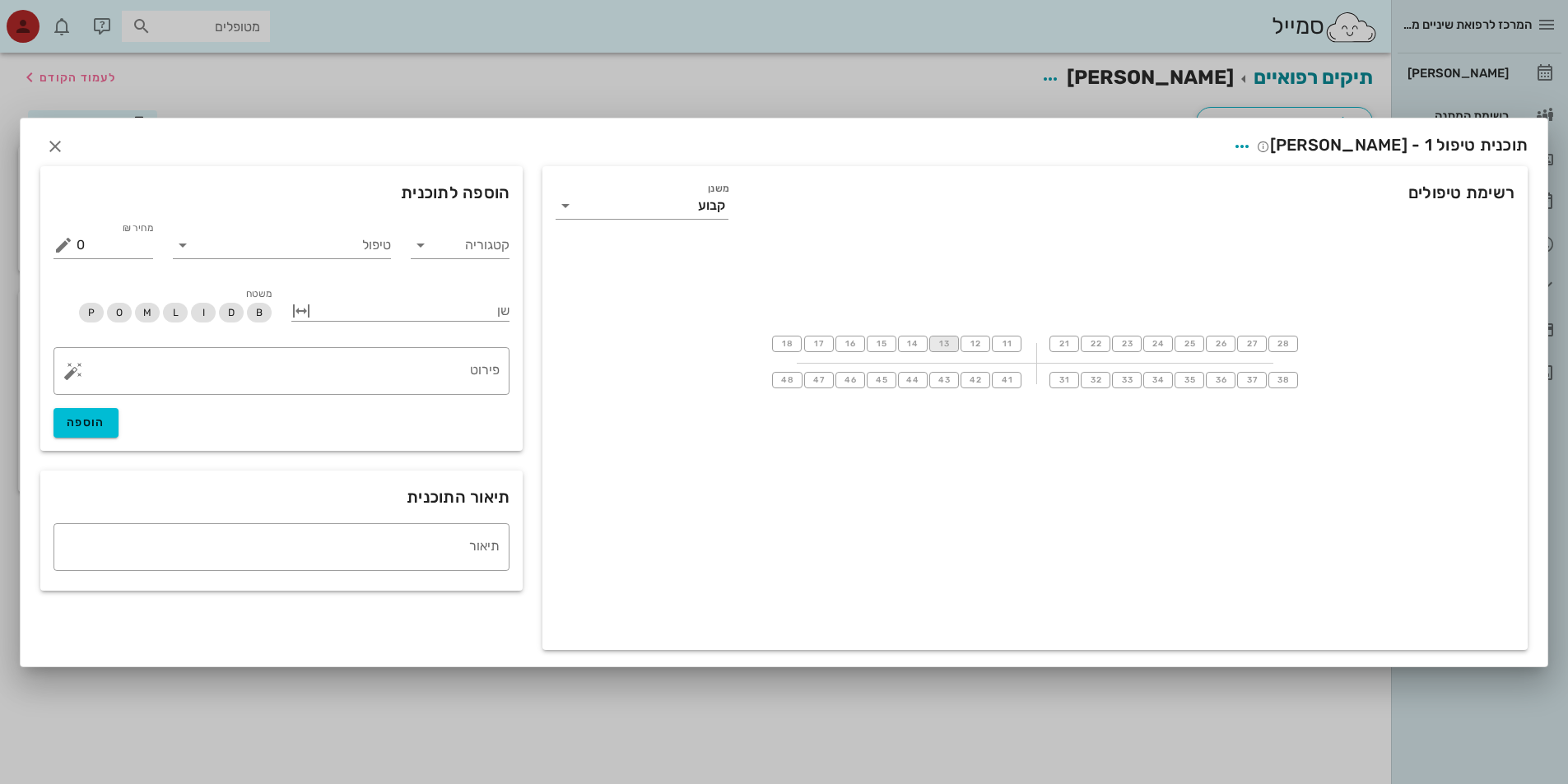
click at [948, 343] on span "13" at bounding box center [944, 344] width 13 height 10
click at [418, 251] on icon at bounding box center [421, 245] width 20 height 20
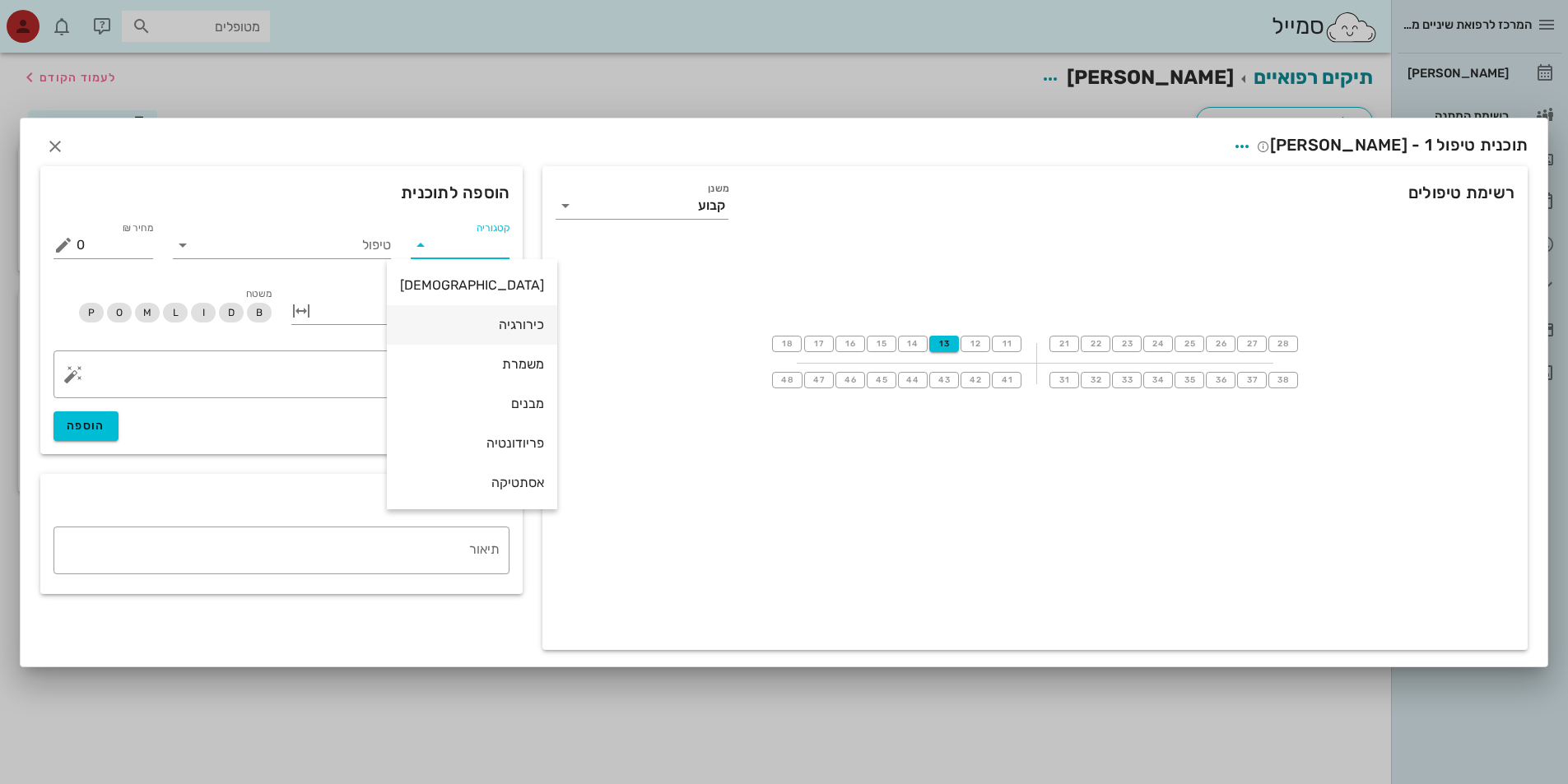
click at [453, 319] on div "כירורגיה" at bounding box center [472, 324] width 144 height 16
type input "כירורגיה"
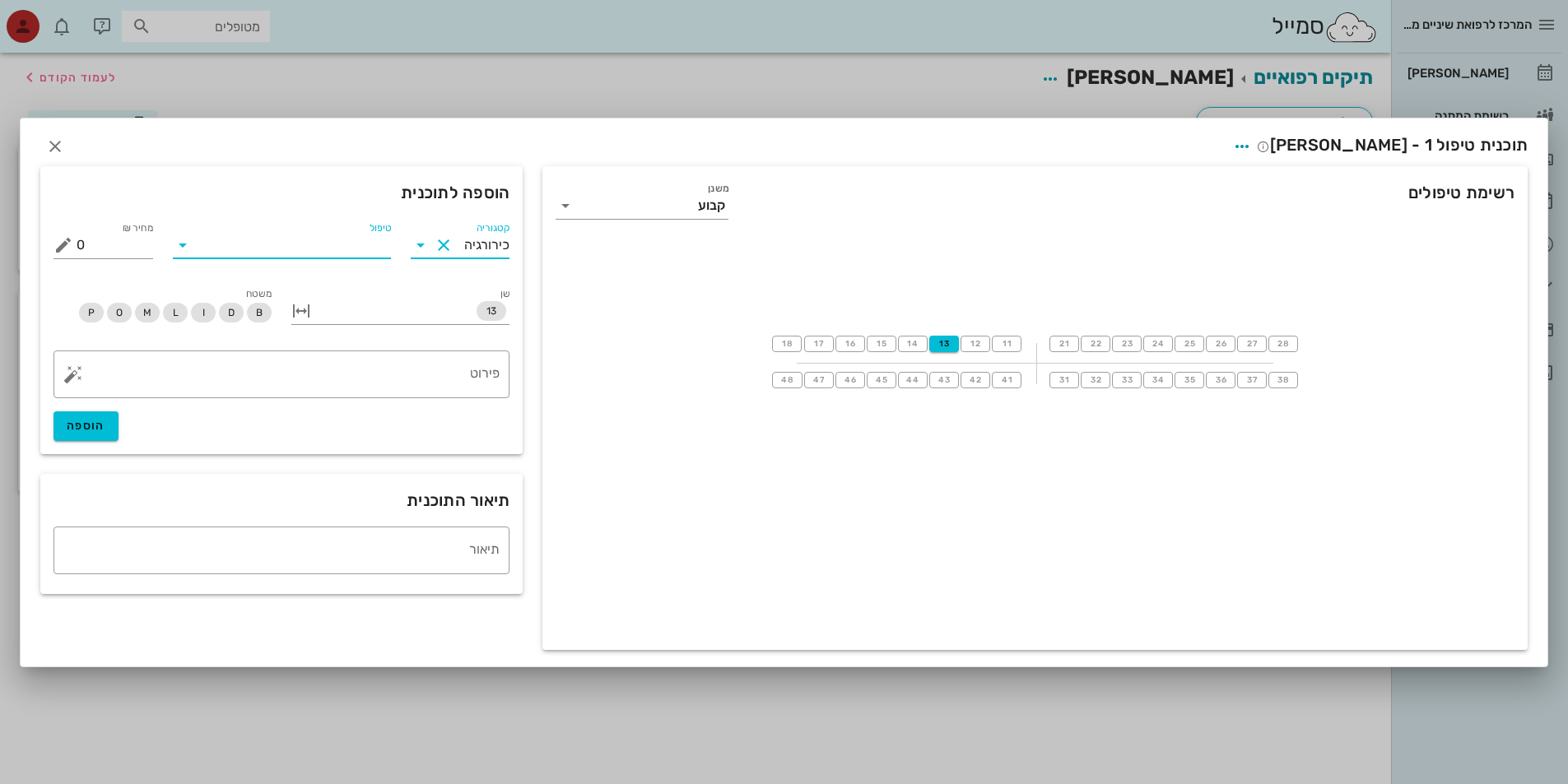
click at [348, 246] on input "טיפול" at bounding box center [293, 244] width 195 height 26
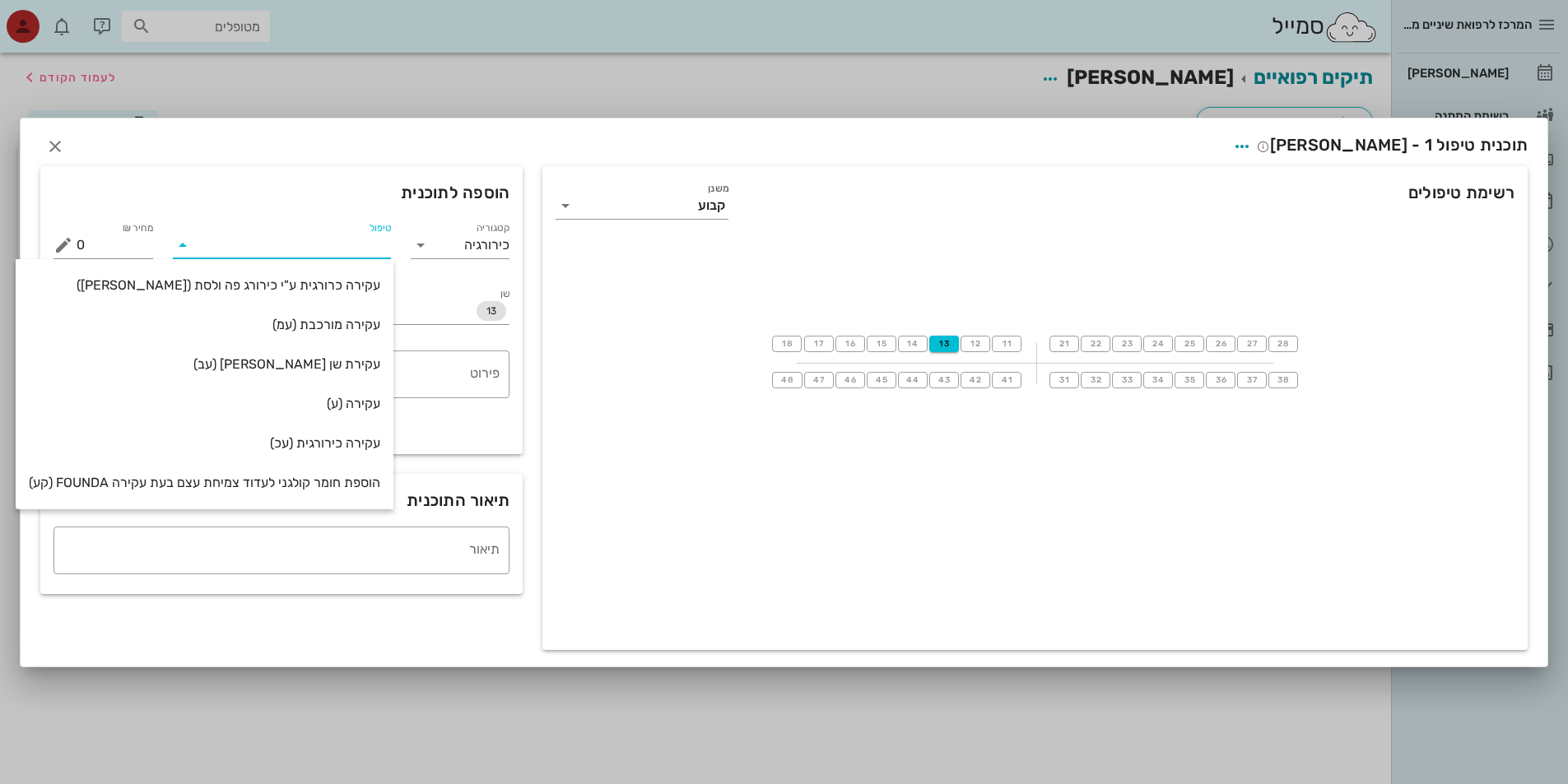
click at [180, 248] on icon at bounding box center [183, 245] width 20 height 20
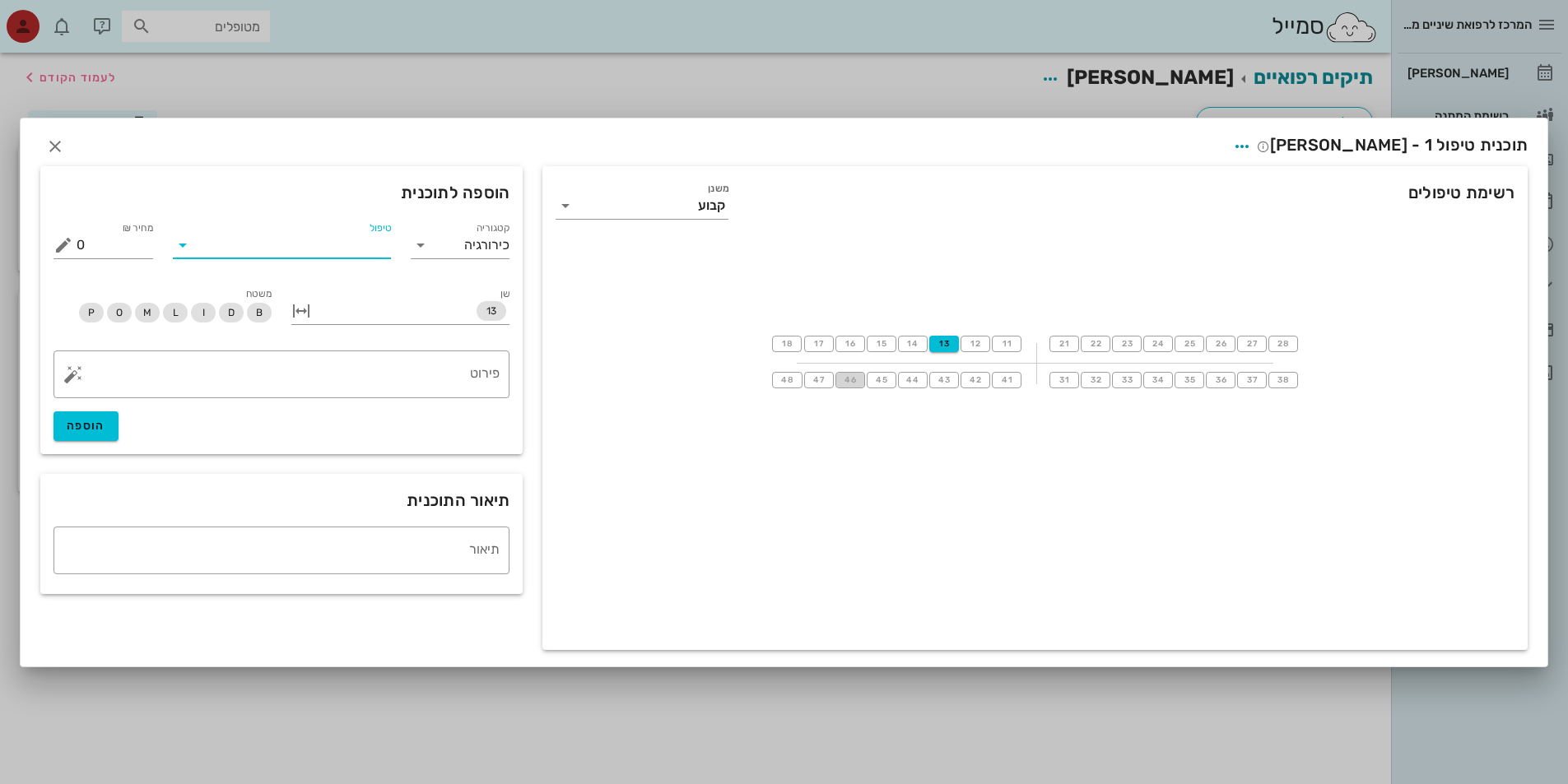
click at [856, 383] on span "46" at bounding box center [851, 380] width 13 height 10
click at [942, 349] on button "13" at bounding box center [943, 344] width 29 height 17
click at [789, 384] on span "48" at bounding box center [787, 380] width 14 height 10
click at [792, 387] on button "48" at bounding box center [786, 380] width 29 height 17
click at [856, 386] on button "46" at bounding box center [850, 380] width 29 height 17
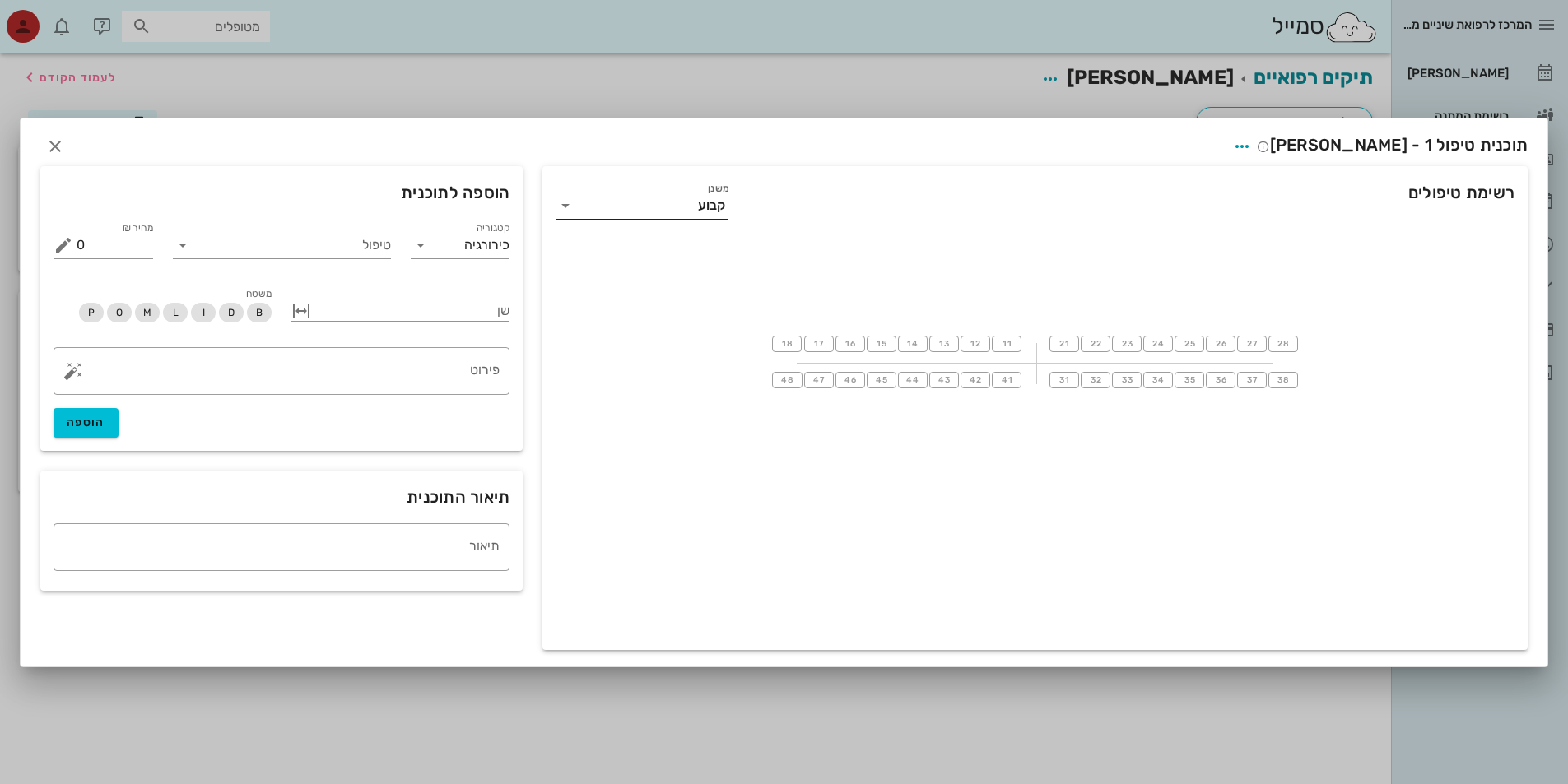
click at [564, 208] on icon at bounding box center [566, 206] width 20 height 20
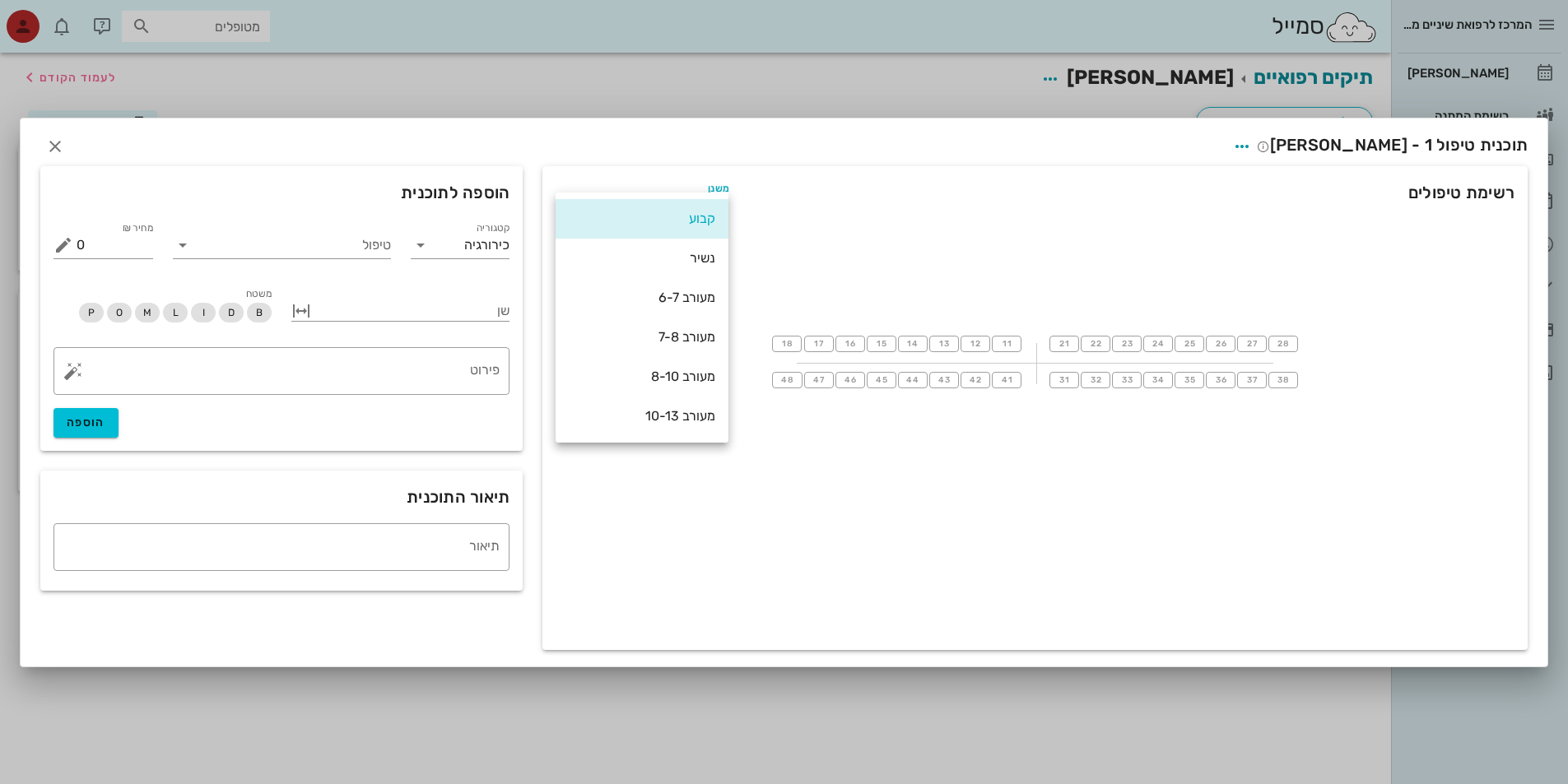
click at [564, 208] on div "קבוע" at bounding box center [642, 218] width 172 height 39
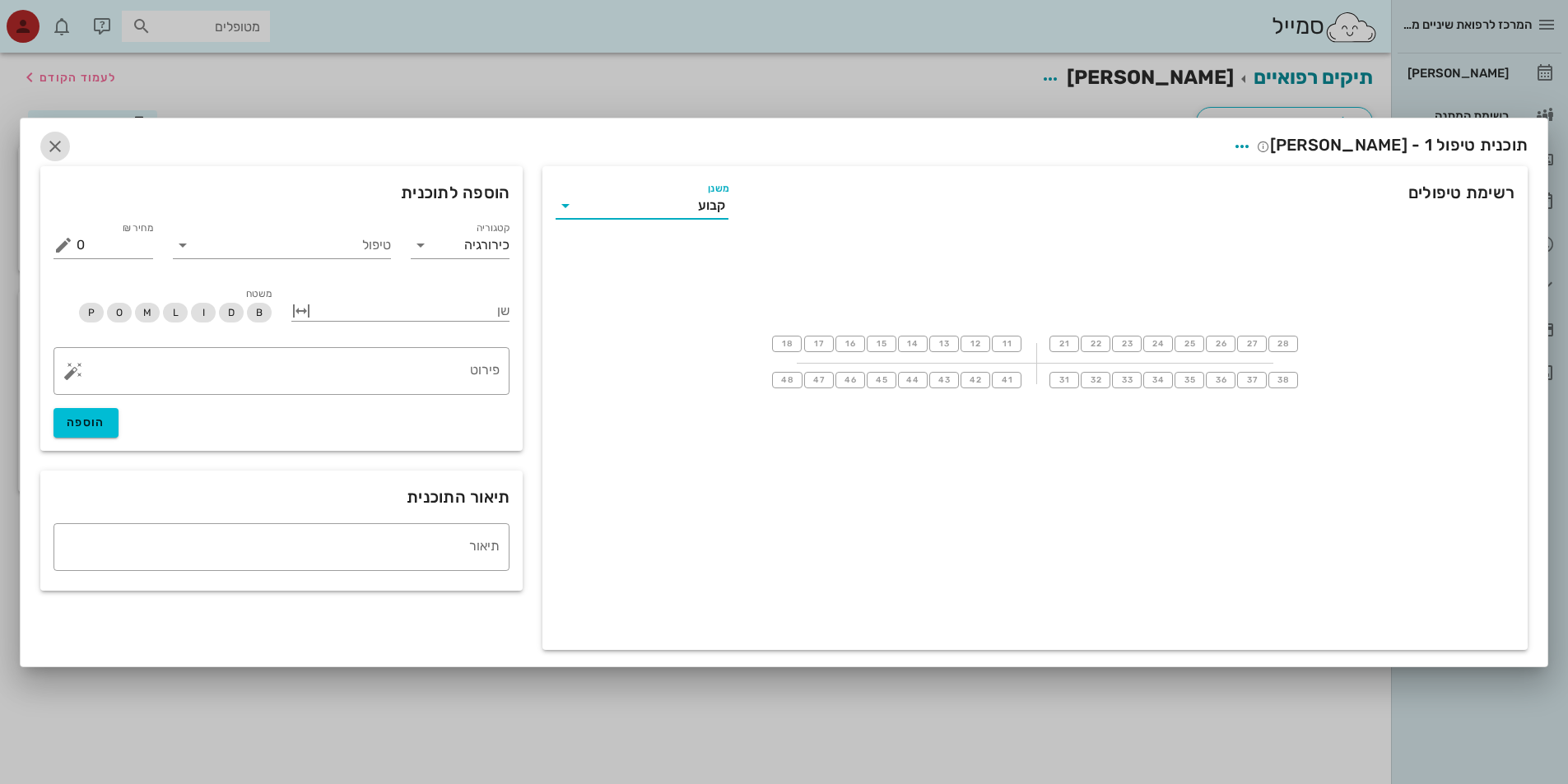
click at [54, 145] on icon "button" at bounding box center [55, 146] width 20 height 20
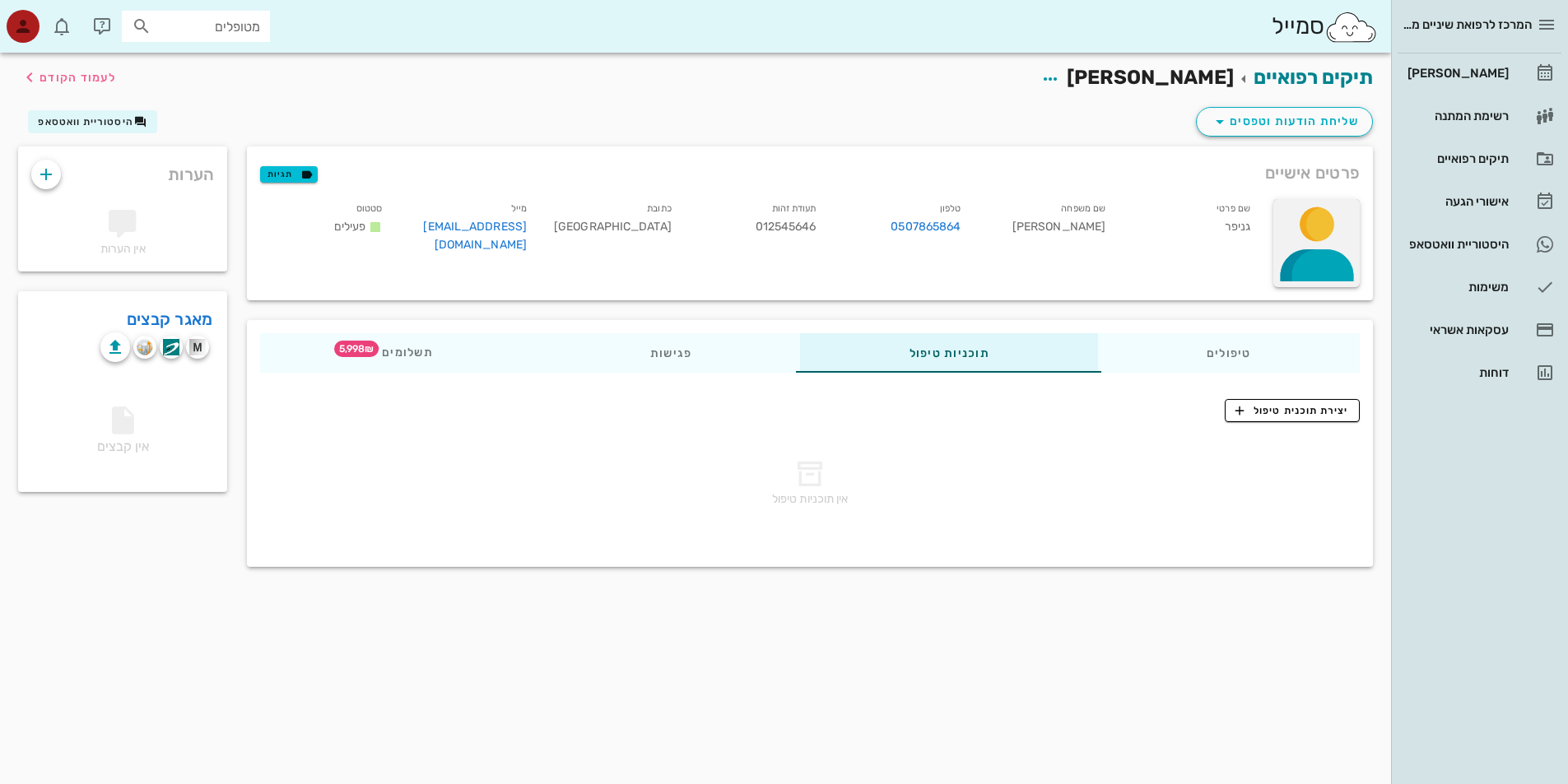
click at [1326, 243] on div at bounding box center [1316, 243] width 86 height 88
click at [1117, 309] on div "פרטים אישיים תגיות שם פרטי גניפר שם משפחה [PERSON_NAME] [PERSON_NAME] 050786586…" at bounding box center [810, 223] width 1145 height 173
click at [1139, 38] on div "סמייל מטופלים" at bounding box center [695, 26] width 1391 height 53
click at [1220, 122] on icon "button" at bounding box center [1220, 122] width 20 height 20
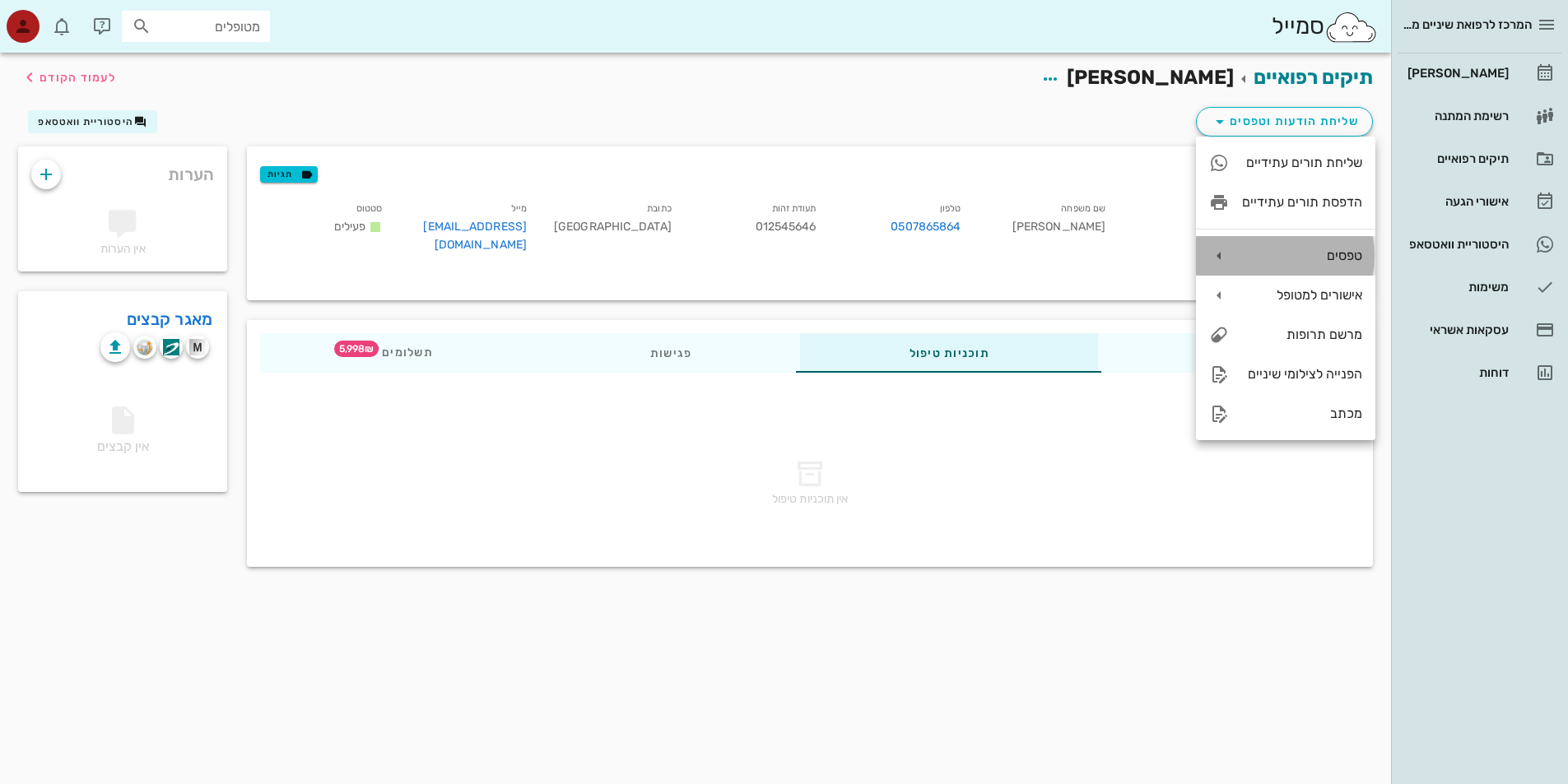
click at [1222, 256] on icon at bounding box center [1219, 256] width 20 height 20
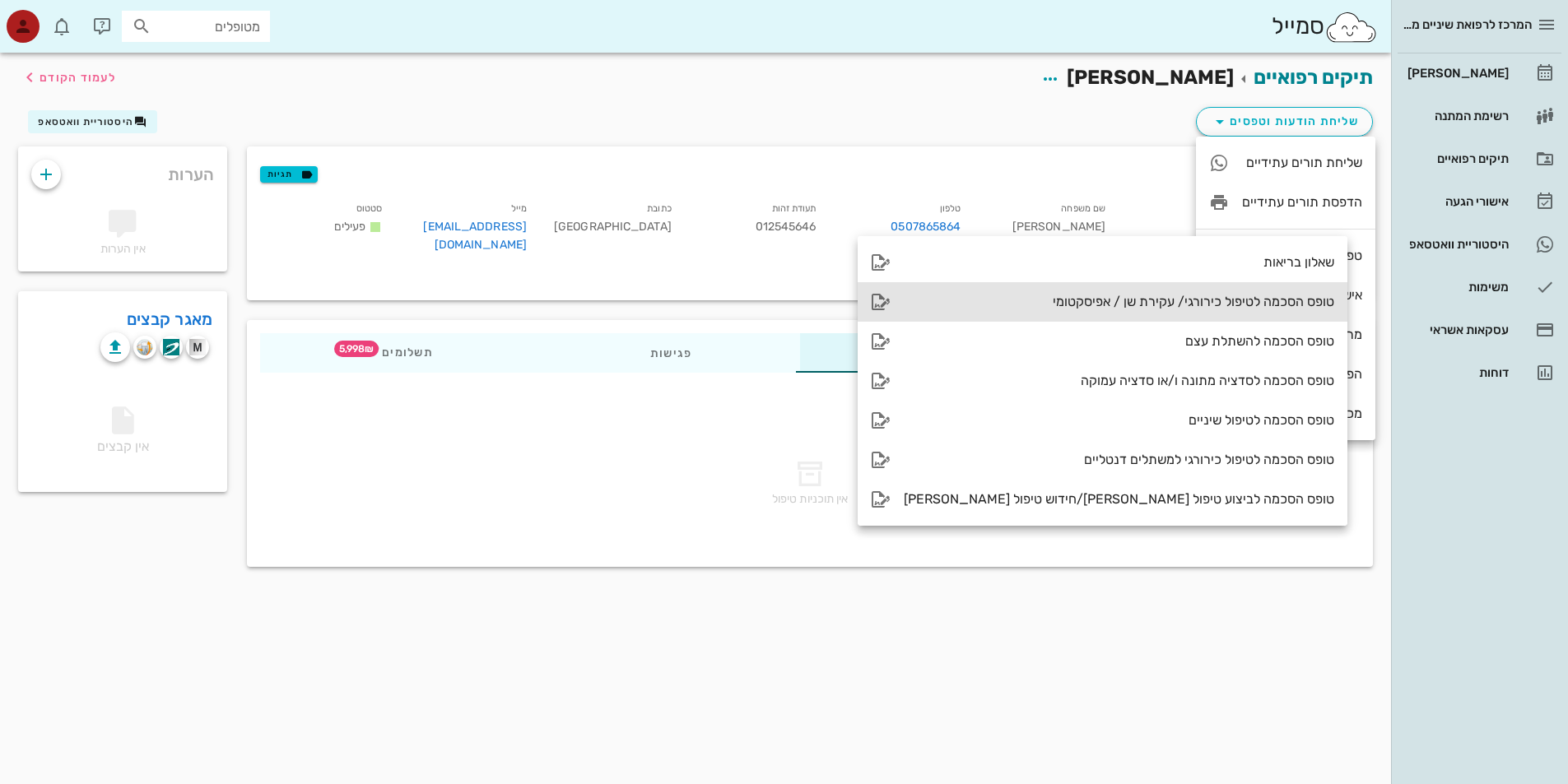
click at [1067, 297] on div "טופס הסכמה לטיפול כירורגי/ עקירת שן / אפיסקטומי" at bounding box center [1118, 301] width 430 height 16
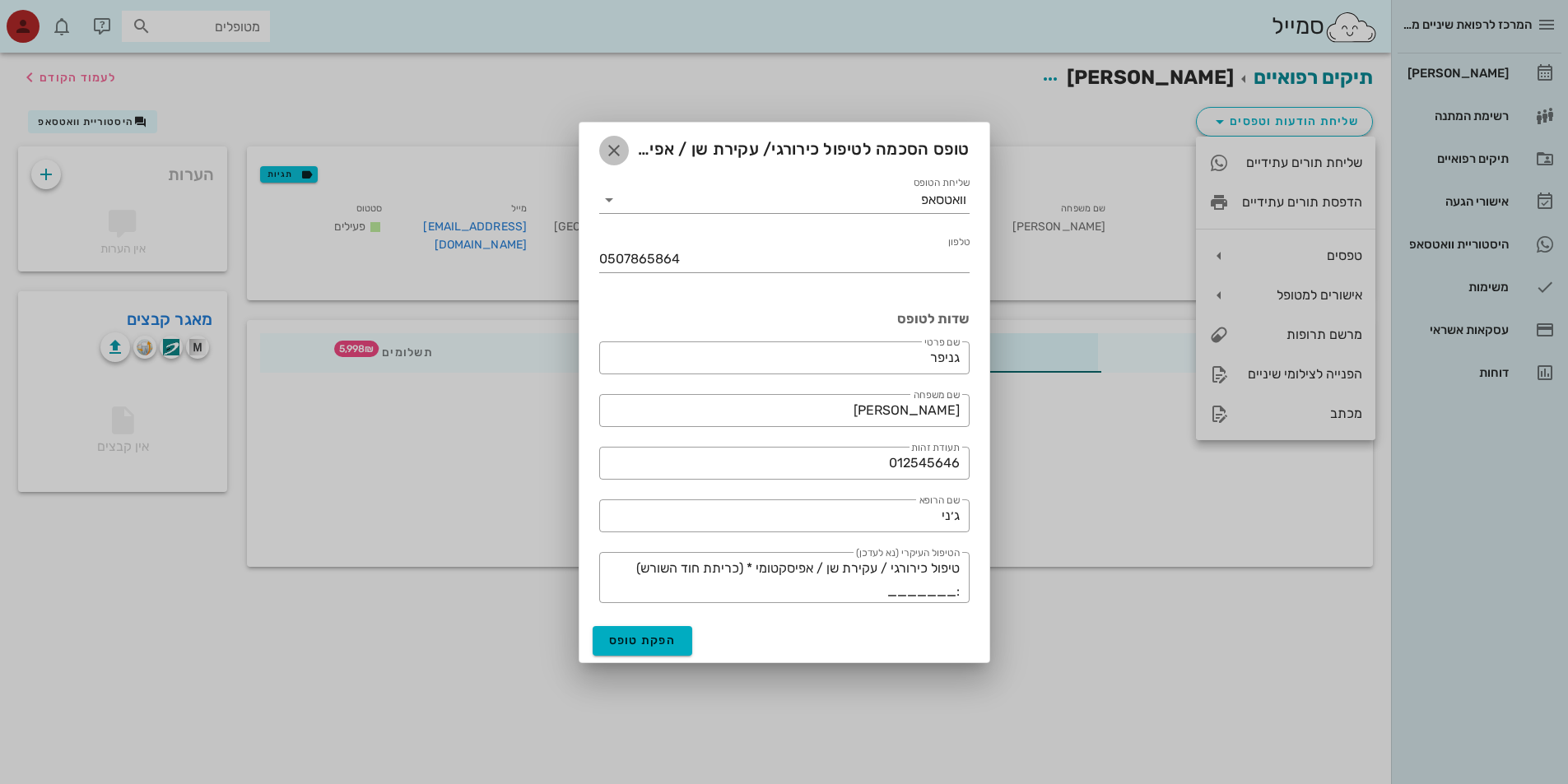
click at [612, 151] on icon "button" at bounding box center [614, 151] width 20 height 20
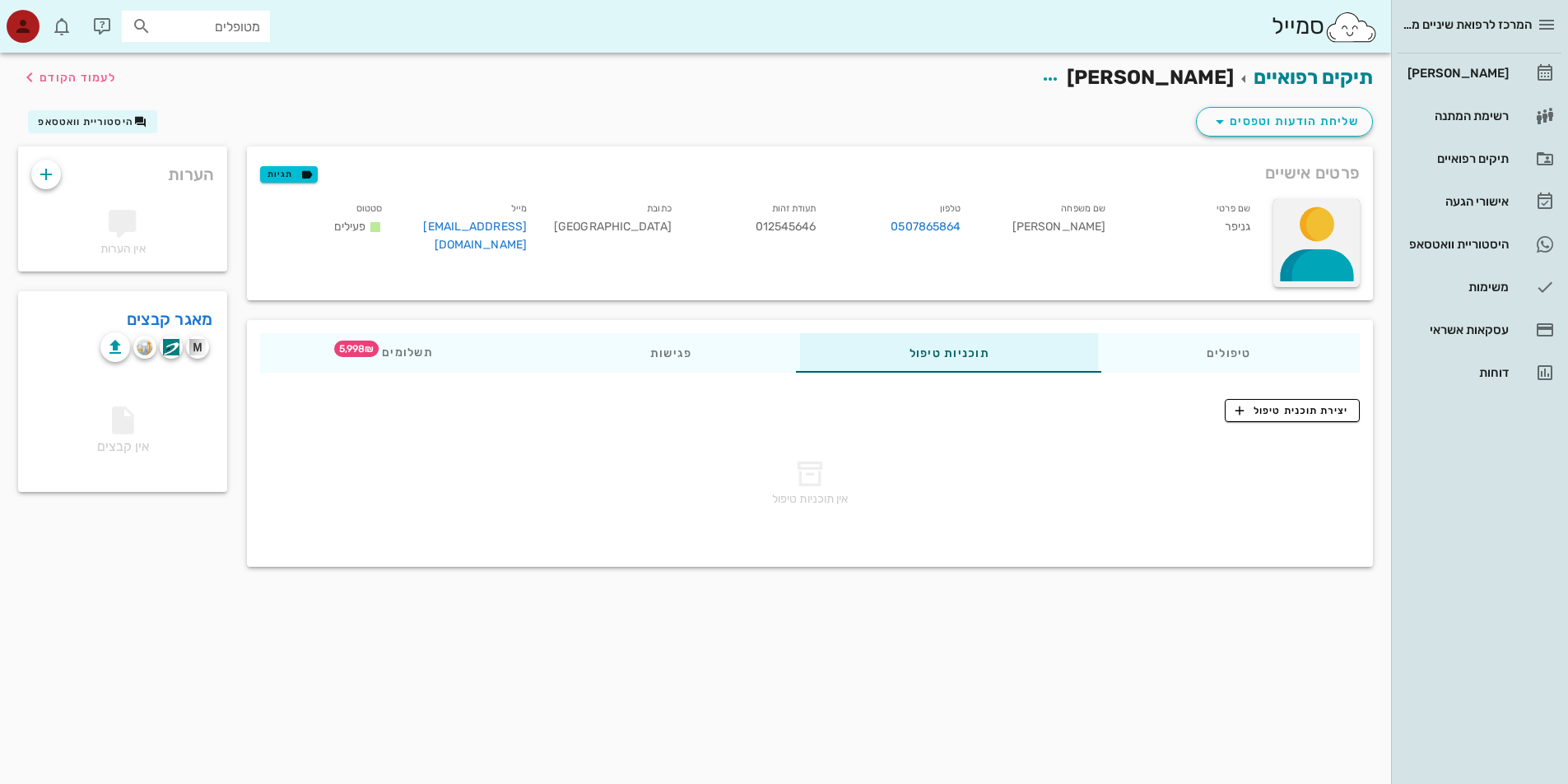
click at [1322, 255] on div at bounding box center [1316, 243] width 86 height 88
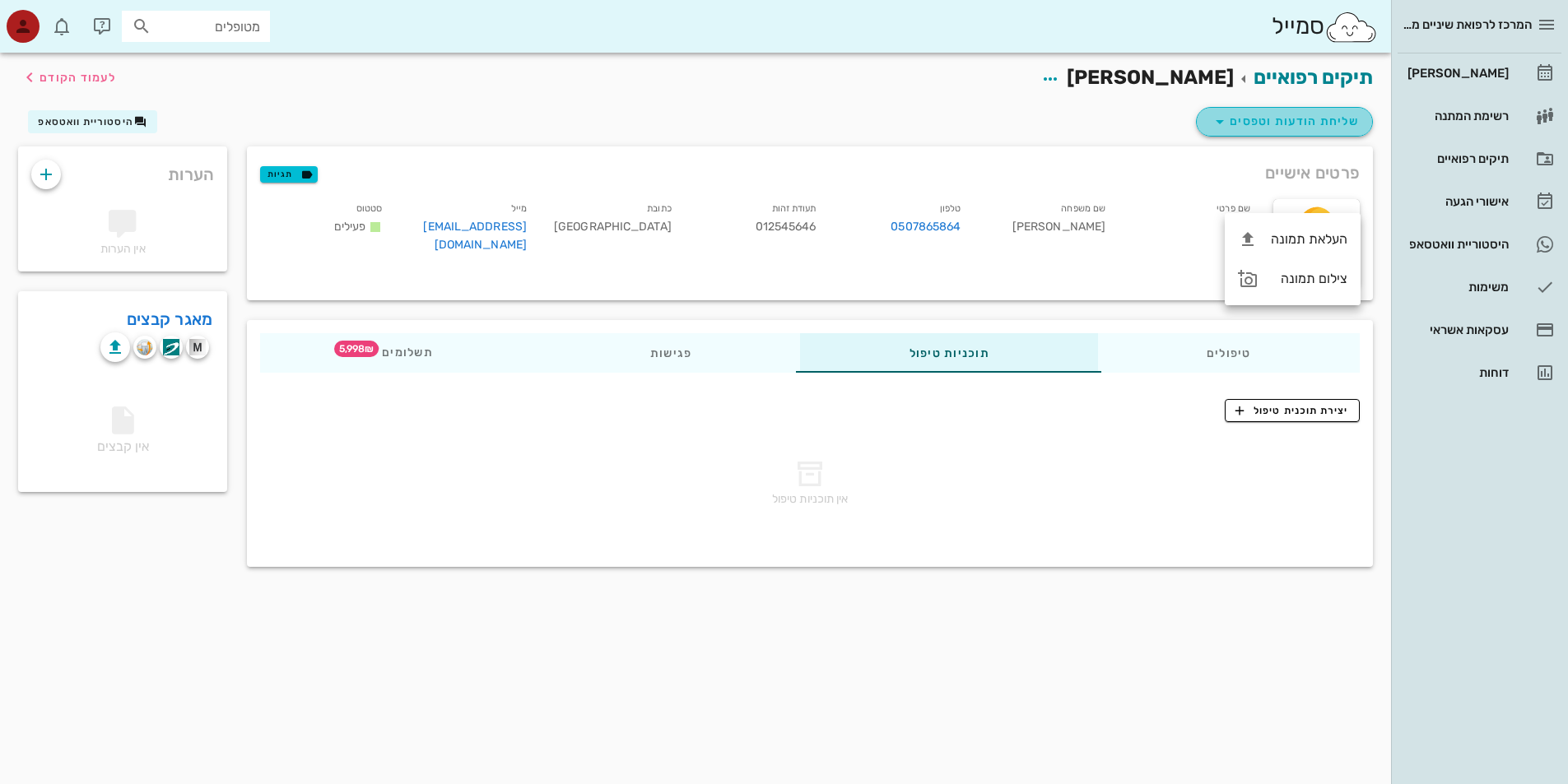
click at [1296, 121] on span "שליחת הודעות וטפסים" at bounding box center [1284, 122] width 149 height 20
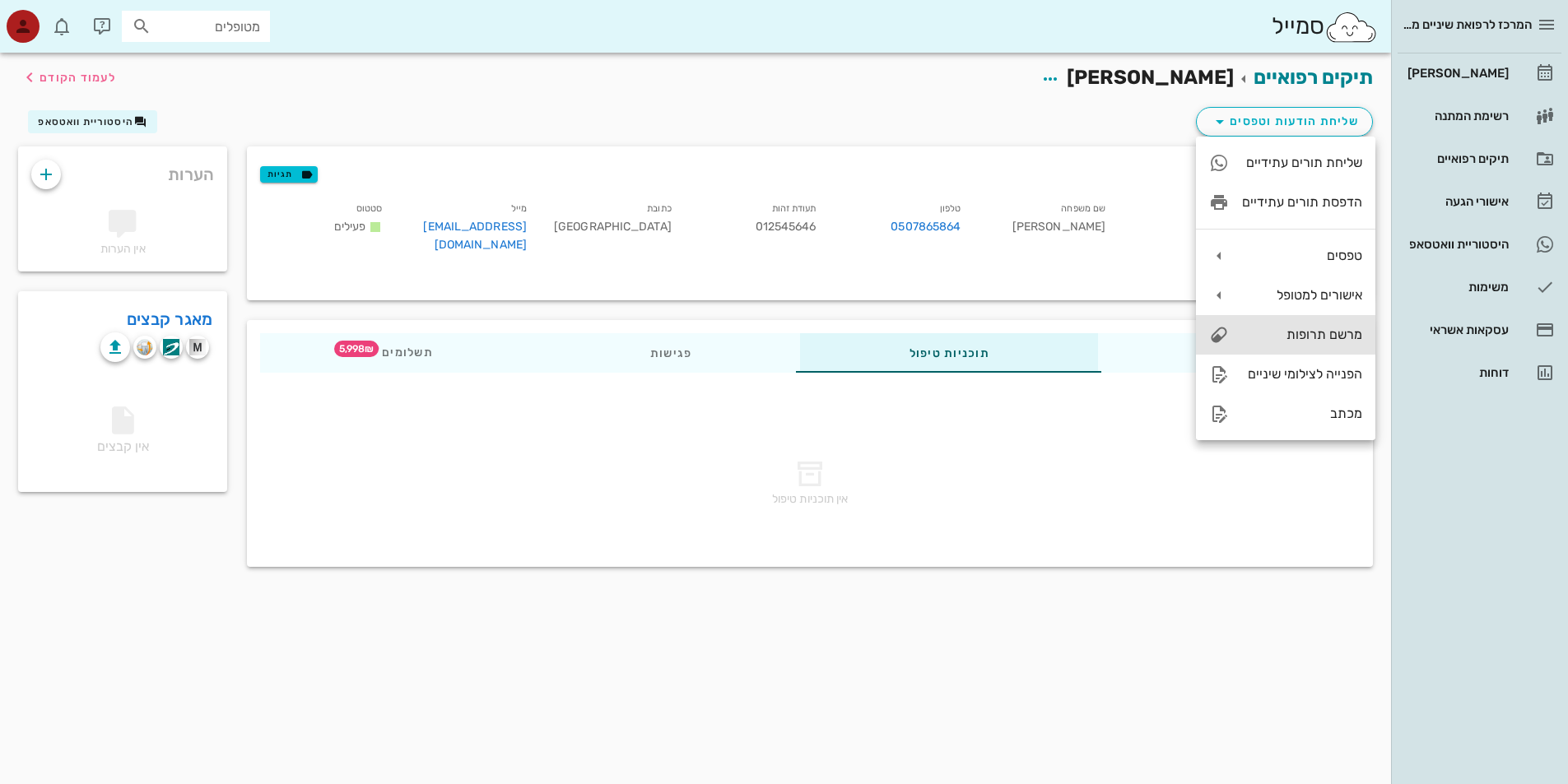
click at [1333, 334] on div "מרשם תרופות" at bounding box center [1302, 334] width 121 height 16
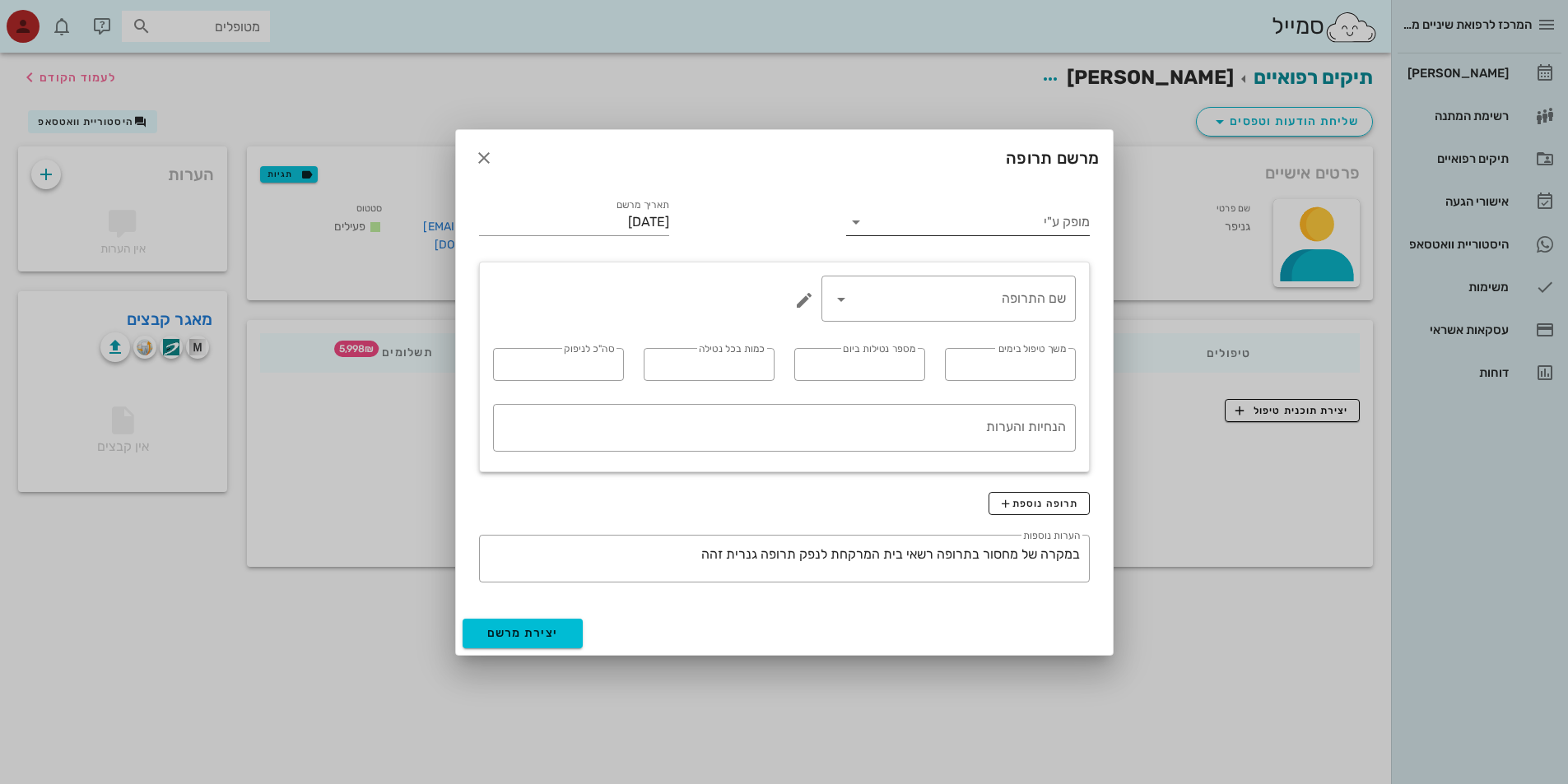
click at [854, 219] on icon at bounding box center [856, 223] width 20 height 20
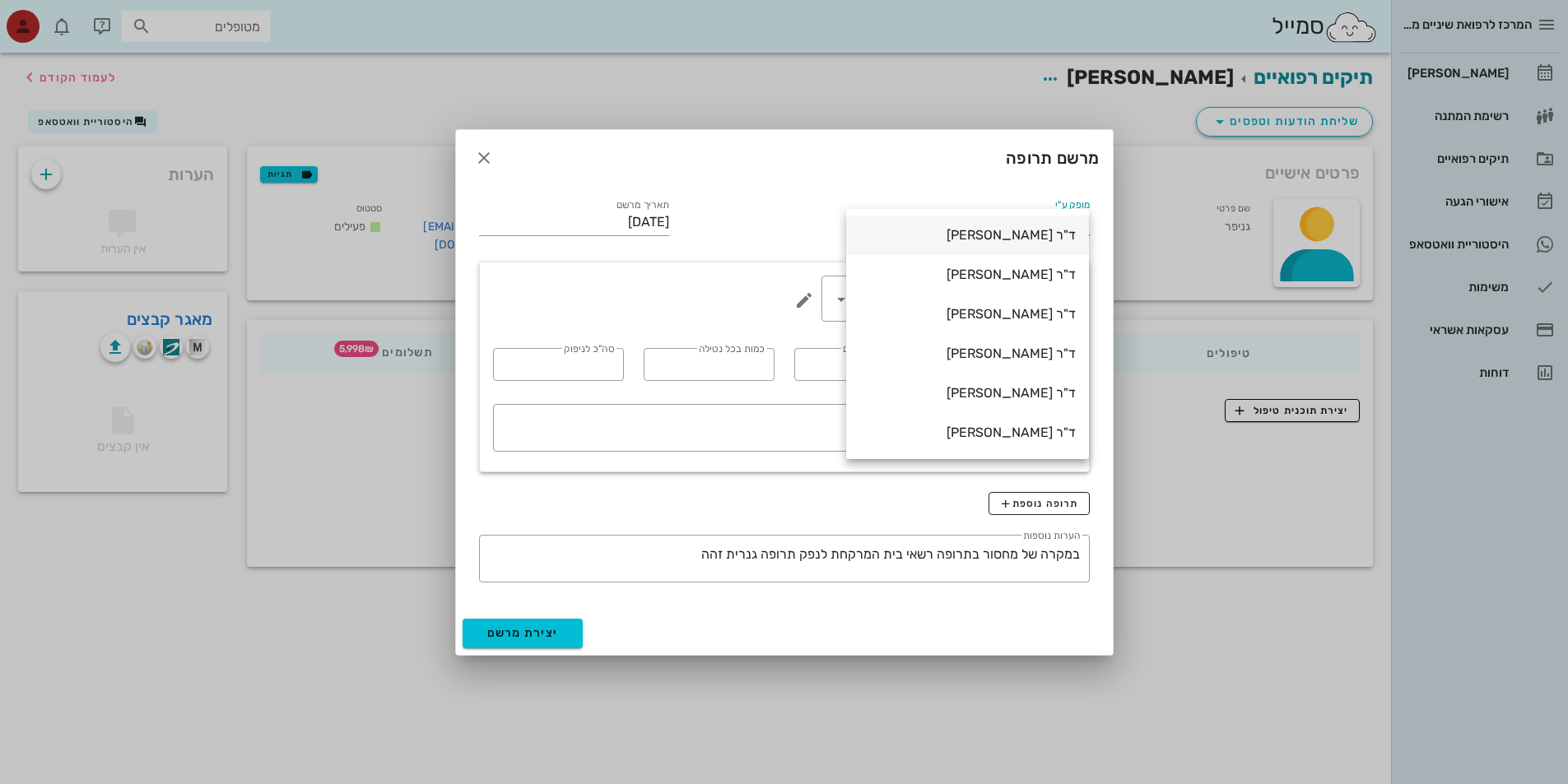
click at [1023, 239] on div "ד"ר [PERSON_NAME]" at bounding box center [967, 234] width 217 height 16
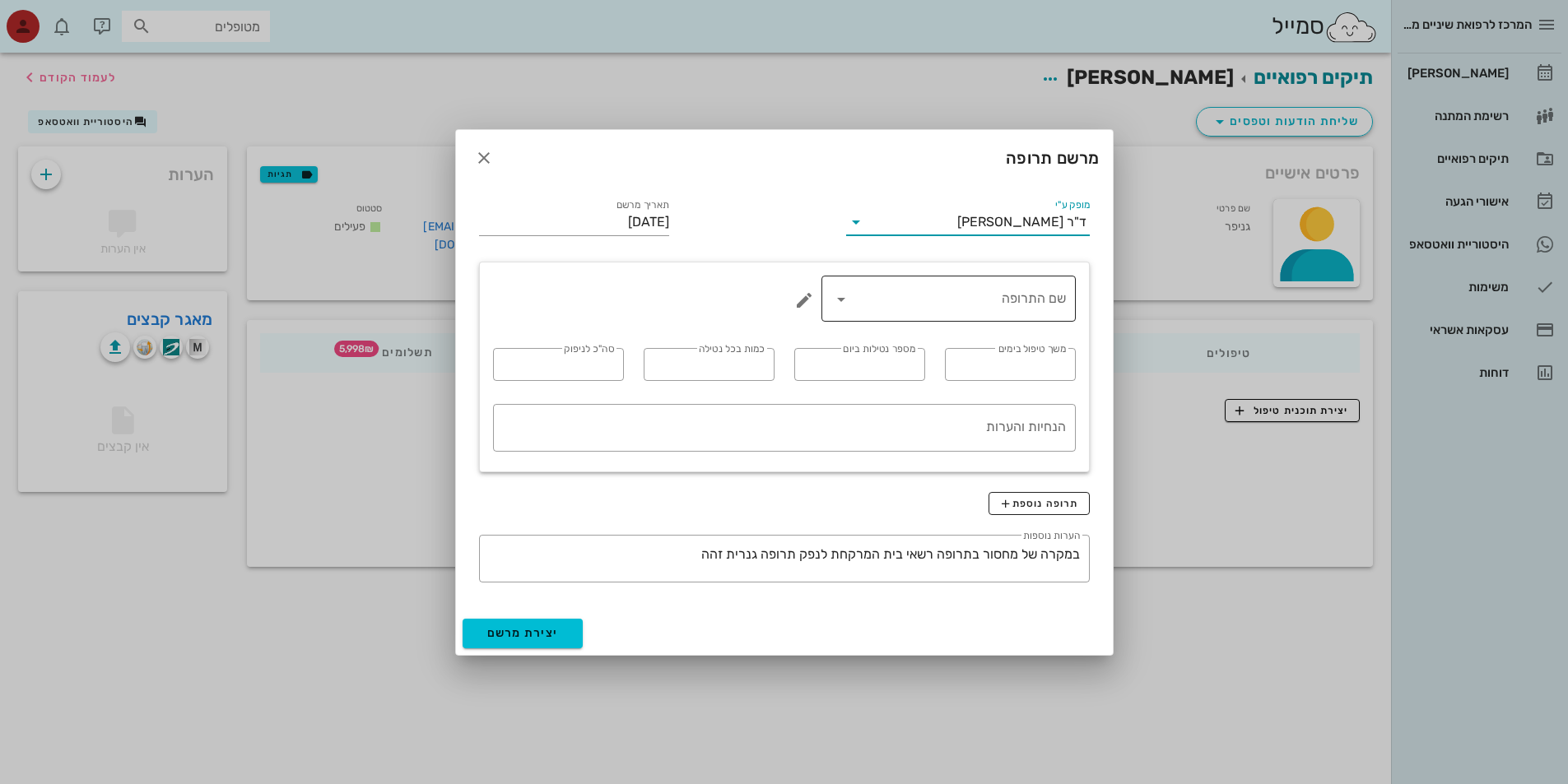
click at [840, 303] on icon at bounding box center [841, 300] width 20 height 20
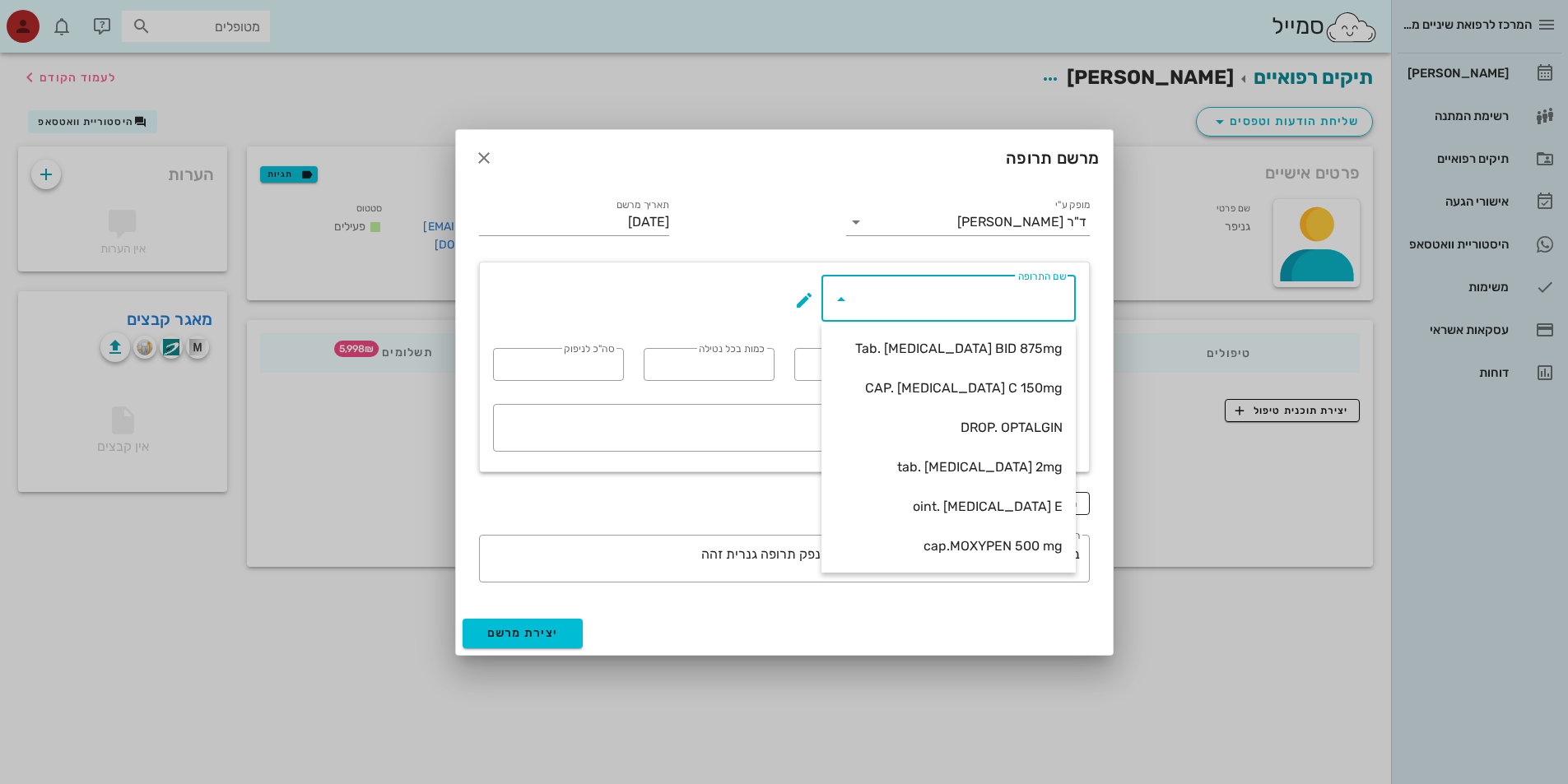
click at [697, 640] on div "יצירת מרשם" at bounding box center [784, 633] width 656 height 43
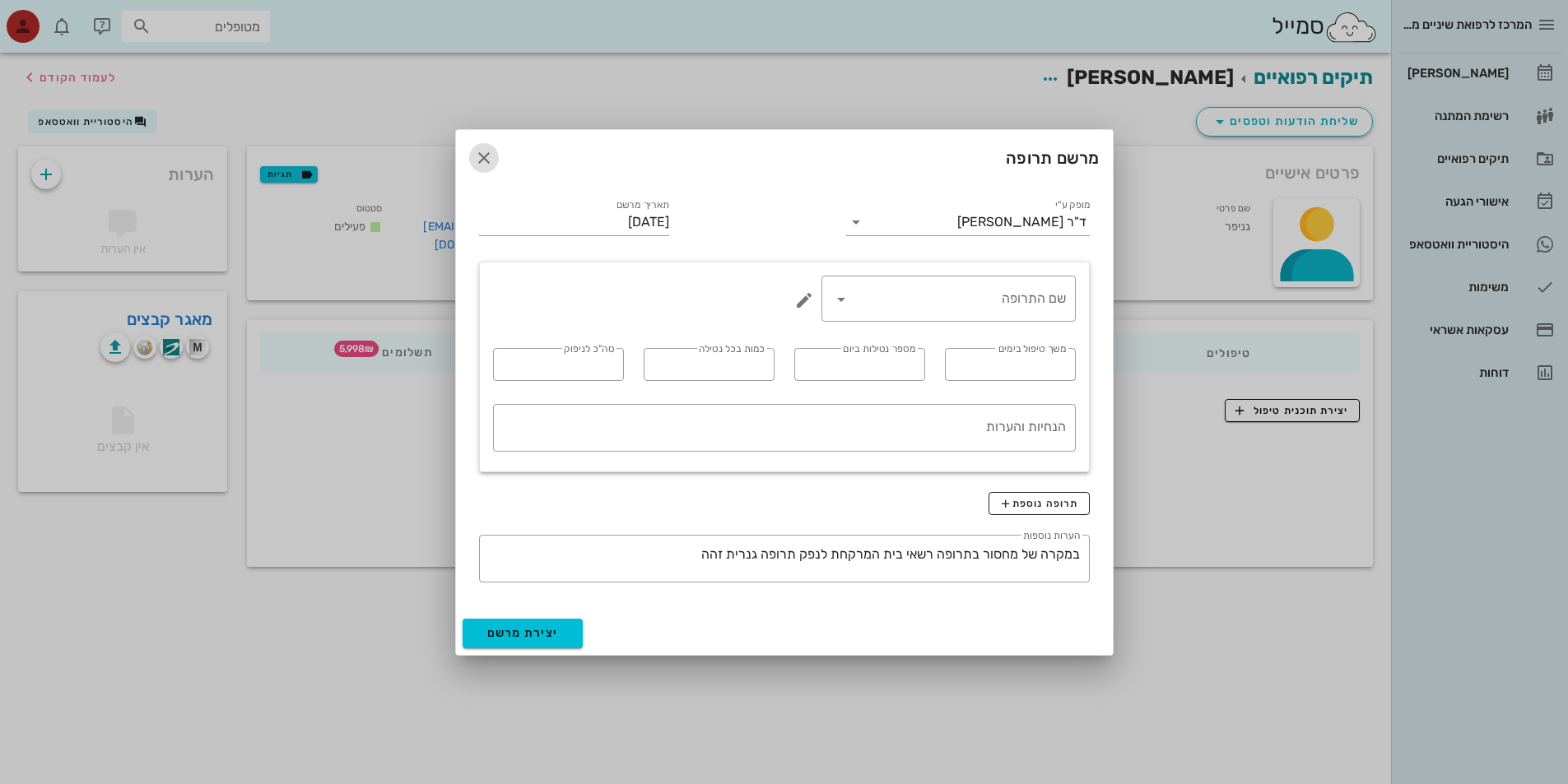
click at [486, 161] on icon "button" at bounding box center [484, 158] width 20 height 20
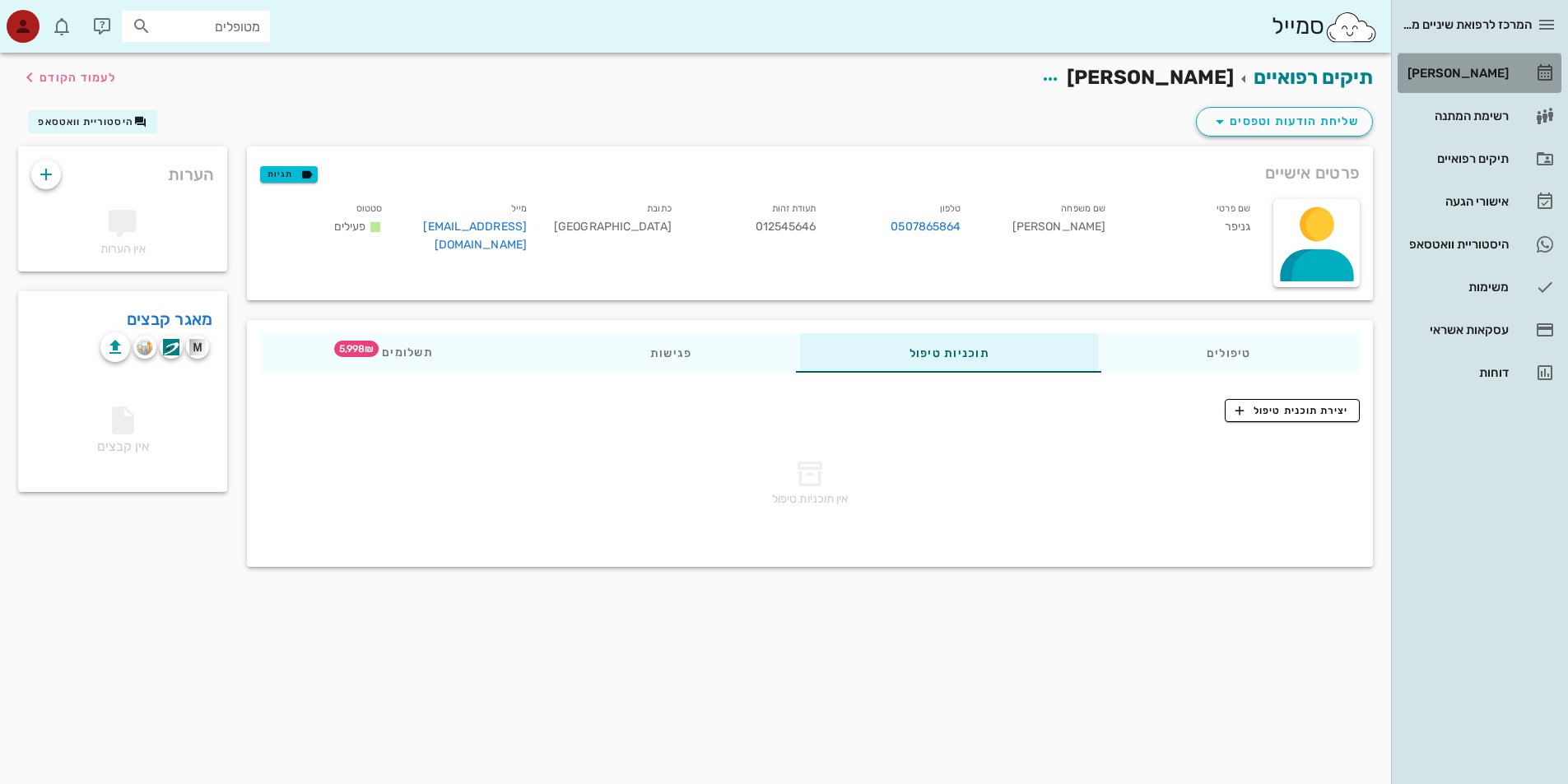
click at [1492, 73] on div "[PERSON_NAME]" at bounding box center [1456, 74] width 105 height 13
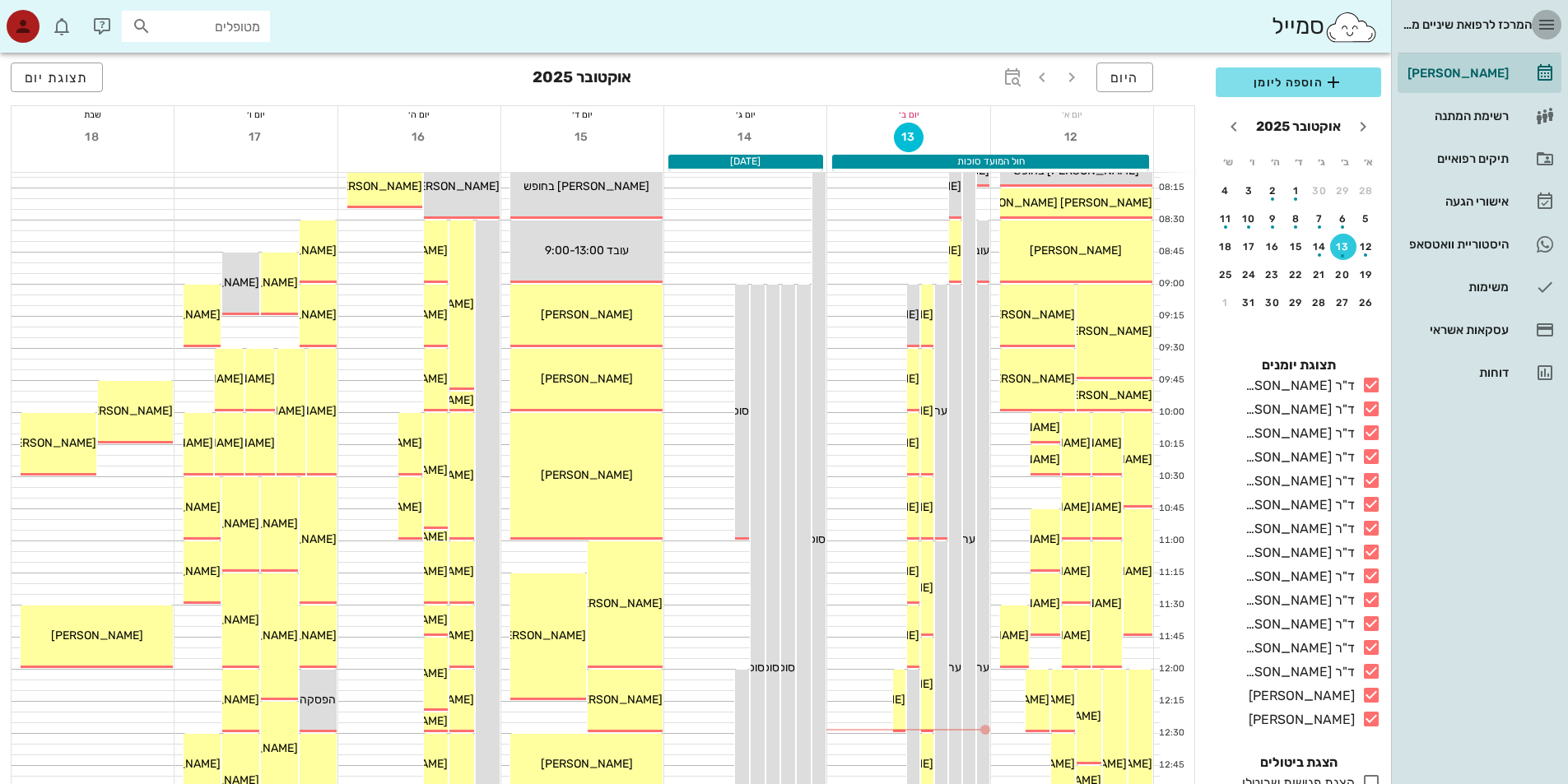
click at [1552, 23] on icon "button" at bounding box center [1546, 25] width 20 height 20
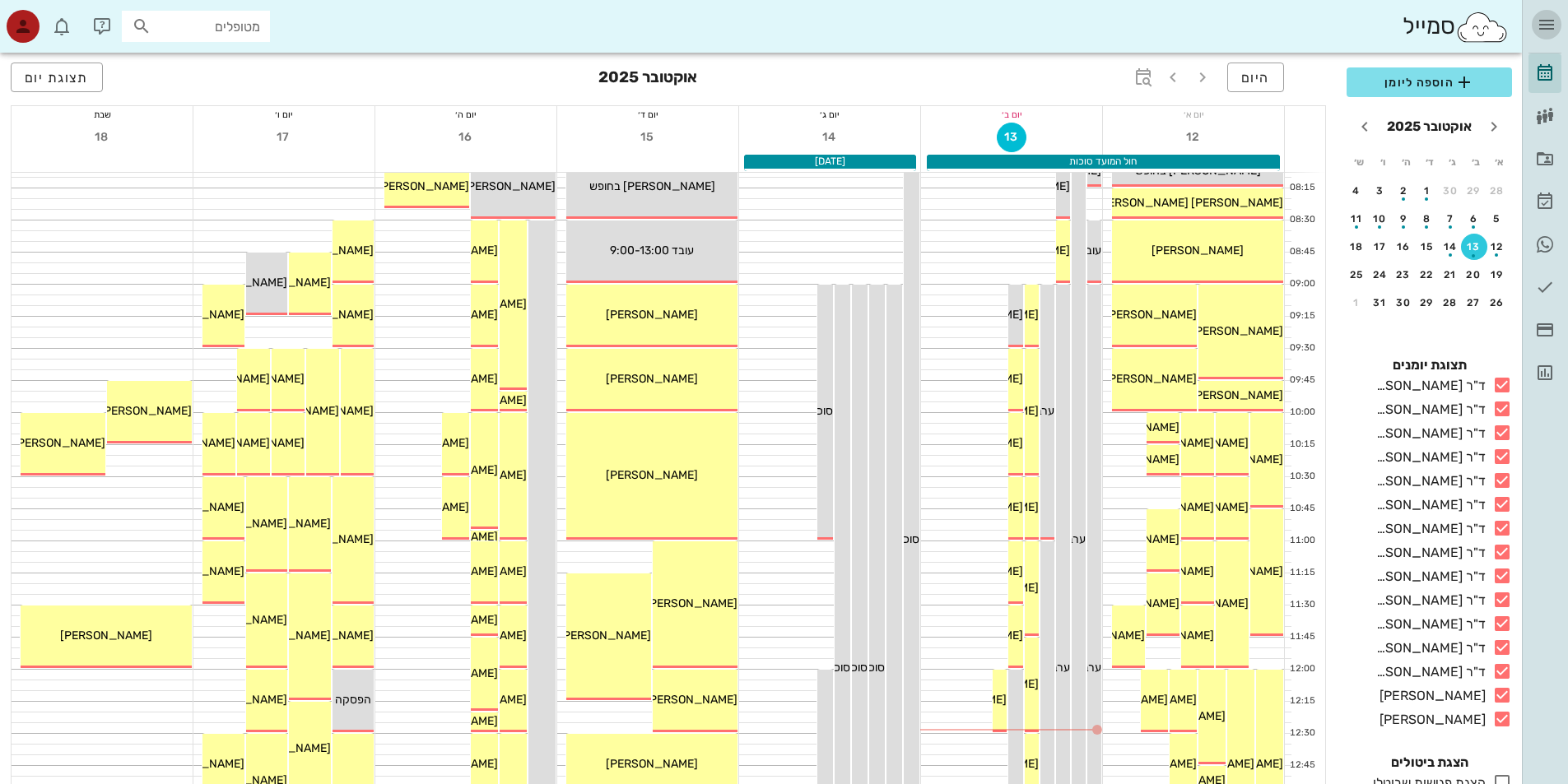
click at [1552, 23] on icon "button" at bounding box center [1546, 25] width 20 height 20
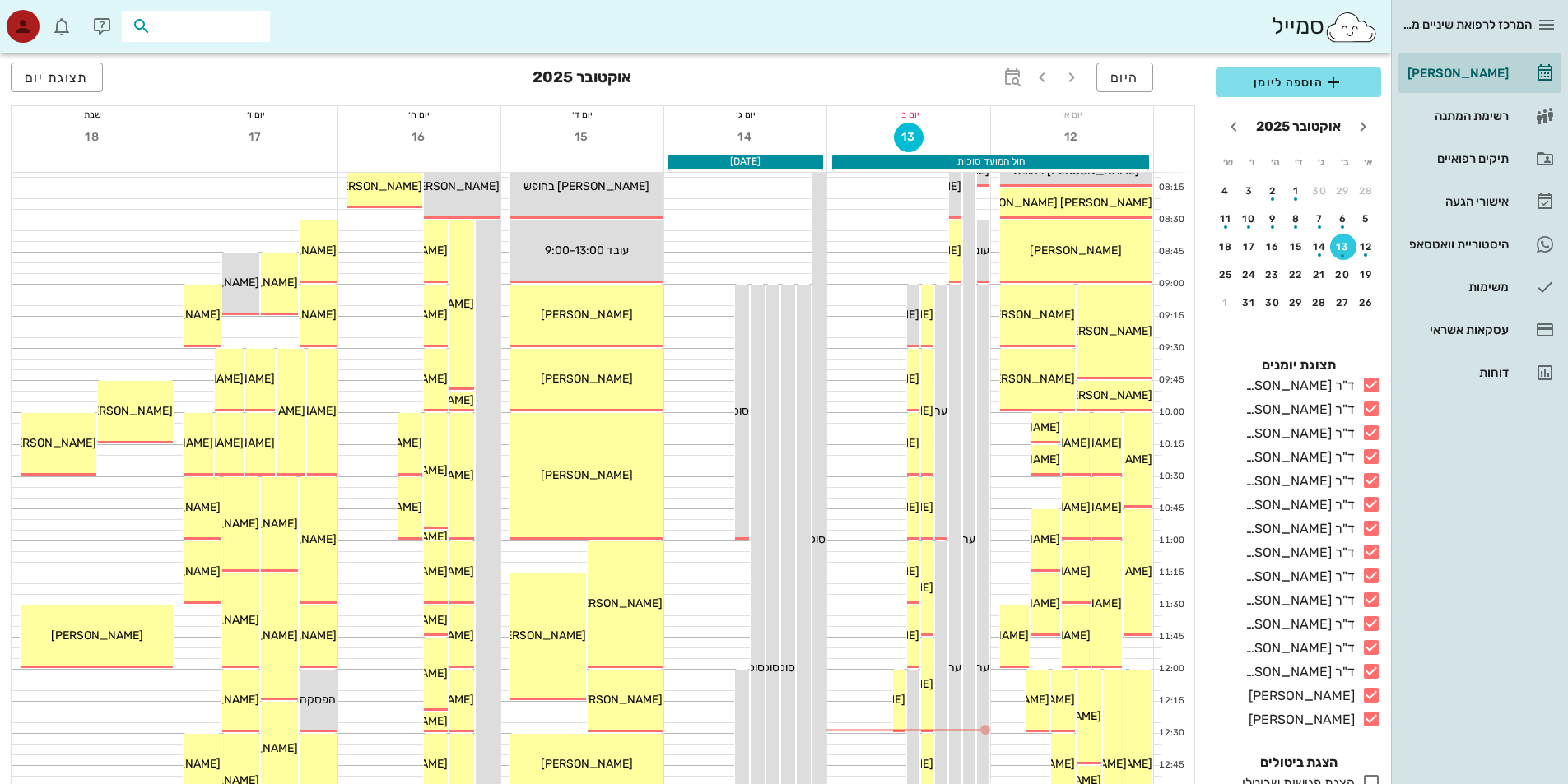
click at [190, 35] on input "text" at bounding box center [208, 27] width 105 height 22
click at [100, 30] on icon "button" at bounding box center [102, 27] width 20 height 20
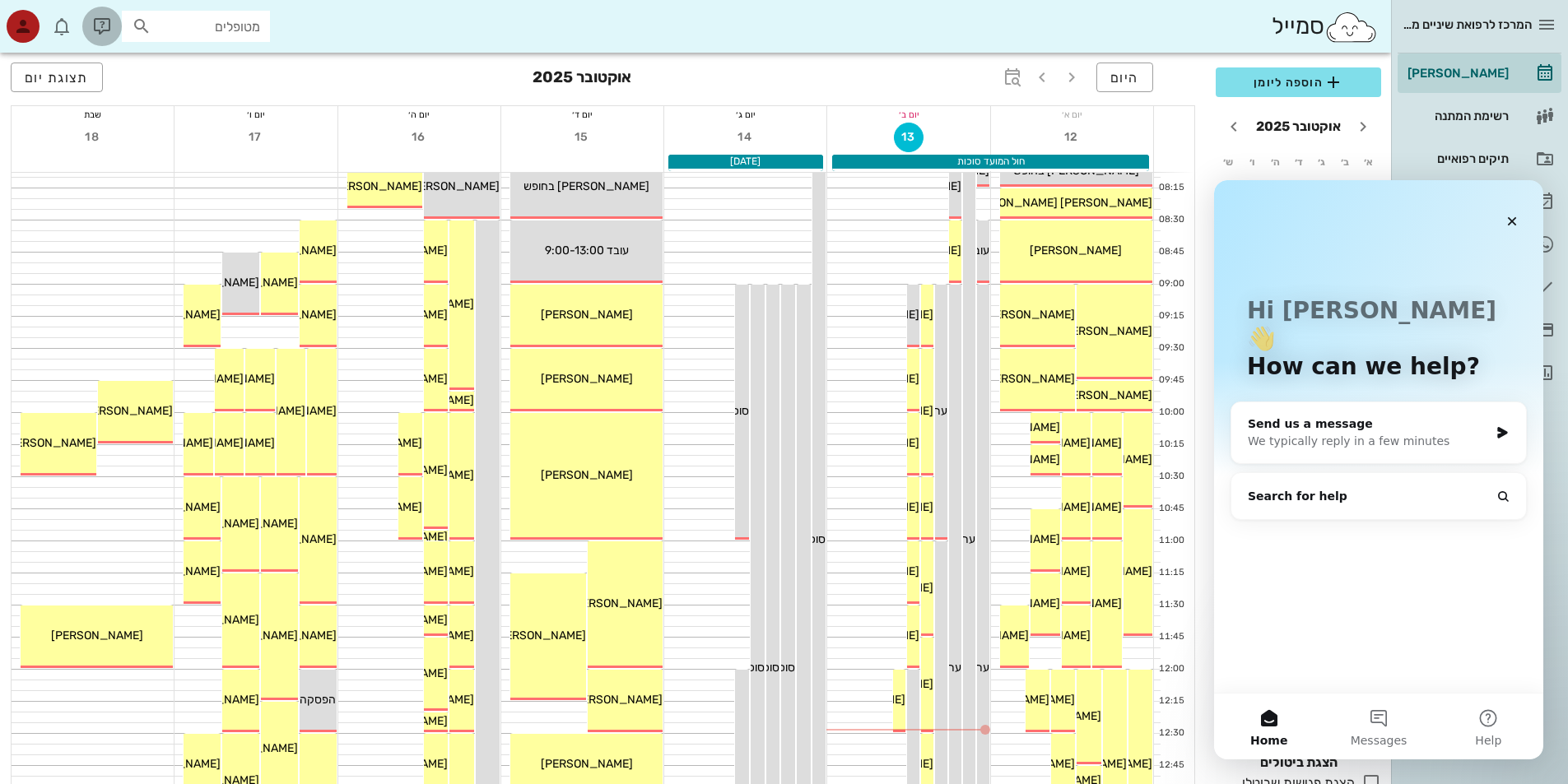
click at [100, 30] on icon "button" at bounding box center [102, 27] width 20 height 20
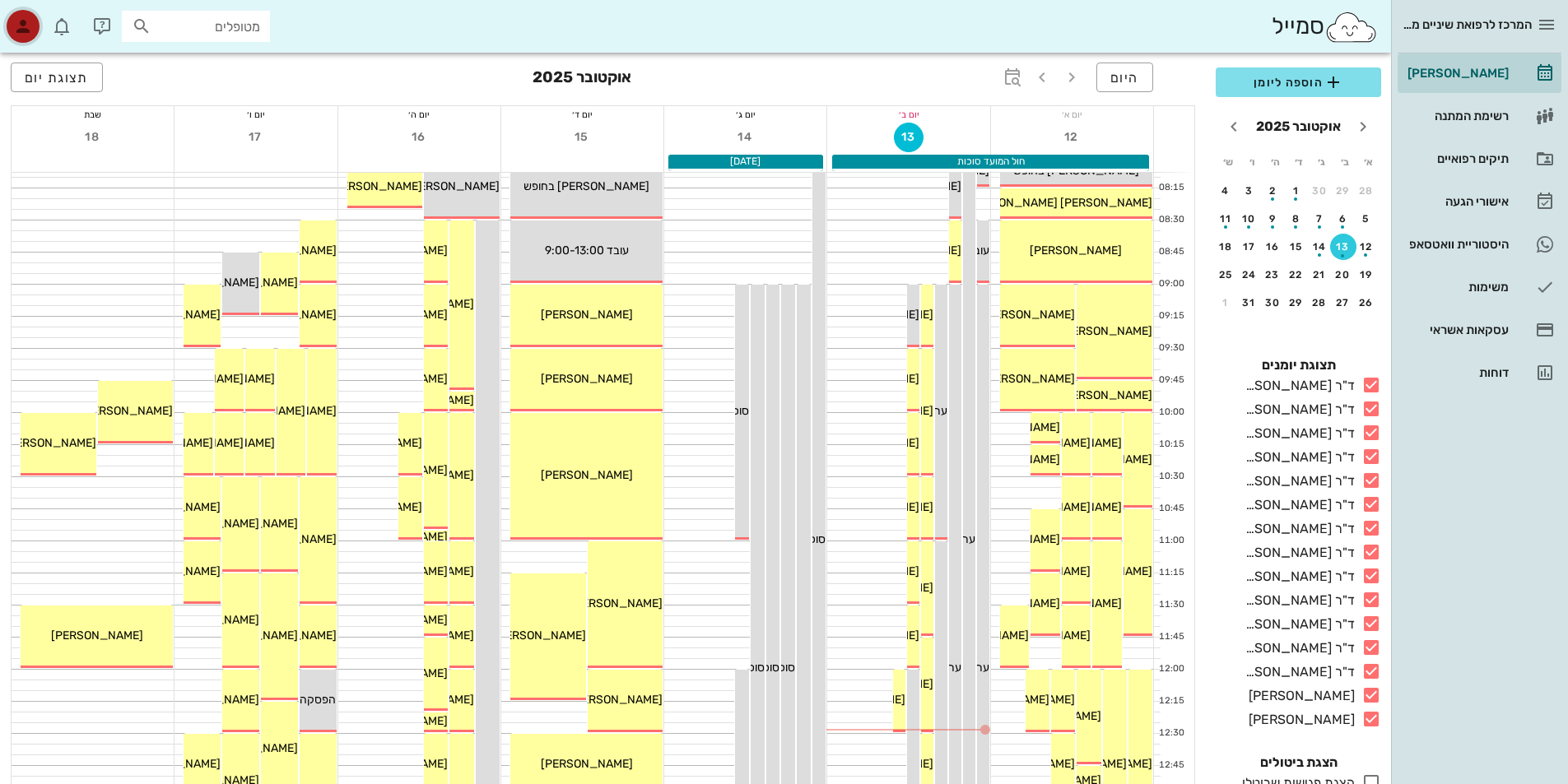
click at [24, 27] on icon "button" at bounding box center [23, 27] width 20 height 20
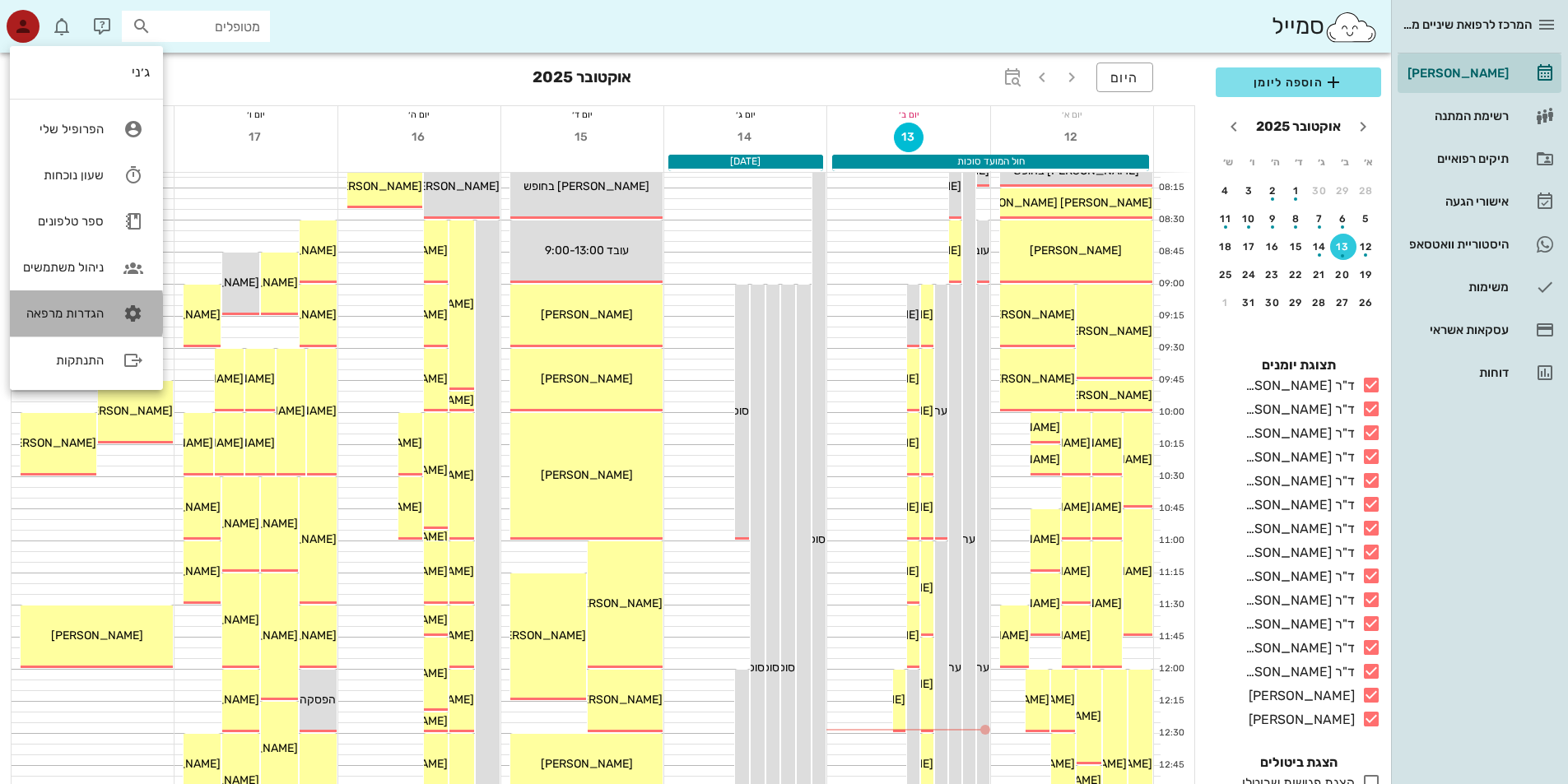
click at [84, 317] on div "הגדרות מרפאה" at bounding box center [64, 314] width 80 height 15
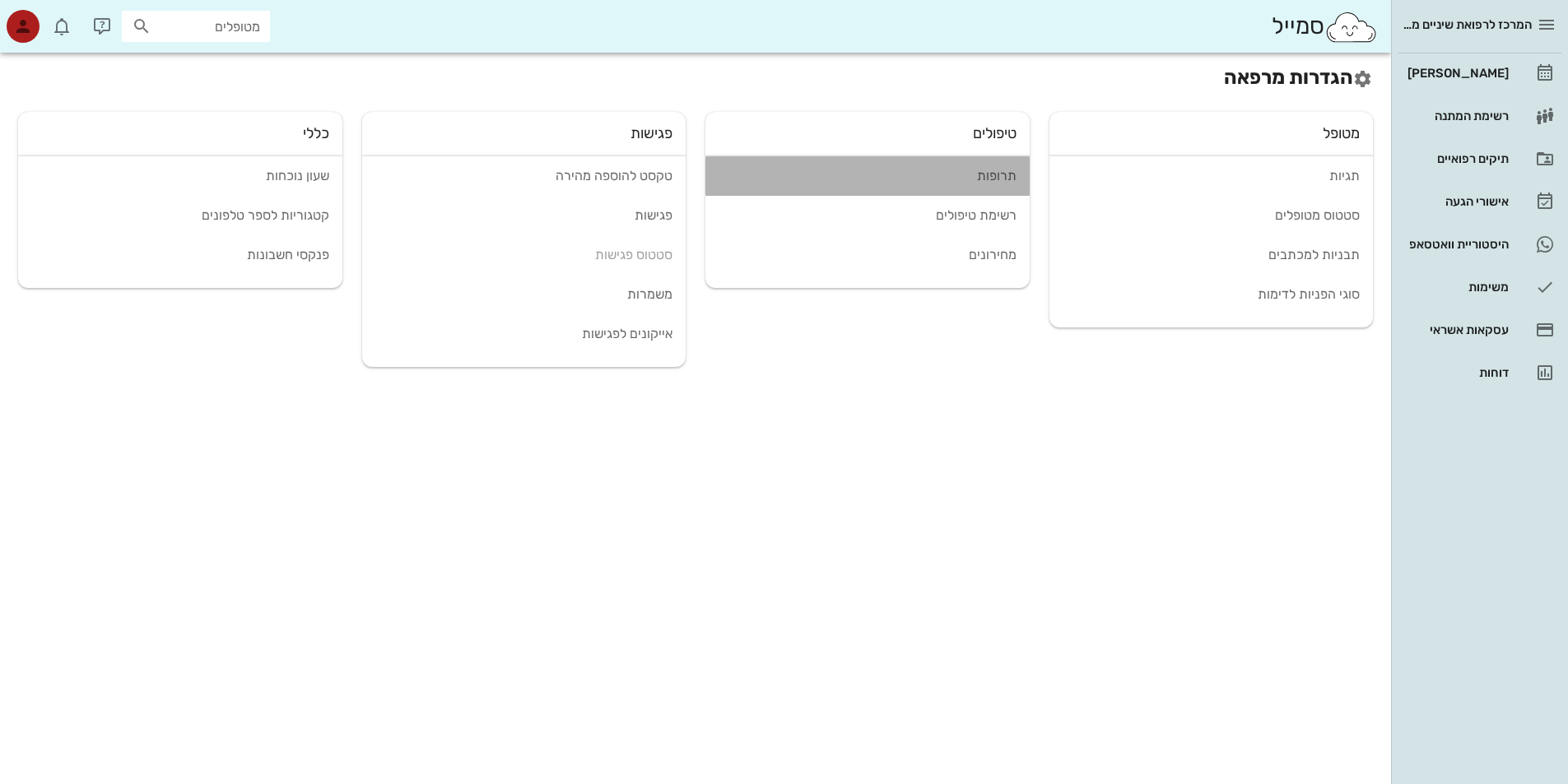
click at [1000, 172] on div "תרופות" at bounding box center [867, 176] width 298 height 16
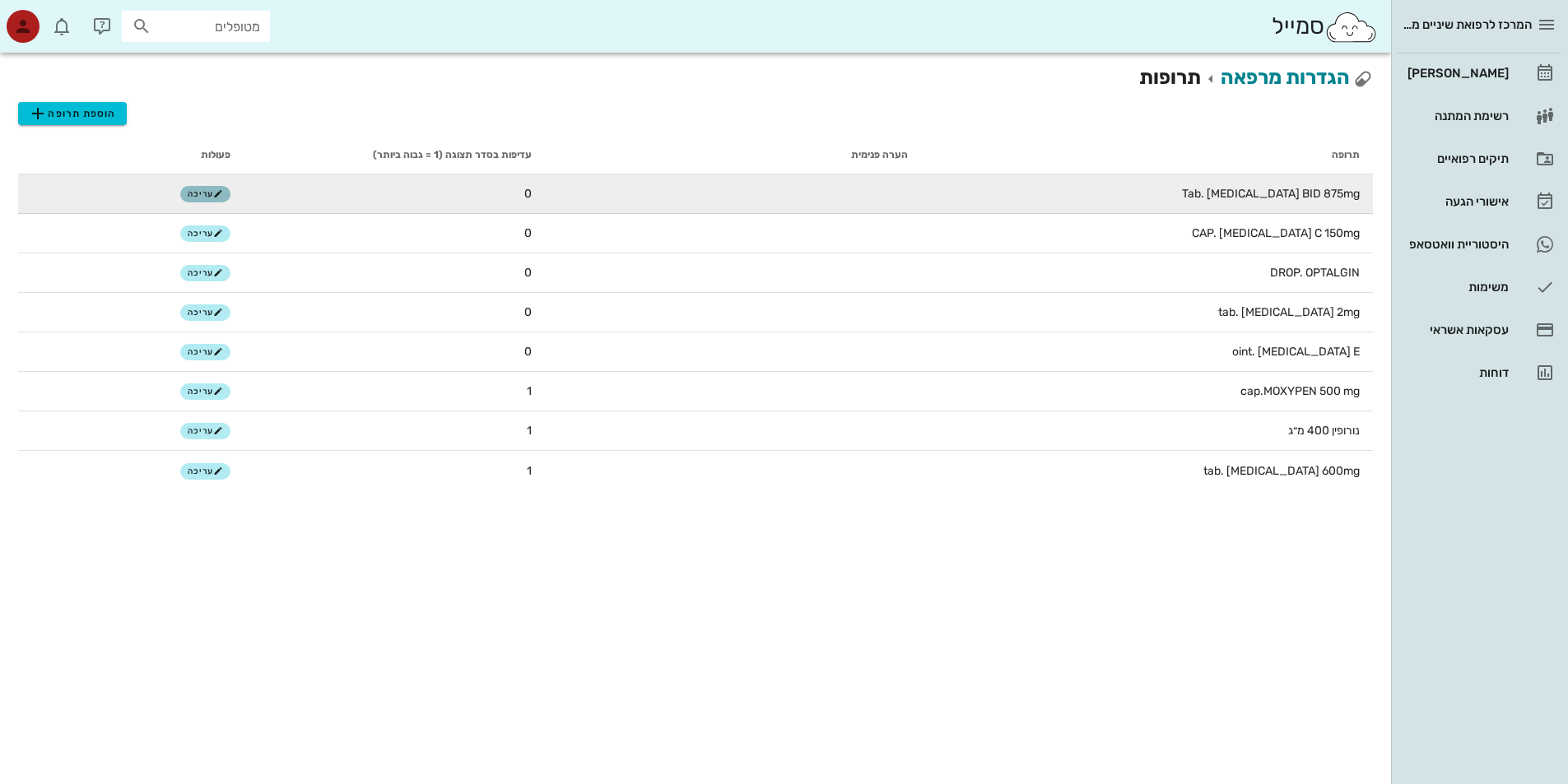
click at [213, 196] on span "עריכה" at bounding box center [205, 194] width 35 height 10
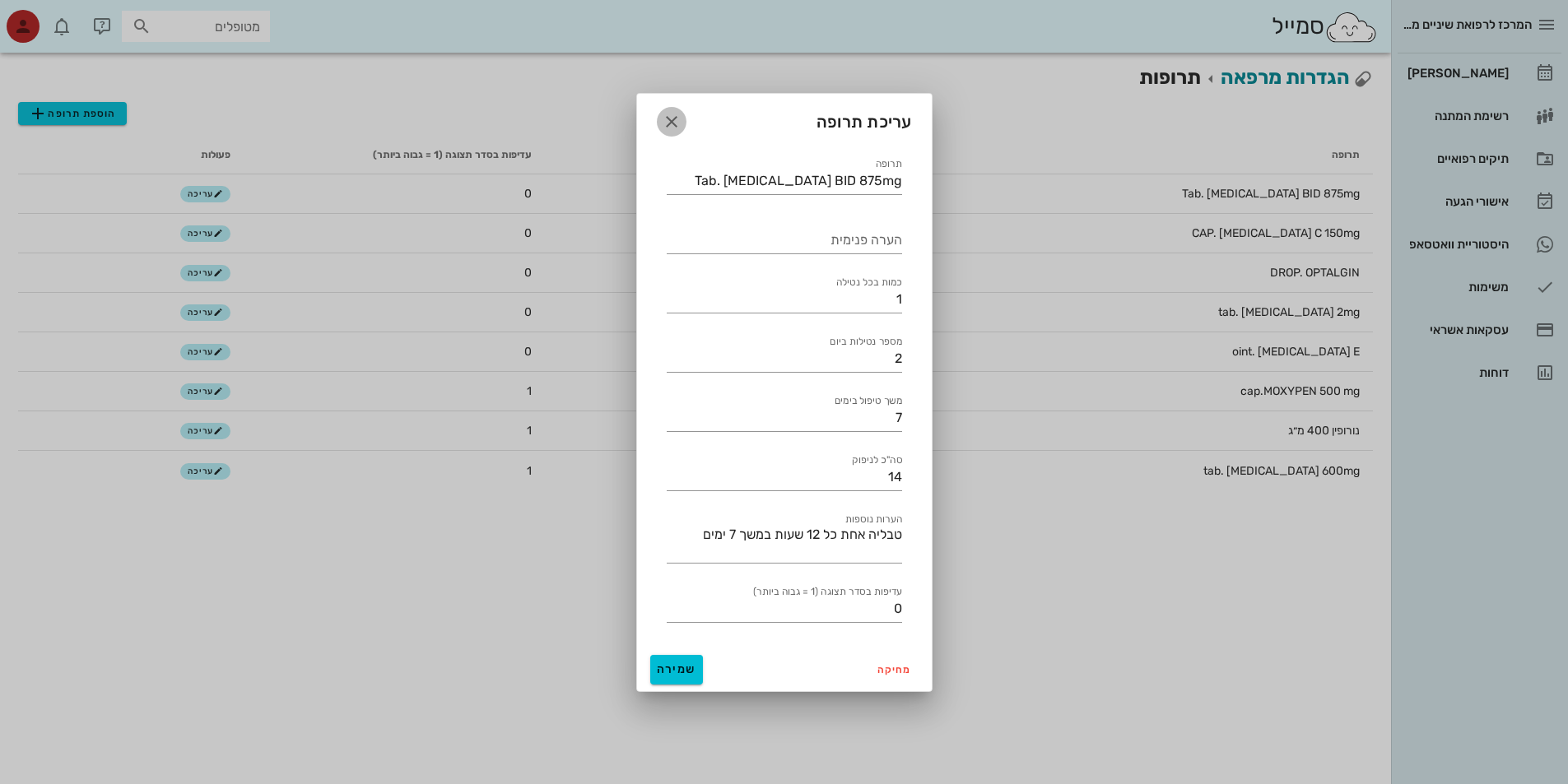
click at [673, 120] on icon "button" at bounding box center [671, 122] width 20 height 20
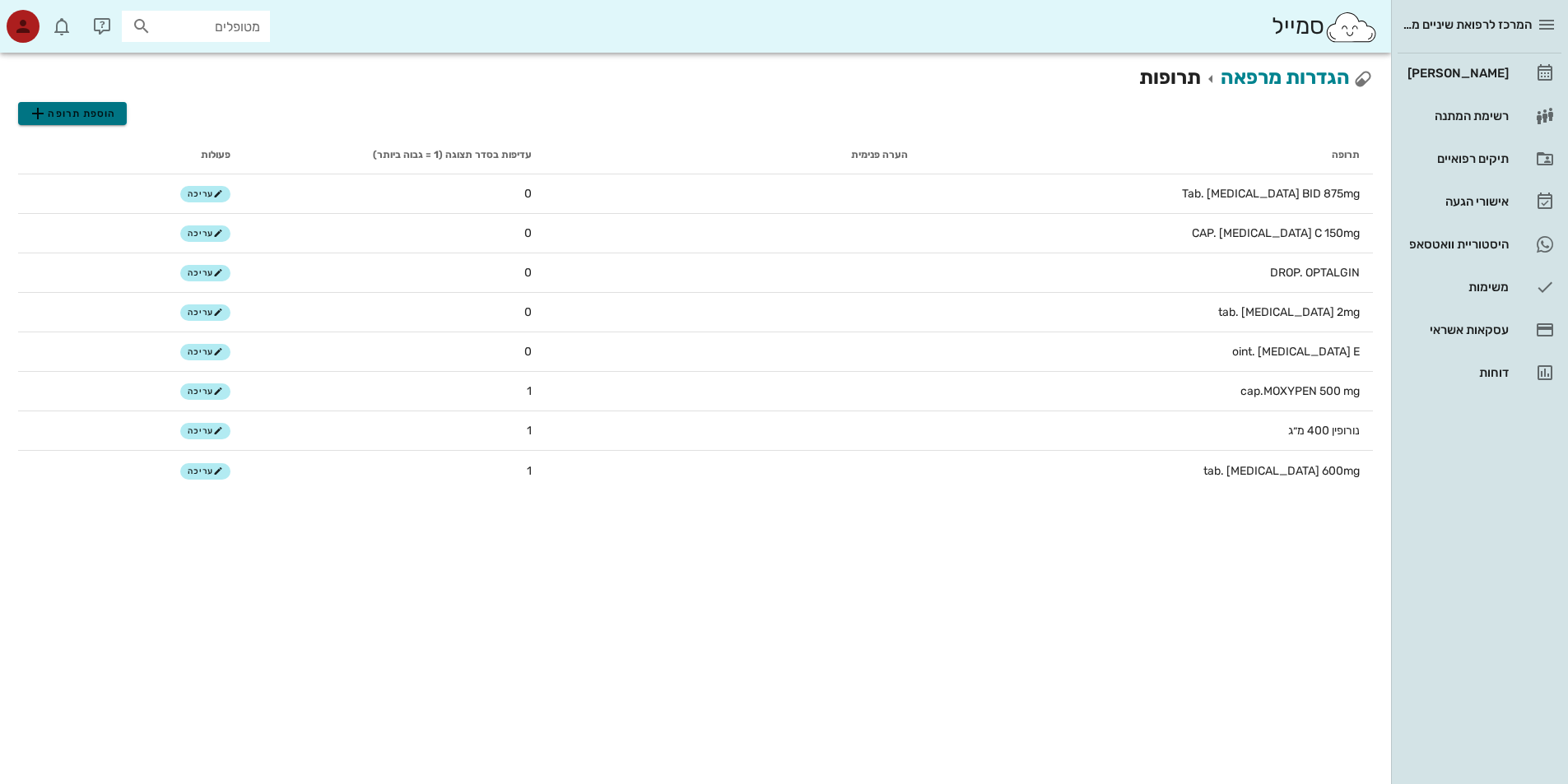
click at [59, 114] on span "הוספת תרופה" at bounding box center [71, 114] width 88 height 20
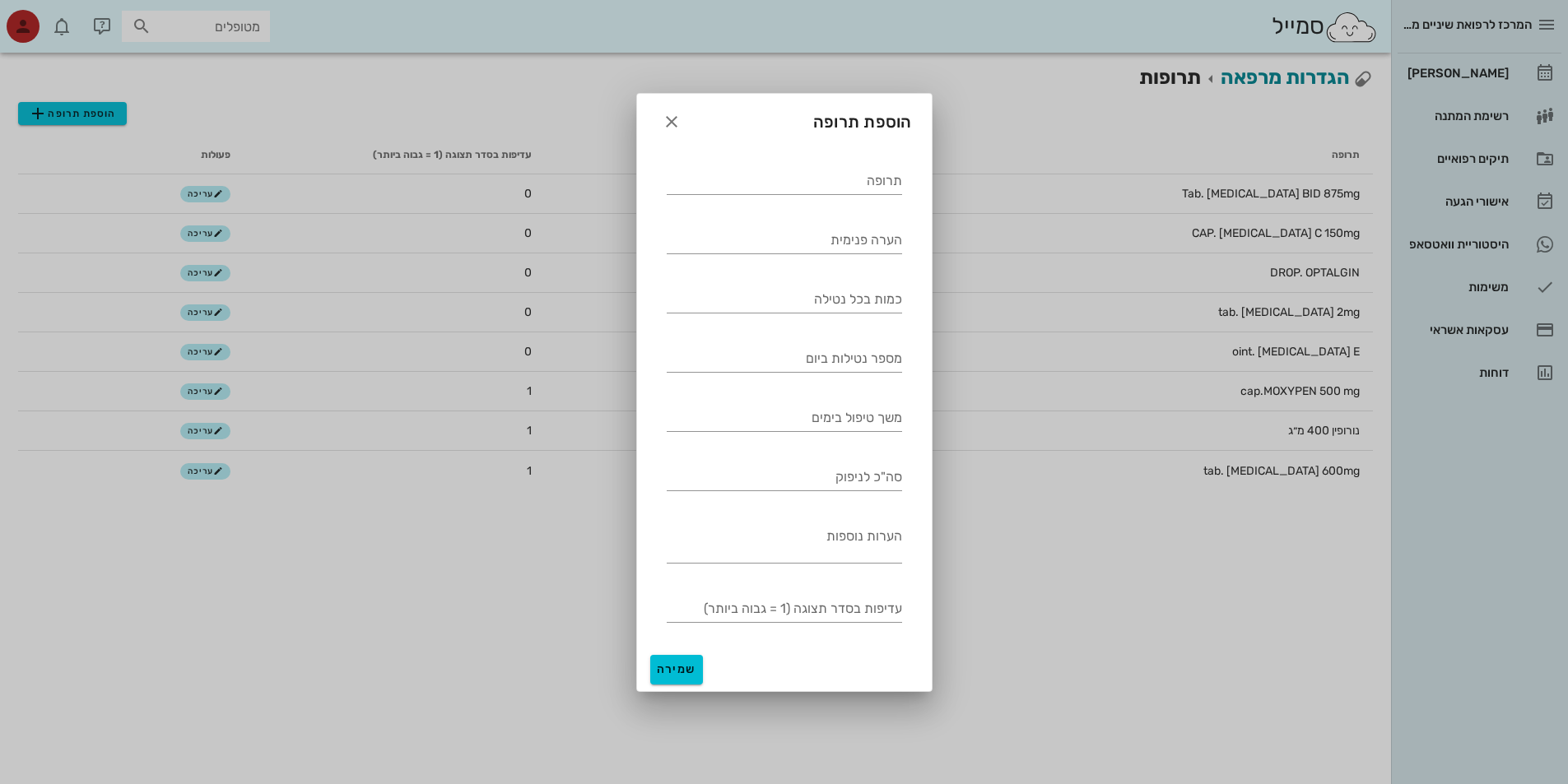
click at [36, 113] on div at bounding box center [784, 392] width 1568 height 784
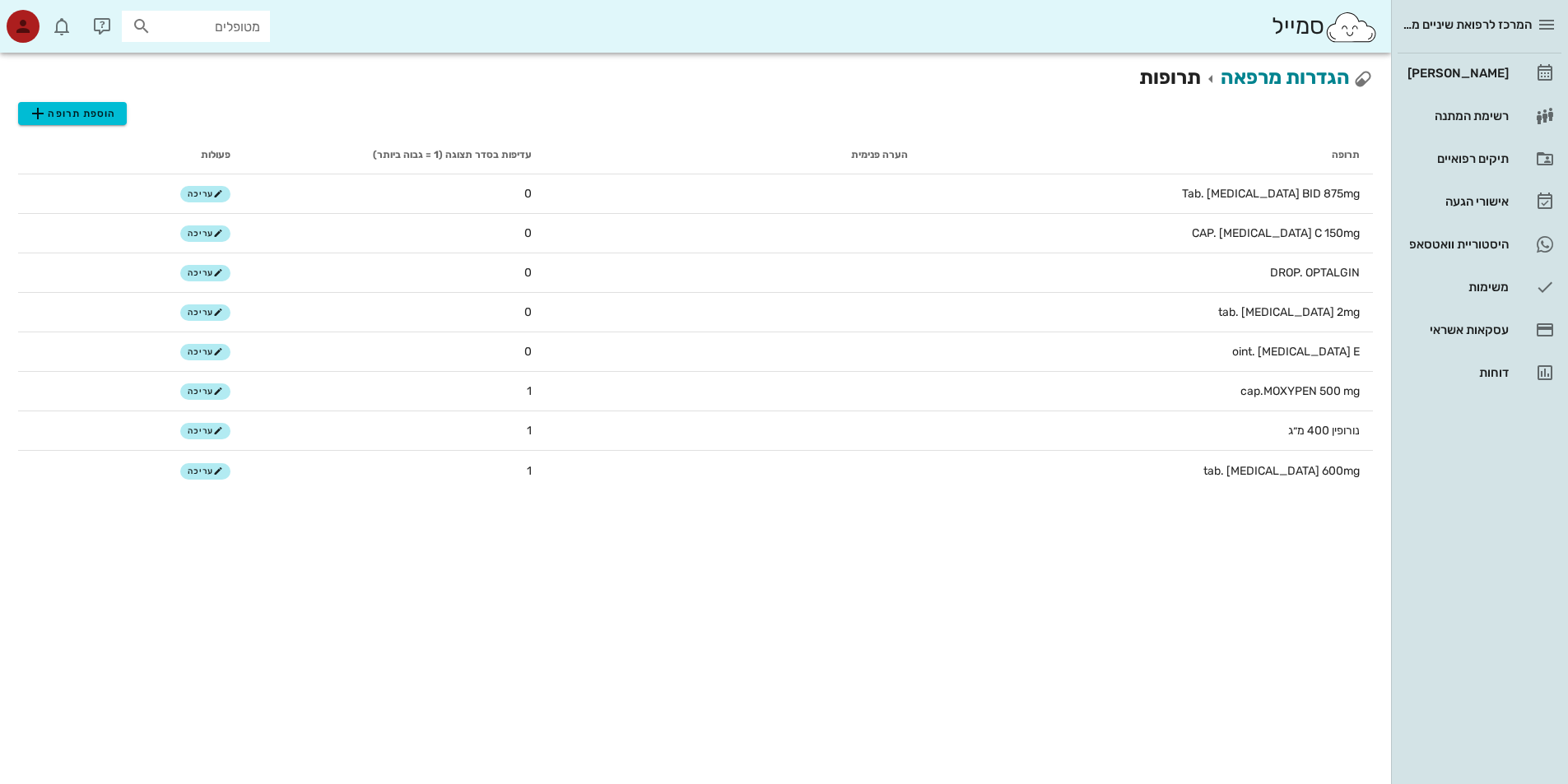
drag, startPoint x: 510, startPoint y: 604, endPoint x: 797, endPoint y: 535, distance: 295.2
click at [523, 602] on div "הגדרות מרפאה תרופות הוספת תרופה תרופה הערה פנימית עדיפות בסדר תצוגה (1 = גבוה ב…" at bounding box center [695, 418] width 1391 height 731
click at [28, 35] on icon "button" at bounding box center [23, 27] width 20 height 20
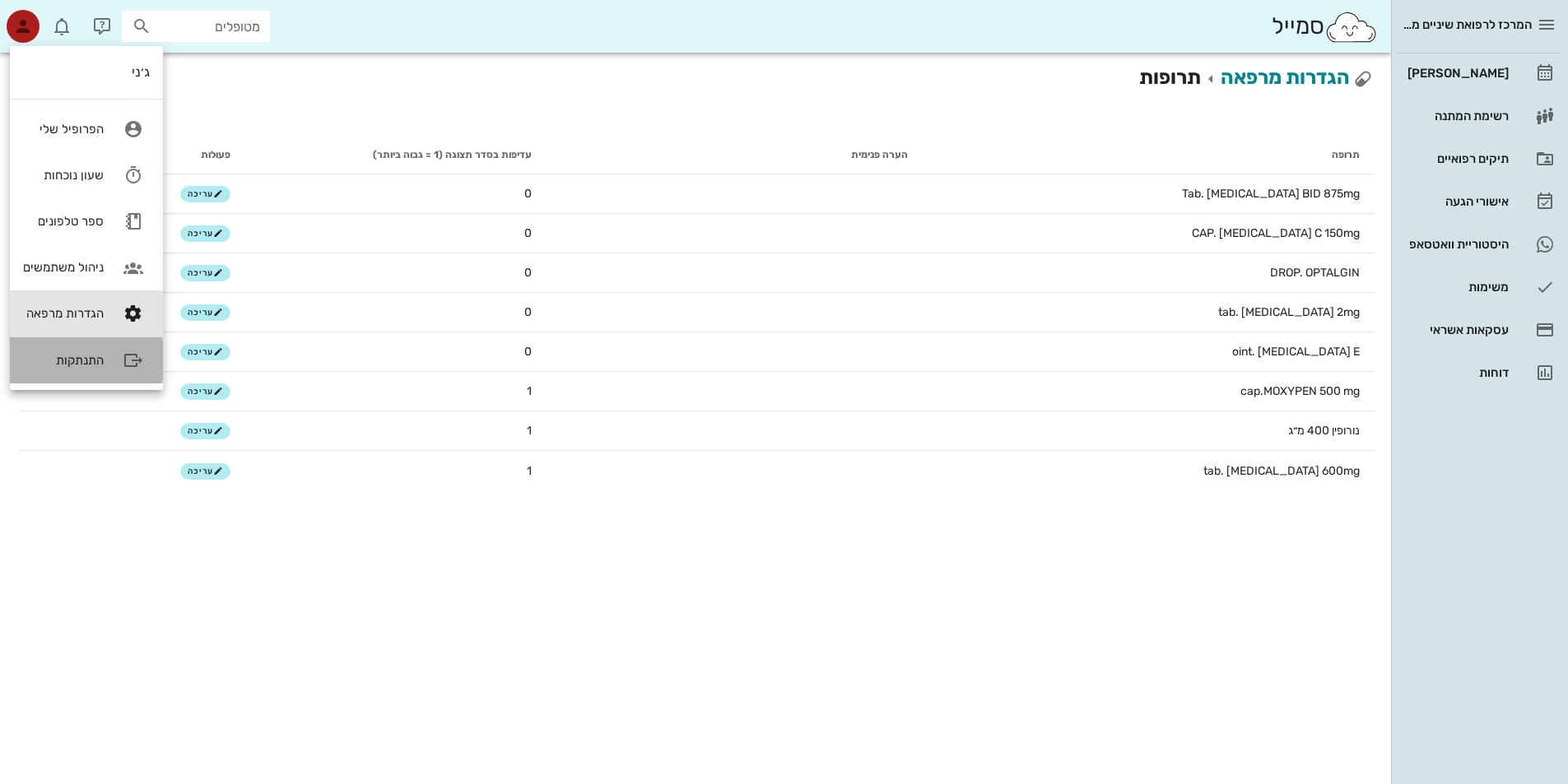
click at [104, 360] on div "התנתקות" at bounding box center [86, 360] width 153 height 46
